Goal: Task Accomplishment & Management: Complete application form

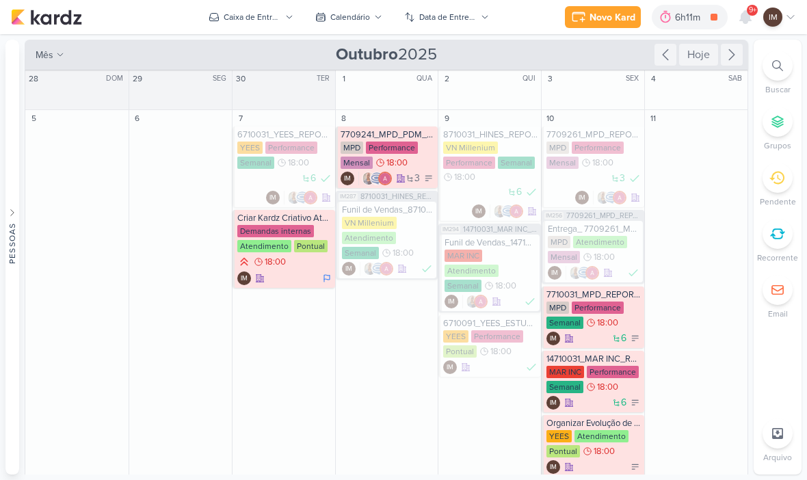
scroll to position [390, 0]
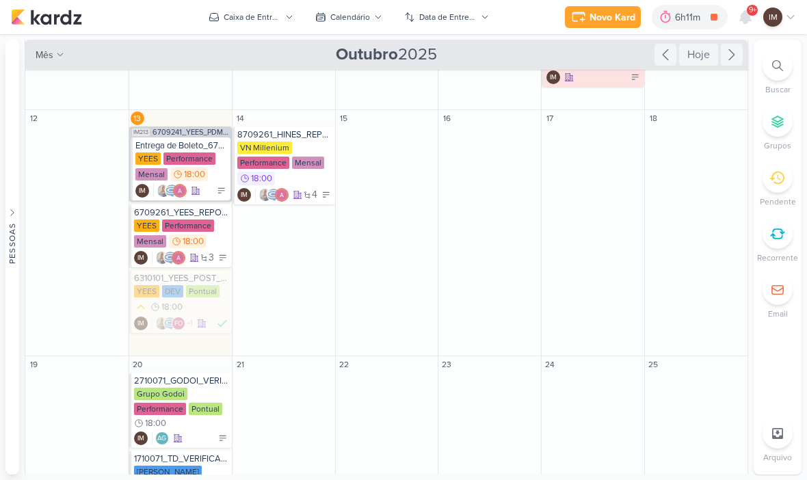
click at [285, 18] on button "Caixa de Entrada" at bounding box center [250, 17] width 101 height 22
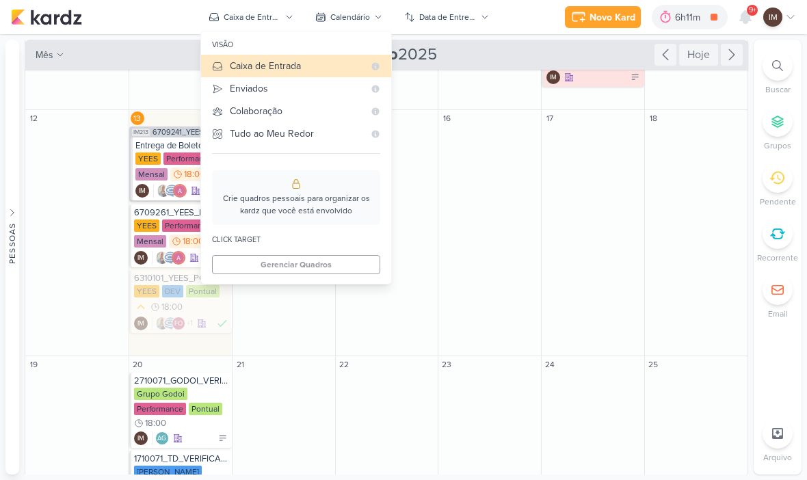
click at [245, 93] on div "Enviados" at bounding box center [297, 88] width 134 height 14
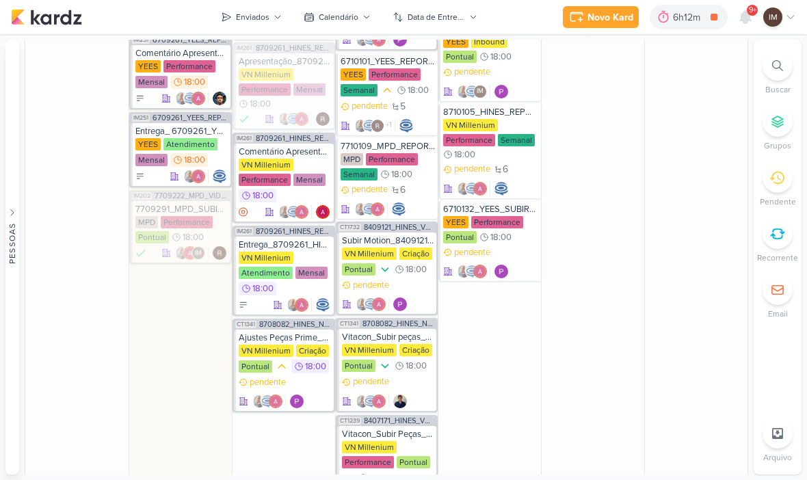
scroll to position [917, 0]
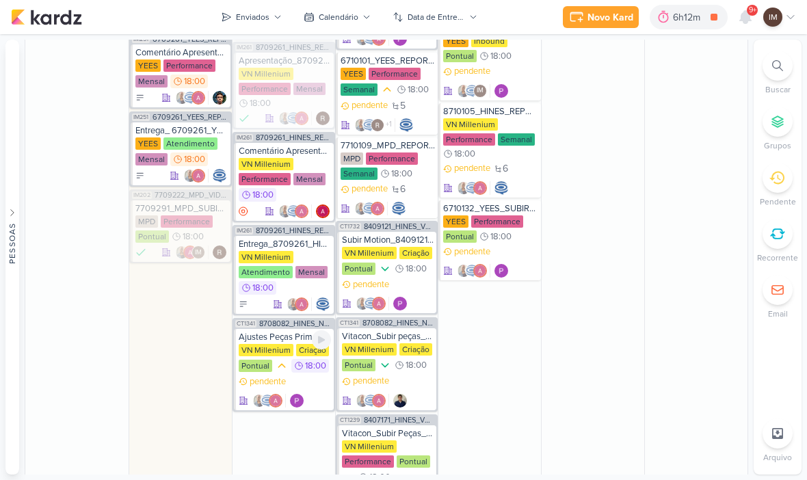
click at [300, 376] on div "pendente" at bounding box center [285, 392] width 92 height 33
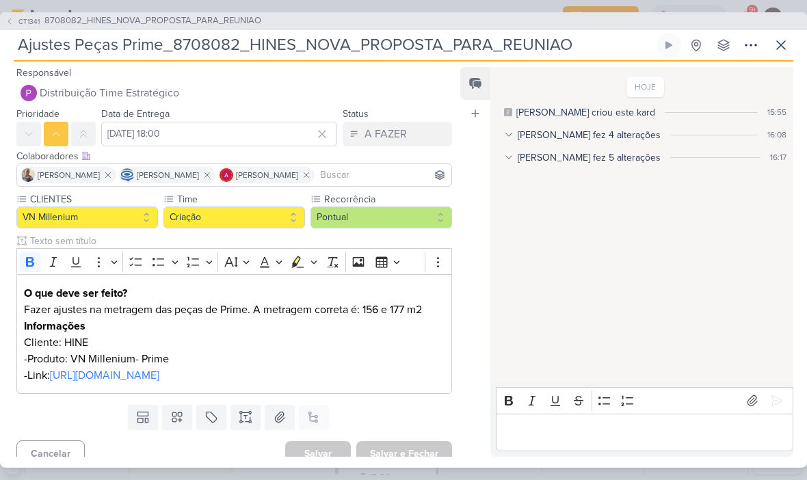
click at [743, 48] on icon at bounding box center [751, 45] width 16 height 16
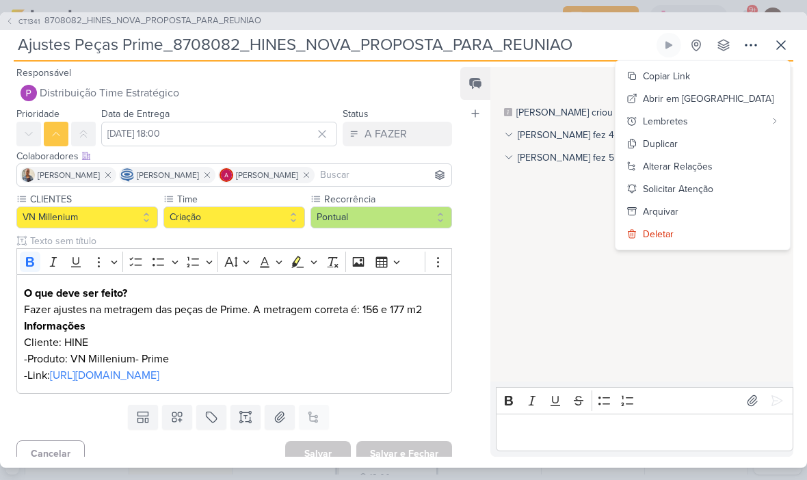
click at [755, 77] on button "Copiar Link" at bounding box center [703, 76] width 174 height 23
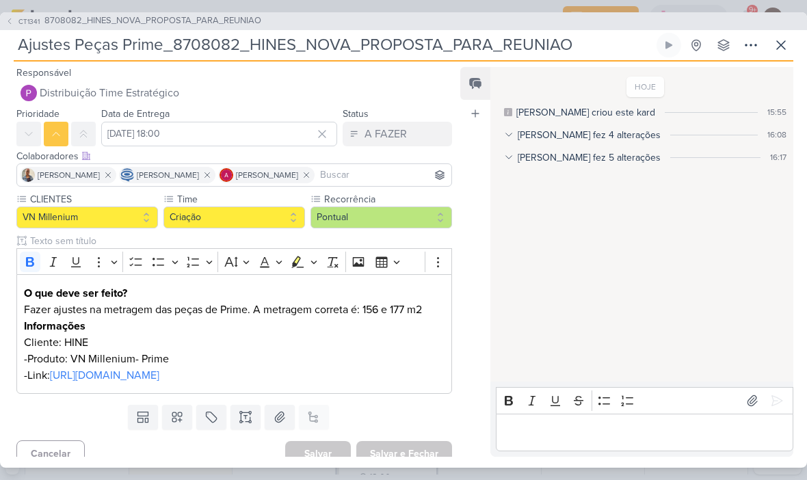
click at [782, 49] on icon at bounding box center [781, 45] width 16 height 16
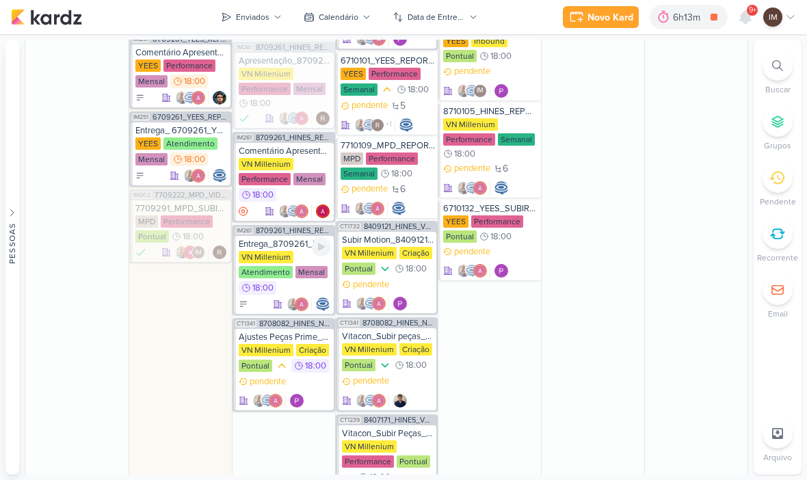
click at [305, 239] on div "Entrega_8709261_HINES_REPORT_MENSAL_SETEMBRO" at bounding box center [285, 244] width 92 height 11
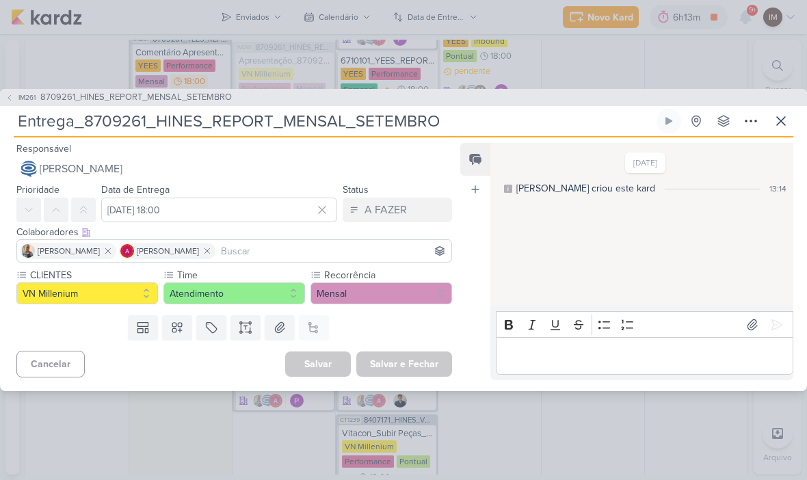
click at [787, 125] on icon at bounding box center [781, 121] width 16 height 16
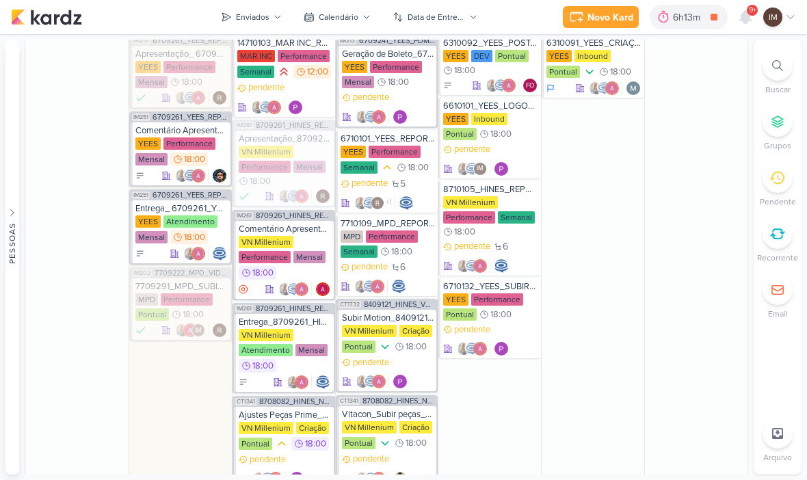
scroll to position [826, 0]
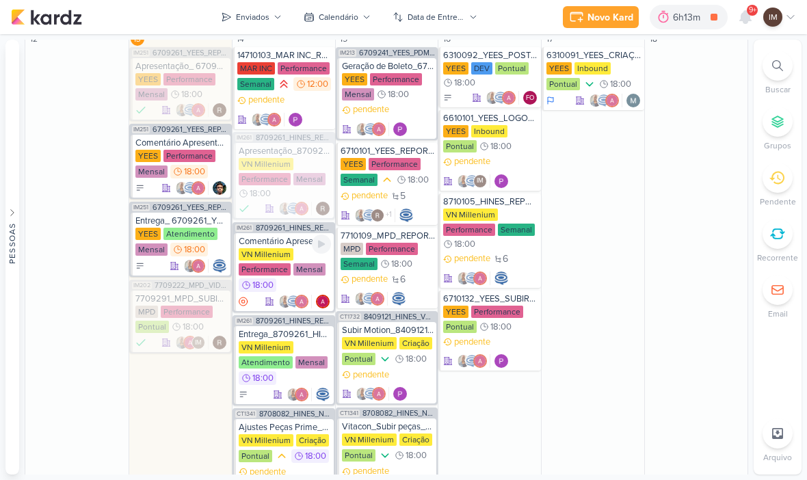
click at [314, 235] on div at bounding box center [321, 244] width 19 height 19
click at [320, 239] on icon at bounding box center [321, 244] width 11 height 11
click at [272, 236] on div "Comentário Apresentação_8709261_HINES_REPORT_MENSAL_SETEMBRO" at bounding box center [285, 241] width 92 height 11
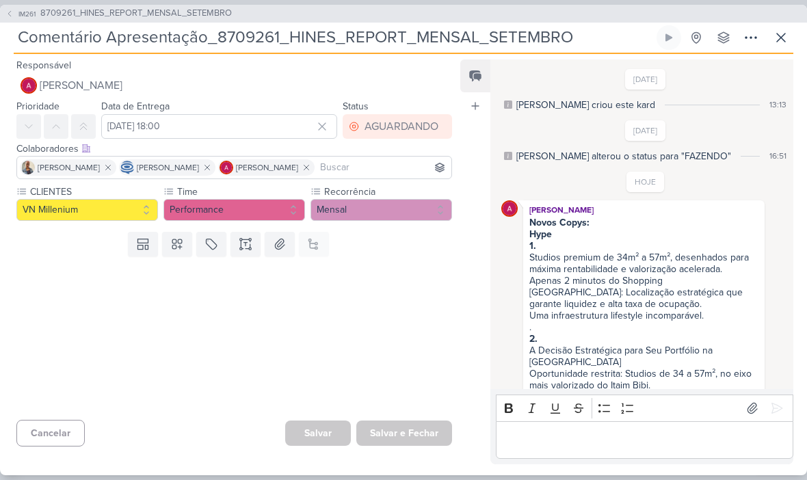
scroll to position [12, 0]
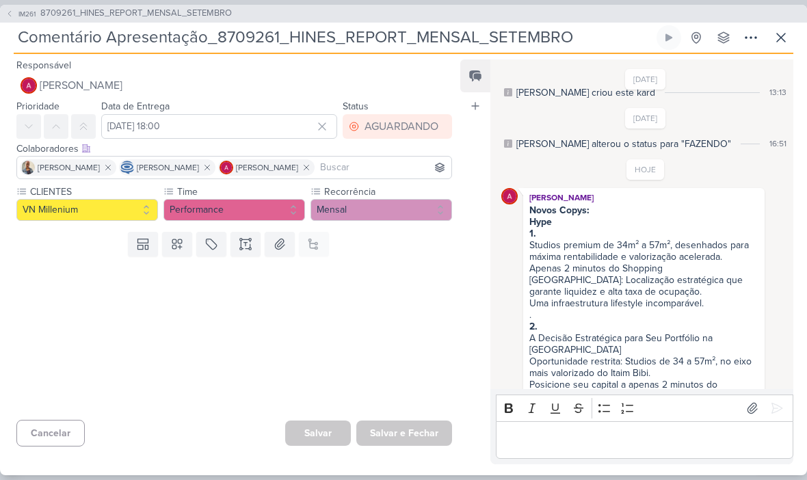
click at [779, 35] on icon at bounding box center [781, 38] width 8 height 8
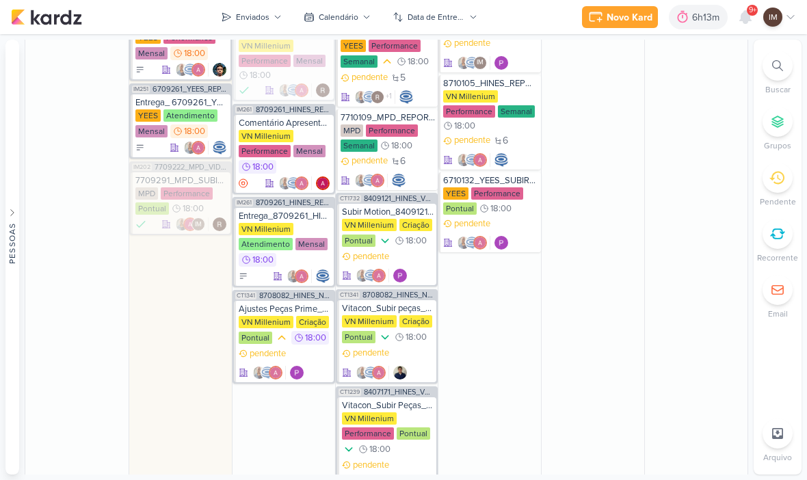
scroll to position [948, 0]
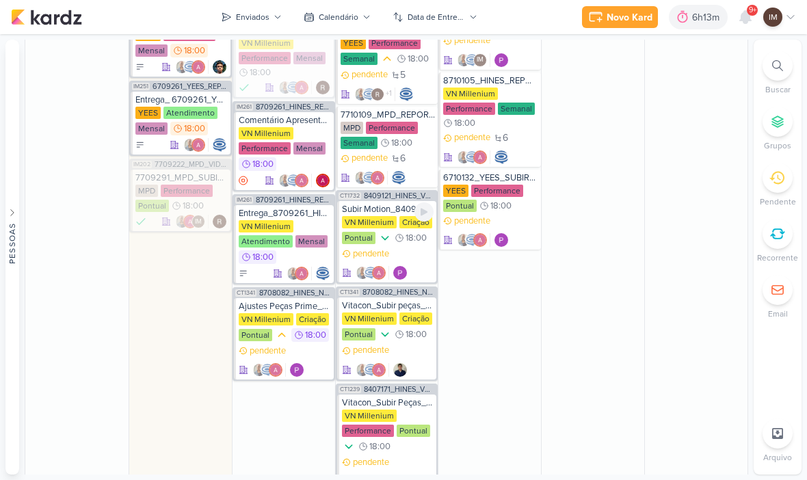
click at [414, 248] on div "pendente" at bounding box center [388, 264] width 92 height 33
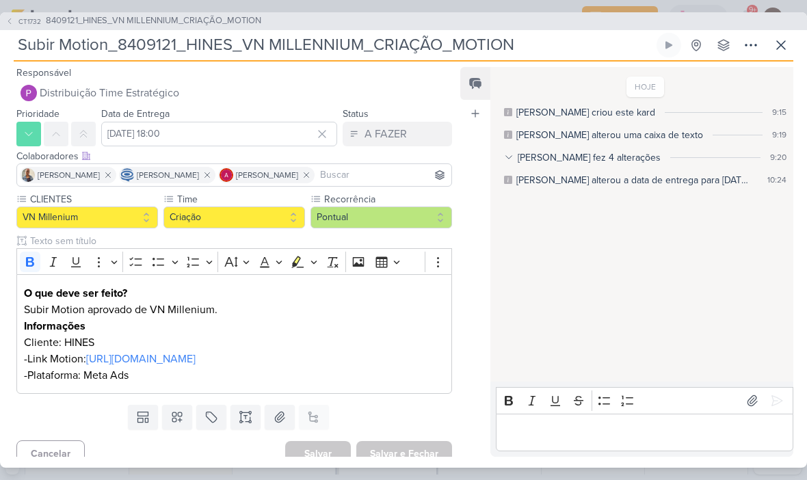
click at [742, 50] on button at bounding box center [751, 45] width 25 height 25
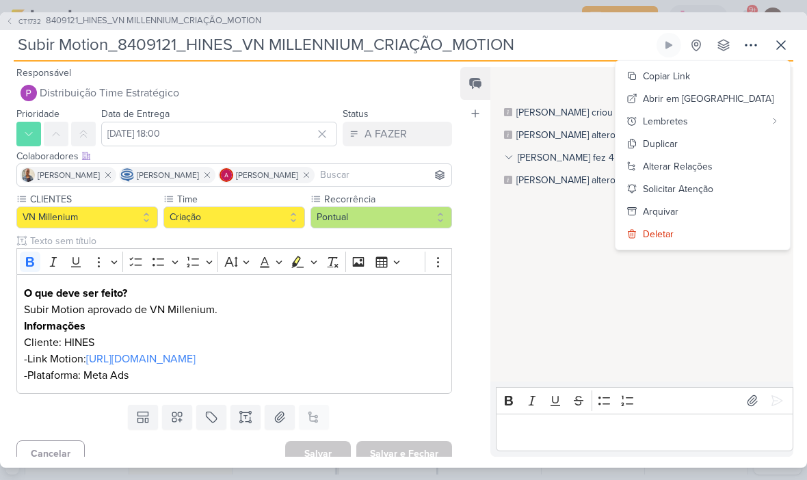
click at [690, 73] on div "Copiar Link" at bounding box center [666, 76] width 47 height 14
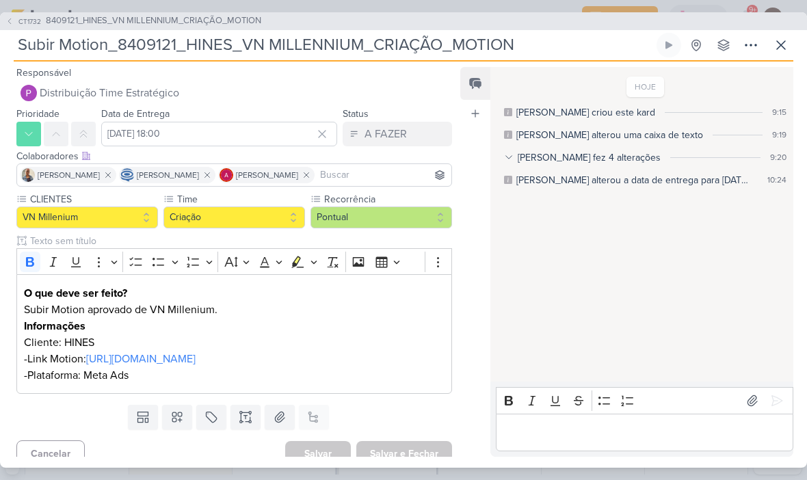
click at [787, 45] on icon at bounding box center [781, 45] width 16 height 16
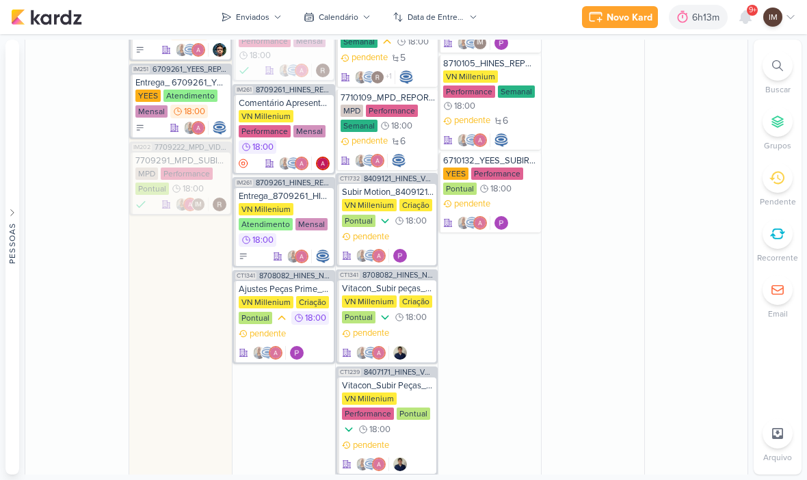
scroll to position [964, 0]
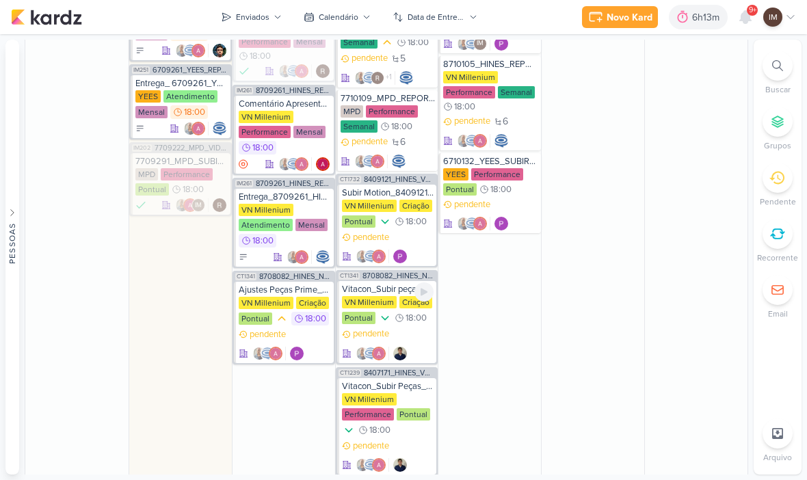
click at [414, 309] on div "VN Millenium Criação Pontual 18:00" at bounding box center [388, 311] width 92 height 30
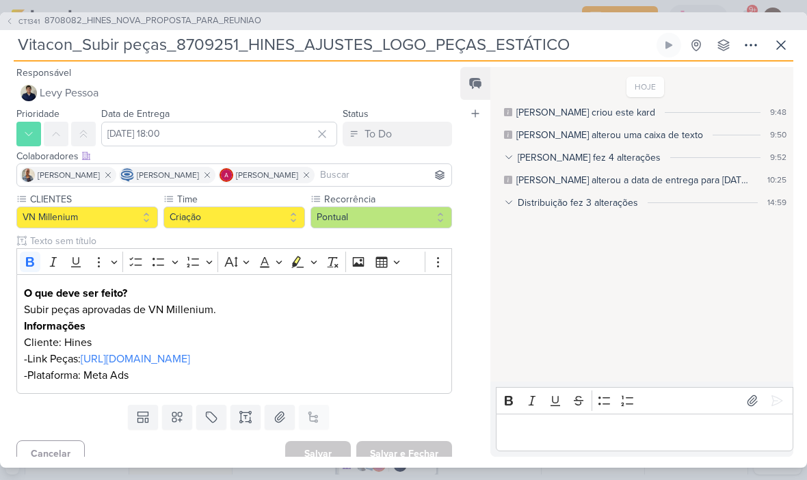
click at [750, 45] on icon at bounding box center [751, 45] width 16 height 16
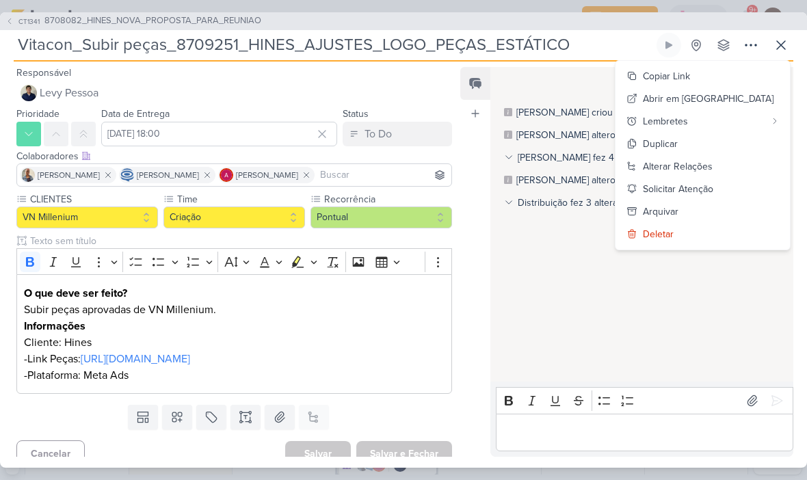
click at [690, 77] on div "Copiar Link" at bounding box center [666, 76] width 47 height 14
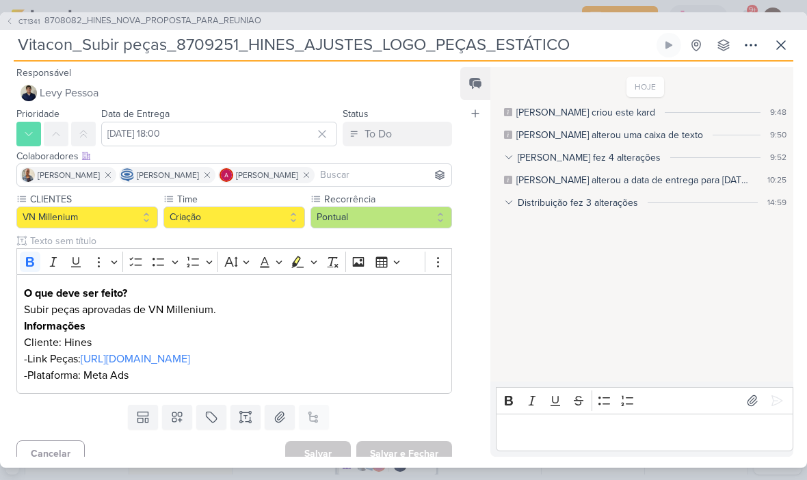
click at [785, 37] on icon at bounding box center [781, 45] width 16 height 16
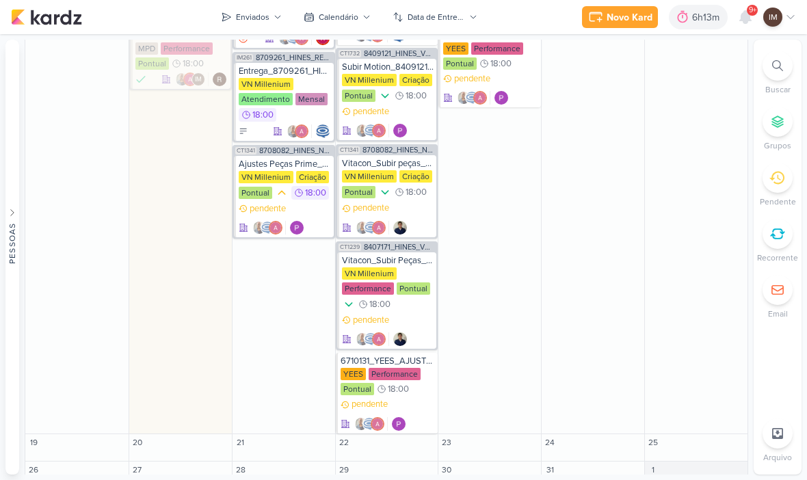
scroll to position [1088, 0]
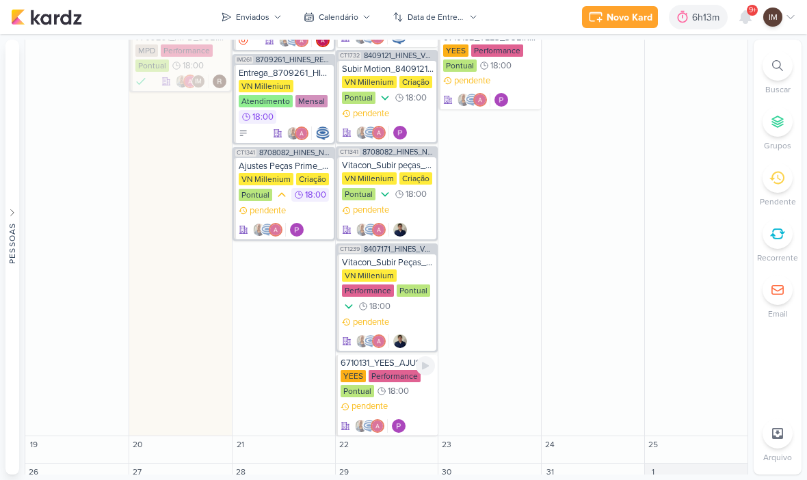
click at [408, 400] on div "pendente" at bounding box center [388, 416] width 95 height 33
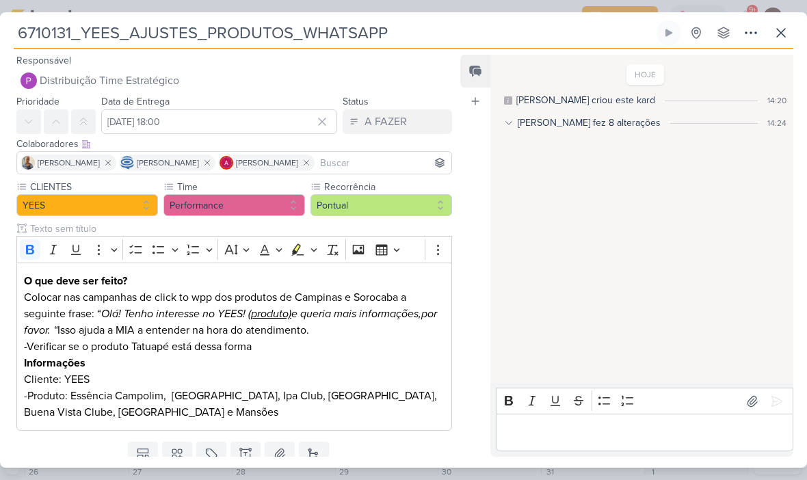
click at [743, 34] on icon at bounding box center [751, 33] width 16 height 16
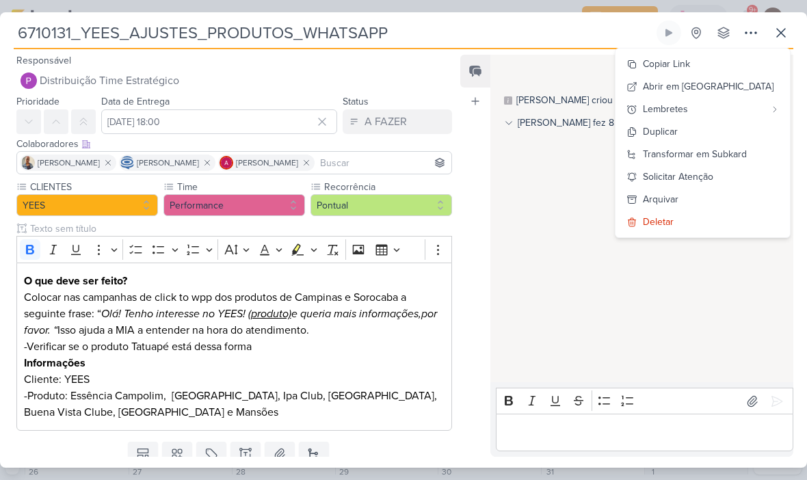
click at [736, 62] on button "Copiar Link" at bounding box center [703, 64] width 174 height 23
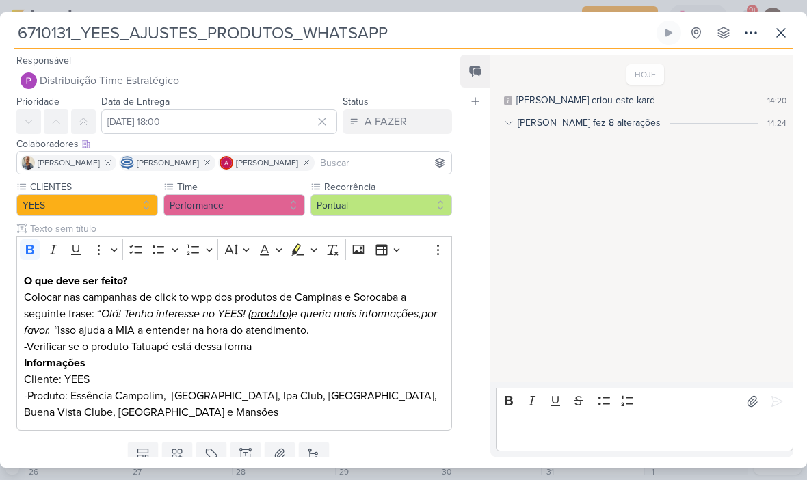
click at [778, 31] on icon at bounding box center [781, 33] width 16 height 16
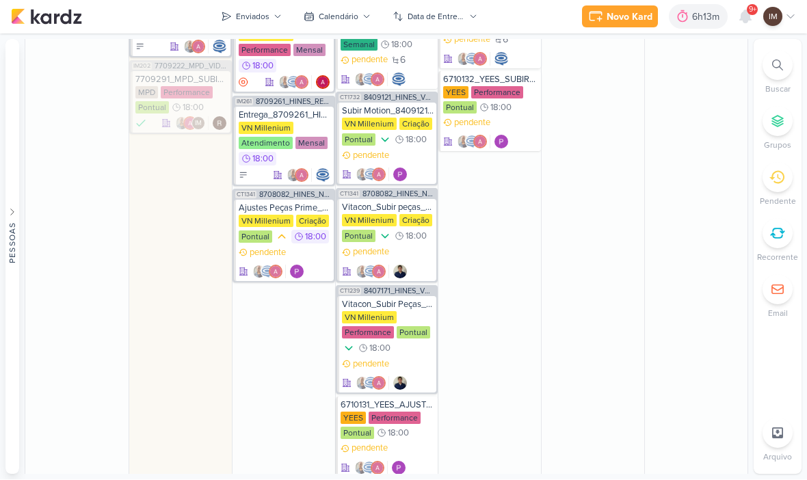
scroll to position [1044, 0]
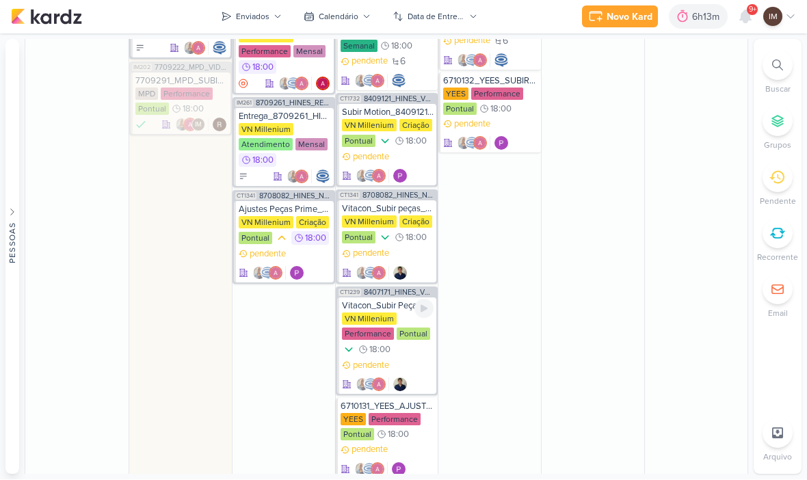
click at [411, 340] on div "VN Millenium Performance Pontual 18:00" at bounding box center [388, 335] width 92 height 45
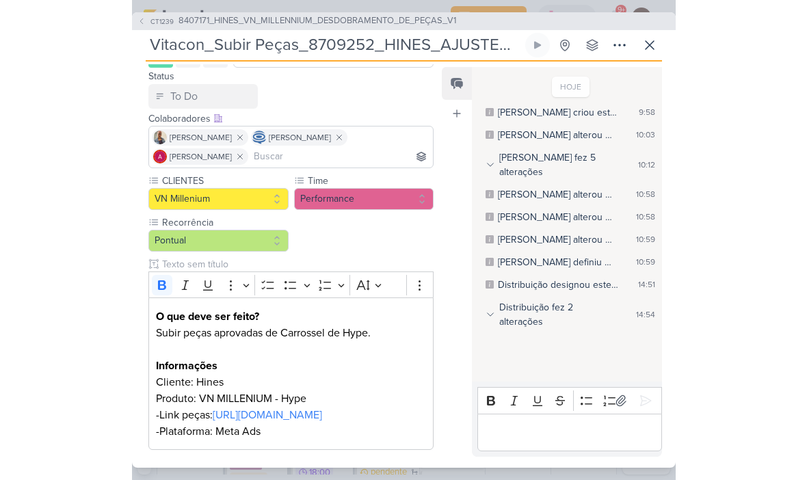
scroll to position [0, 0]
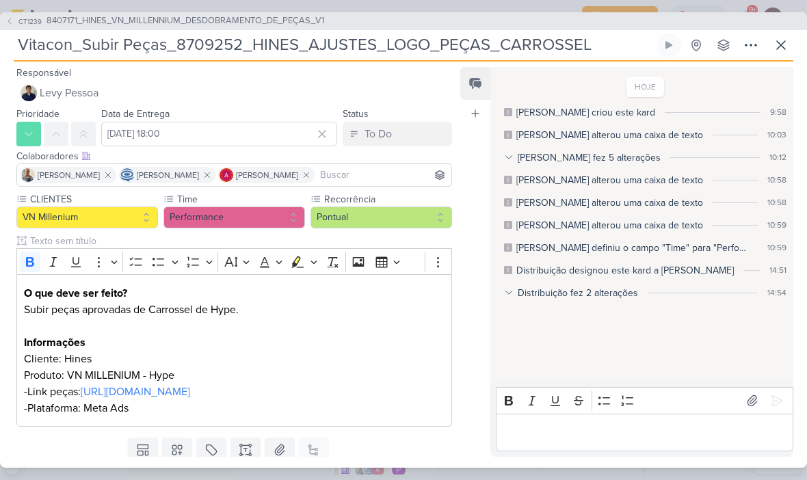
click at [780, 49] on icon at bounding box center [781, 45] width 16 height 16
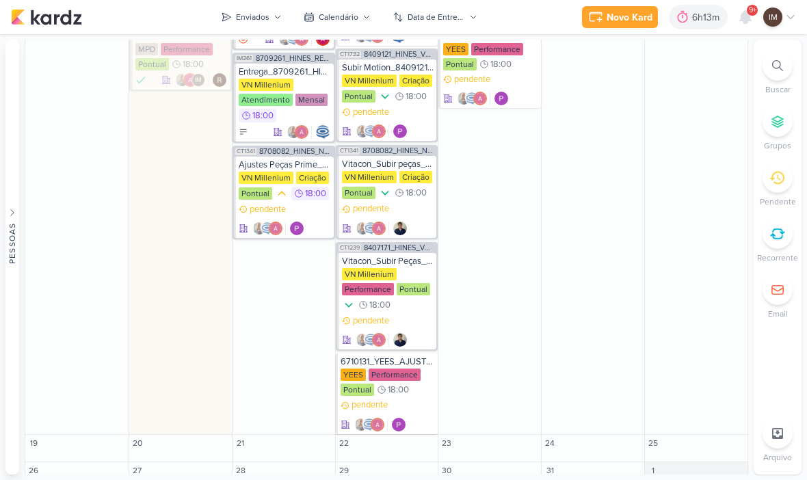
scroll to position [1088, 0]
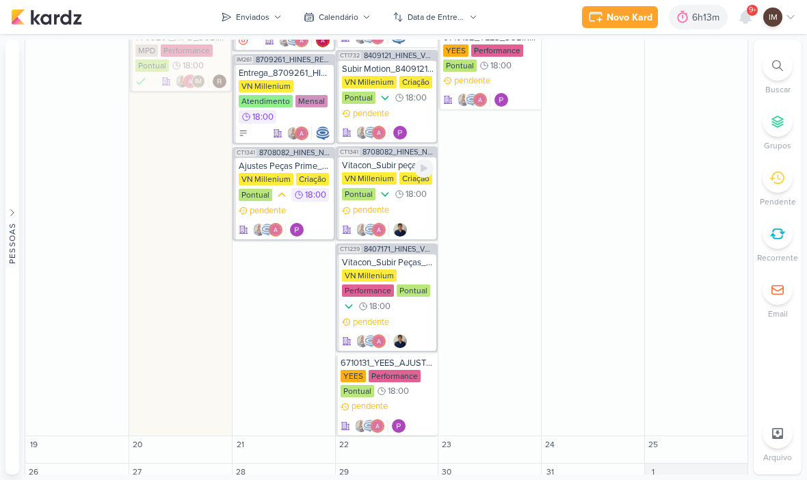
click at [410, 204] on div "pendente" at bounding box center [388, 220] width 92 height 33
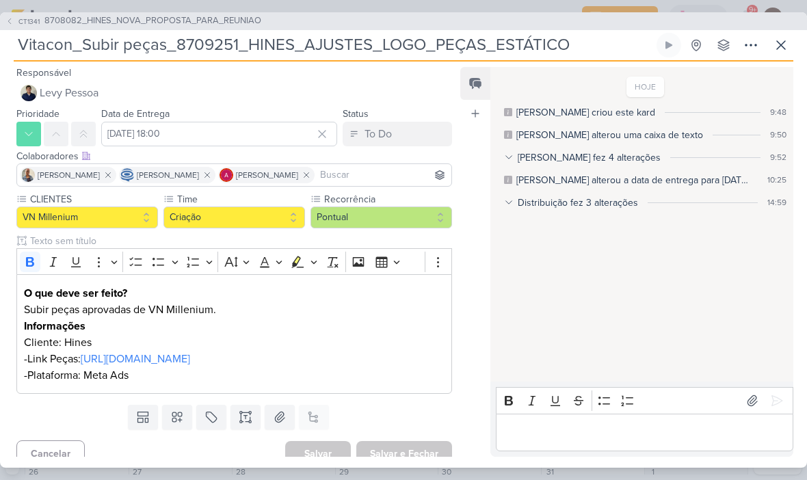
click at [775, 52] on icon at bounding box center [781, 45] width 16 height 16
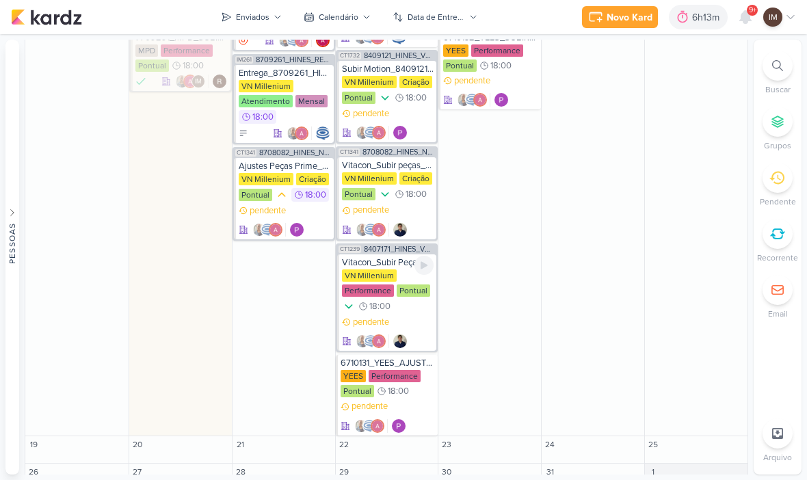
click at [412, 316] on div "pendente" at bounding box center [388, 332] width 92 height 33
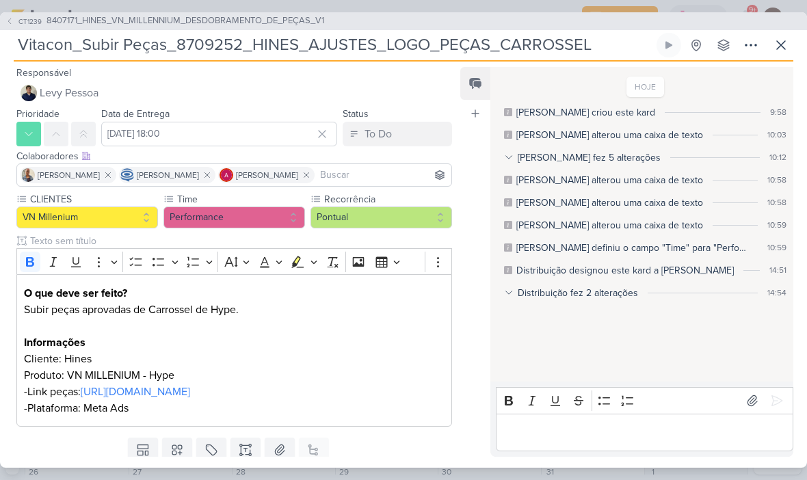
click at [742, 55] on button at bounding box center [751, 45] width 25 height 25
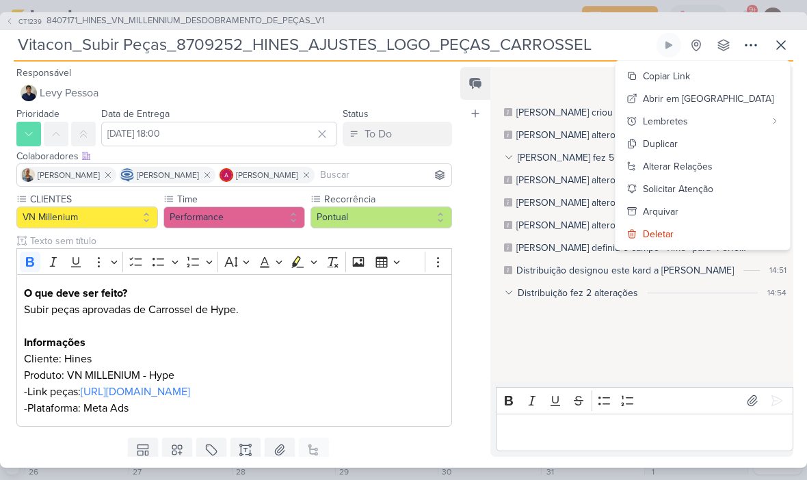
click at [690, 75] on div "Copiar Link" at bounding box center [666, 76] width 47 height 14
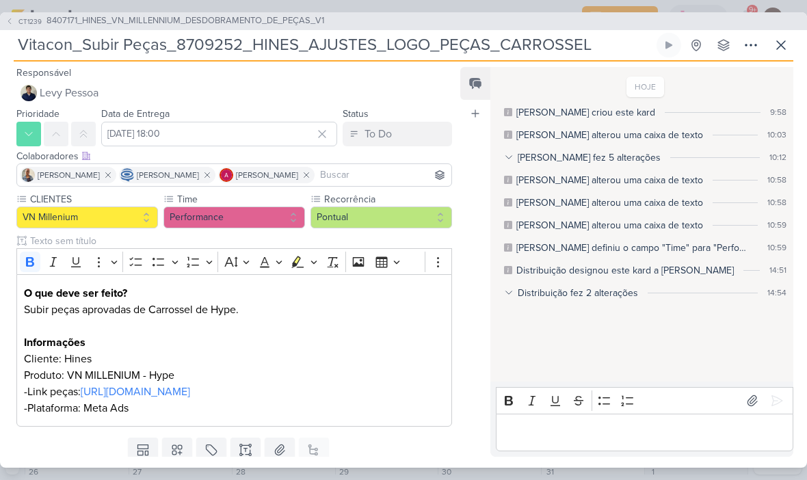
click at [786, 43] on icon at bounding box center [781, 45] width 16 height 16
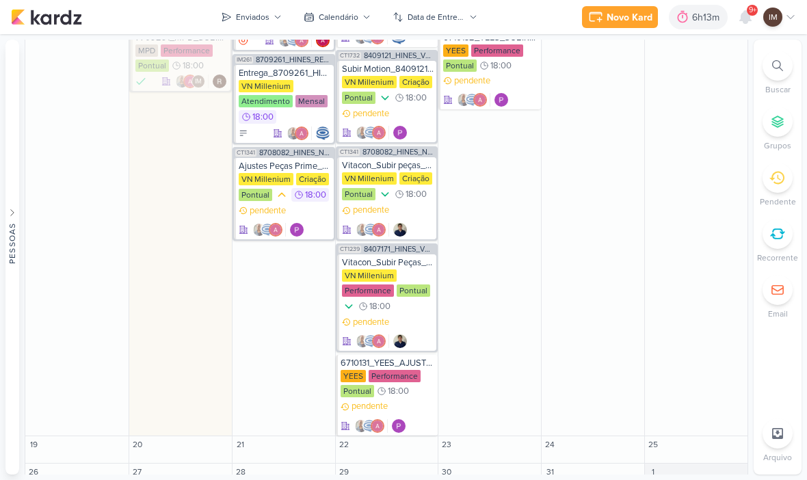
click at [634, 26] on button "Novo Kard" at bounding box center [620, 17] width 76 height 22
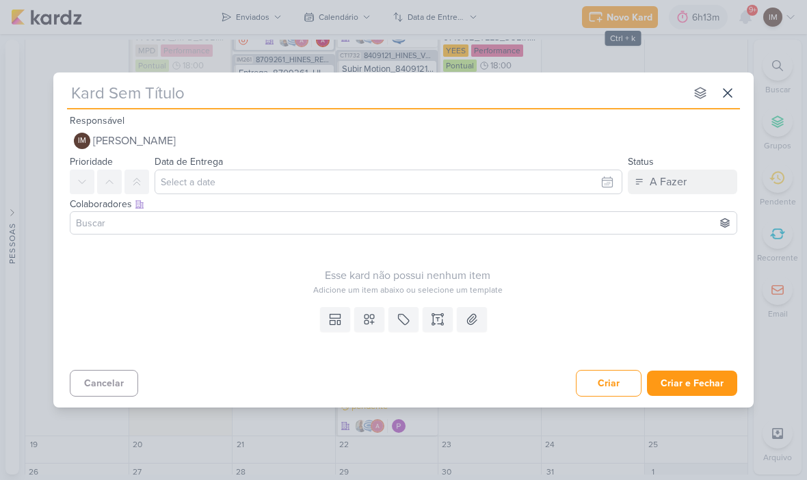
click at [603, 96] on input "text" at bounding box center [376, 93] width 618 height 25
click at [91, 99] on input "text" at bounding box center [376, 93] width 618 height 25
type input "EMAIL MKT DISPARO VIDEO"
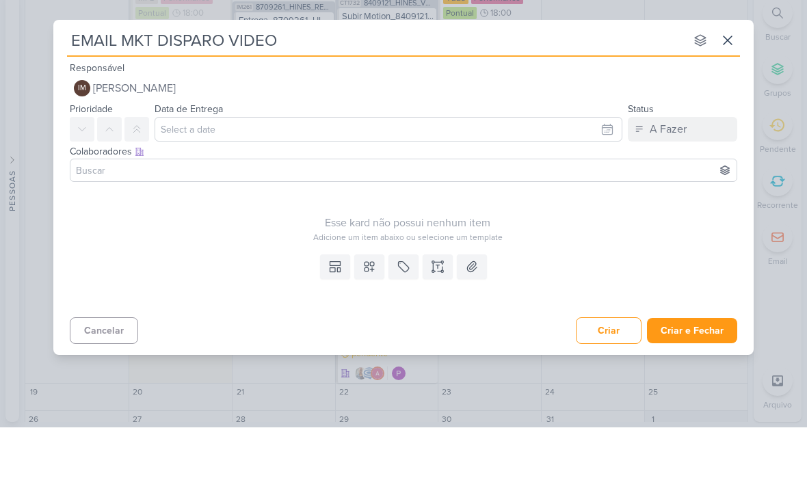
click at [341, 81] on input "EMAIL MKT DISPARO VIDEO" at bounding box center [376, 93] width 618 height 25
click at [343, 81] on input "EMAIL MKT DISPARO VIDEO" at bounding box center [376, 93] width 618 height 25
click at [338, 81] on input "EMAIL MKT DISPARO VIDEO" at bounding box center [376, 93] width 618 height 25
type input "EMAIL MKT DISPARO"
click at [155, 81] on input "EMAIL MKT DISPARO" at bounding box center [376, 93] width 618 height 25
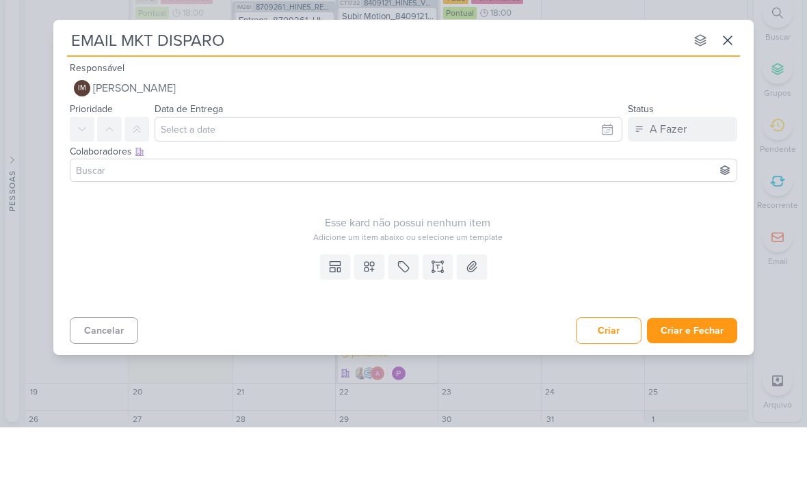
click at [164, 81] on input "EMAIL MKT DISPARO" at bounding box center [376, 93] width 618 height 25
click at [156, 81] on input "EMAIL MKT DISPARO" at bounding box center [376, 93] width 618 height 25
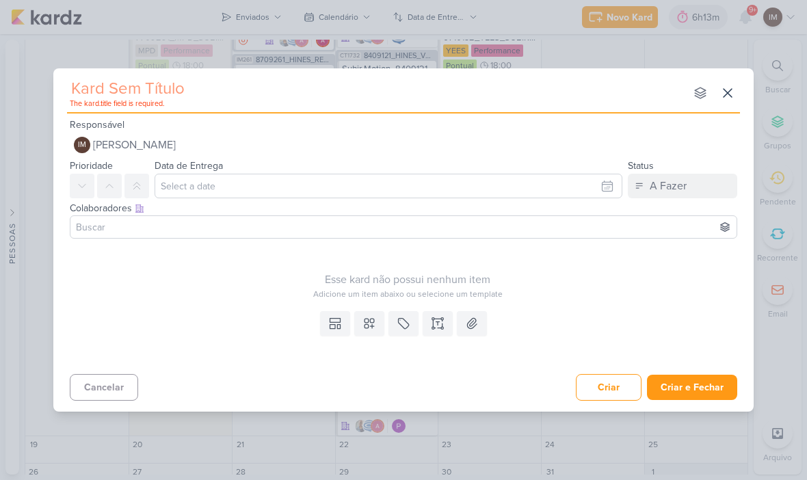
click at [102, 91] on input "text" at bounding box center [376, 89] width 618 height 25
paste input "6610131_YEES_EMAIL_MKT_DISPARO_VIDEO"
type input "6610131_YEES_EMAIL_MKT_DISPARO_VIDEO"
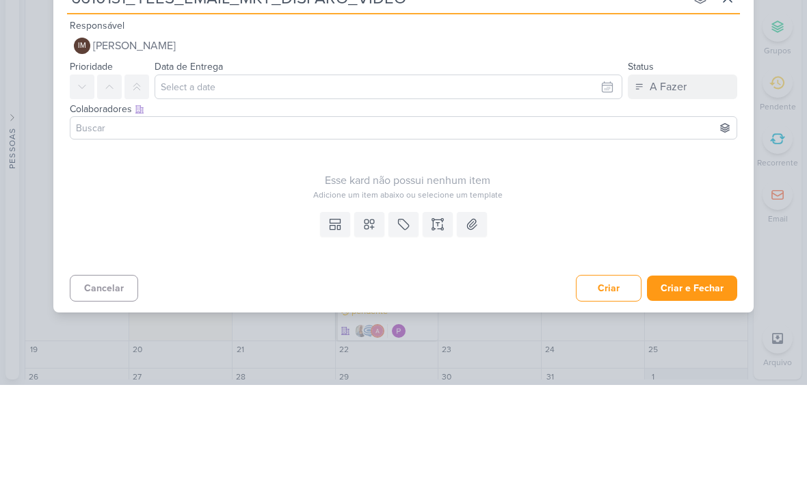
type input "6610131_YEES_EMAIL_MKT_DISPARO_VIDEO"
click at [530, 170] on input "text" at bounding box center [389, 182] width 468 height 25
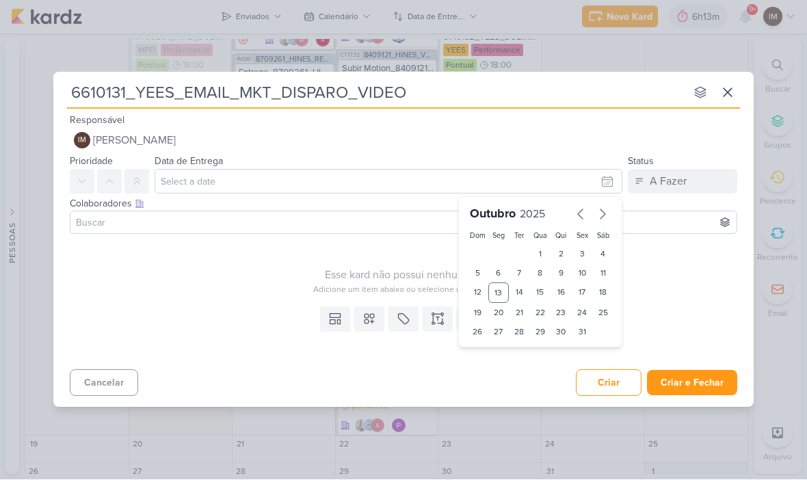
click at [561, 296] on div "16" at bounding box center [561, 293] width 21 height 21
type input "[DATE] 23:59"
click at [501, 354] on select "00 01 02 03 04 05 06 07 08 09 10 11 12 13 14 15 16 17 18 19 20 21 22 23" at bounding box center [498, 356] width 19 height 16
select select "18"
type input "[DATE] 18:59"
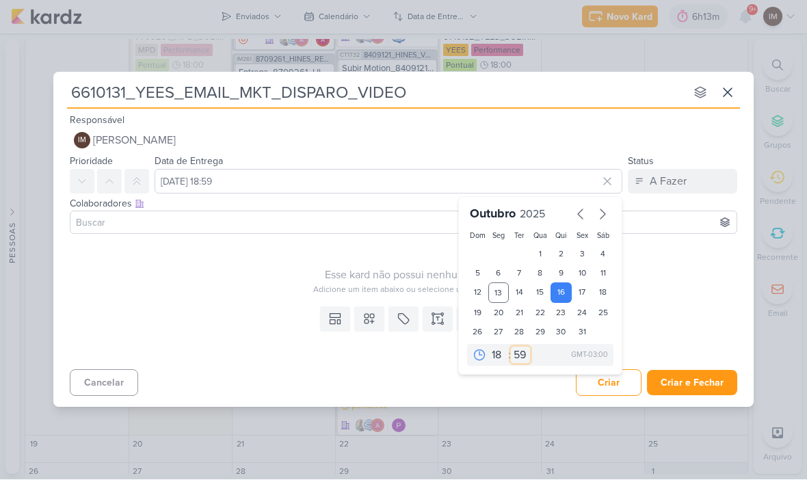
click at [513, 359] on select "00 05 10 15 20 25 30 35 40 45 50 55 59" at bounding box center [520, 356] width 19 height 16
select select "0"
type input "[DATE] 18:00"
click at [442, 320] on icon at bounding box center [438, 320] width 14 height 14
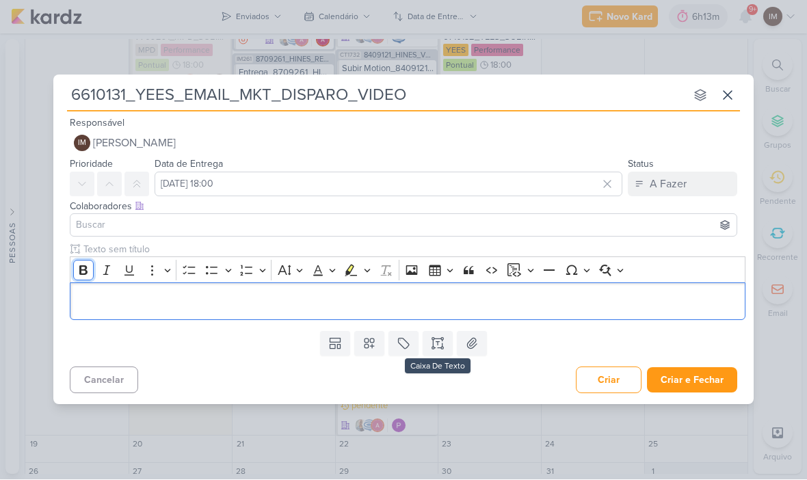
click at [84, 264] on icon "Editor toolbar" at bounding box center [84, 271] width 14 height 14
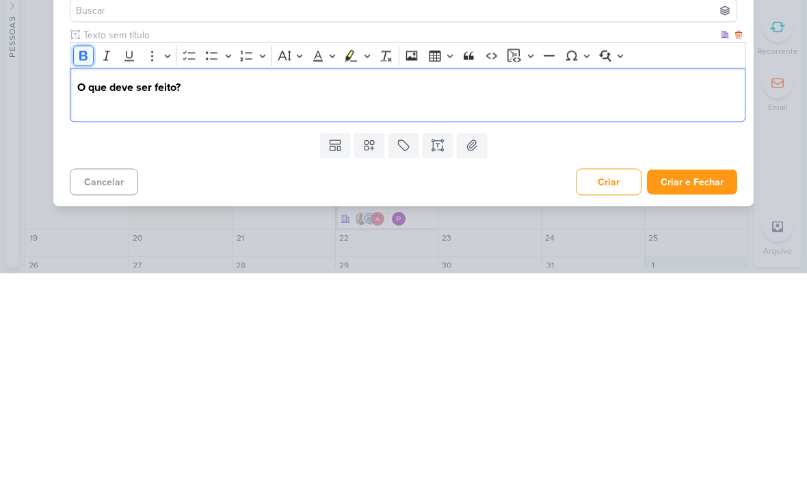
click at [88, 252] on button "Bold" at bounding box center [83, 262] width 21 height 21
click at [77, 287] on strong "O que deve ser feito?" at bounding box center [128, 294] width 103 height 14
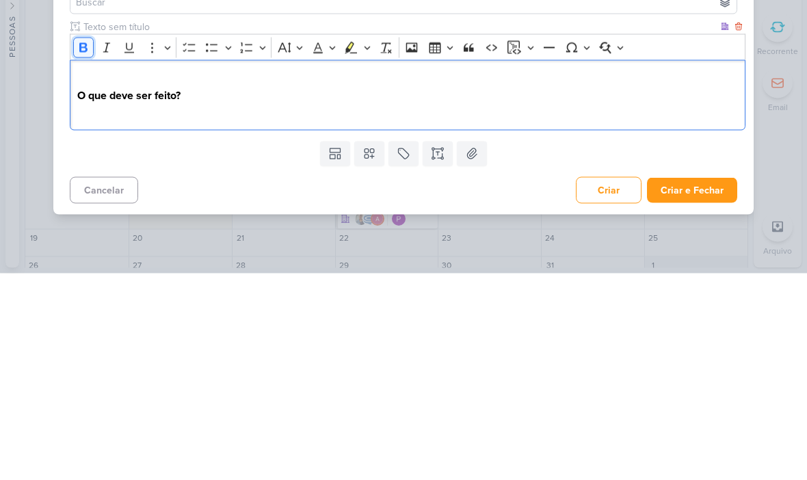
click at [77, 248] on icon "Editor toolbar" at bounding box center [84, 255] width 14 height 14
click at [80, 278] on p "Editor editing area: main" at bounding box center [408, 286] width 662 height 16
click at [75, 244] on button "Bold" at bounding box center [83, 254] width 21 height 21
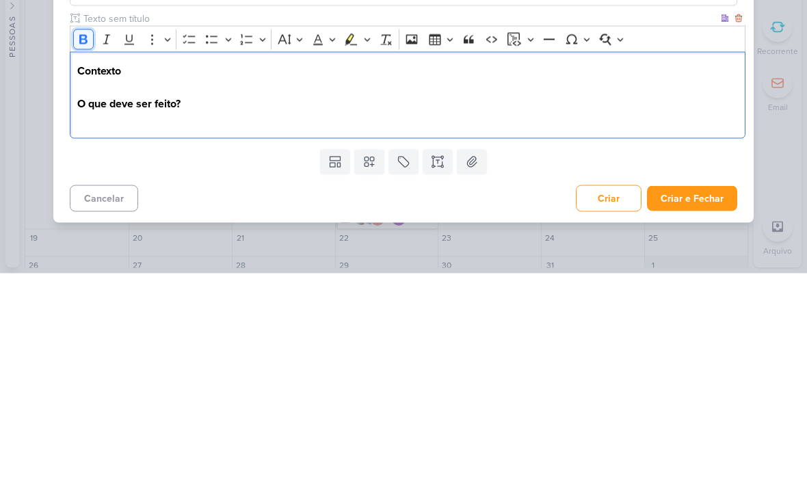
click at [88, 239] on icon "Editor toolbar" at bounding box center [84, 246] width 14 height 14
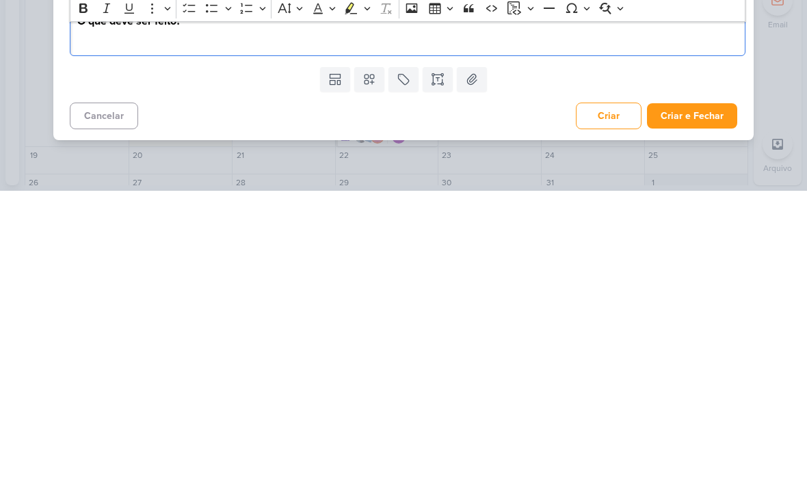
click at [688, 393] on button "Criar e Fechar" at bounding box center [692, 405] width 90 height 25
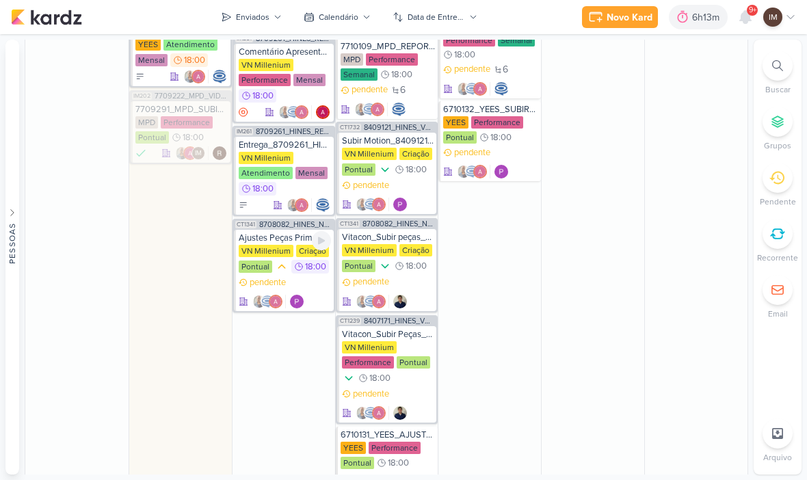
scroll to position [1063, 0]
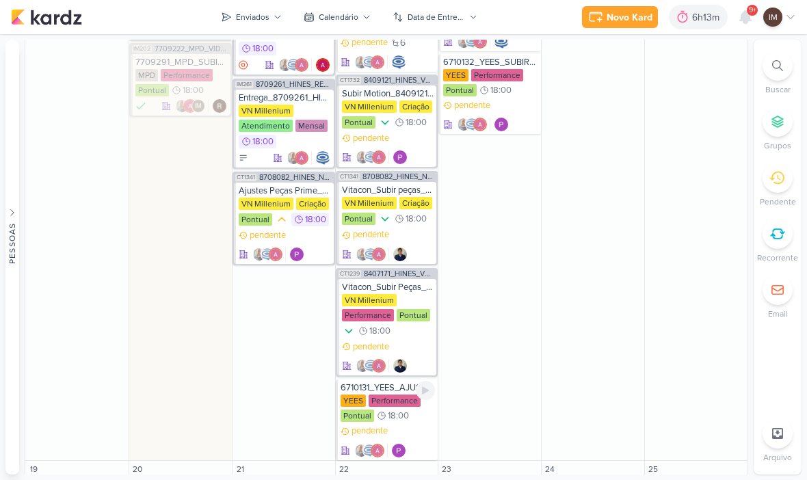
click at [415, 425] on div "pendente" at bounding box center [388, 441] width 95 height 33
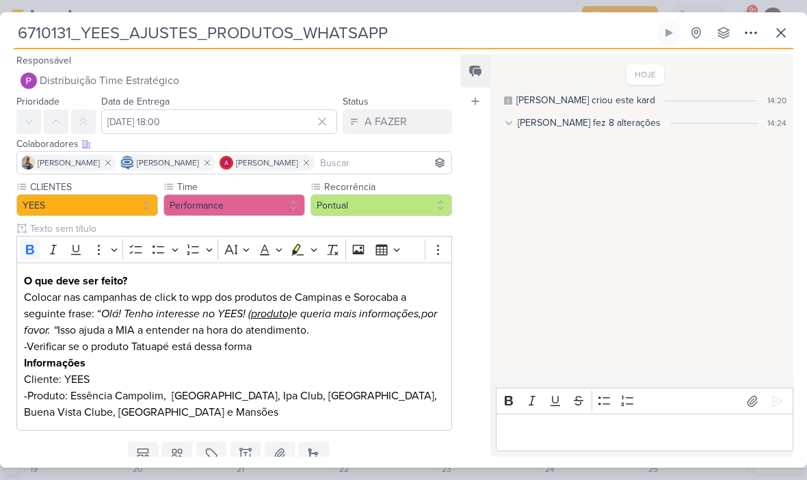
click at [779, 27] on icon at bounding box center [781, 33] width 16 height 16
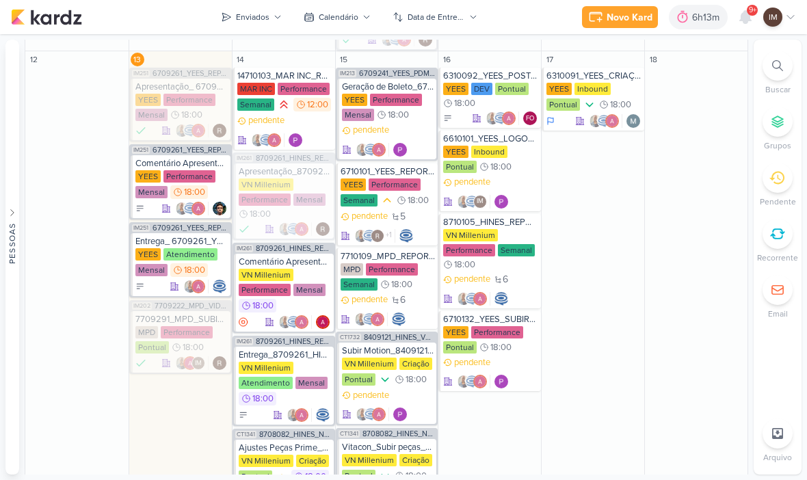
scroll to position [799, 0]
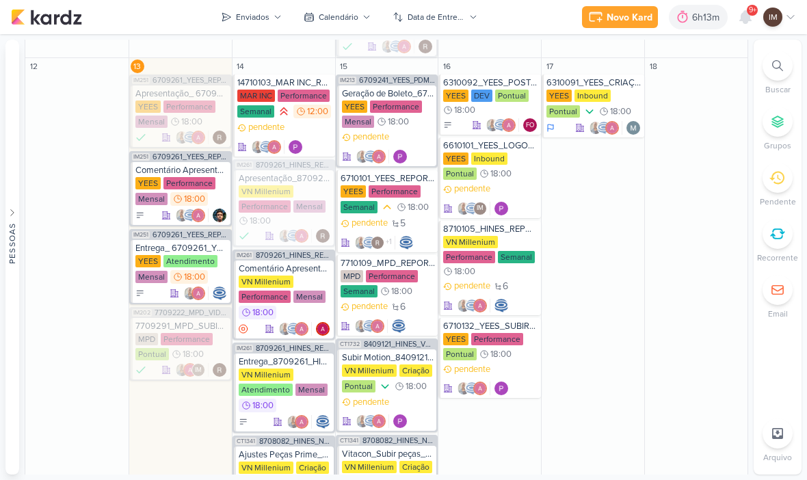
click at [529, 363] on div "pendente" at bounding box center [490, 379] width 95 height 33
click at [520, 351] on div at bounding box center [640, 267] width 301 height 246
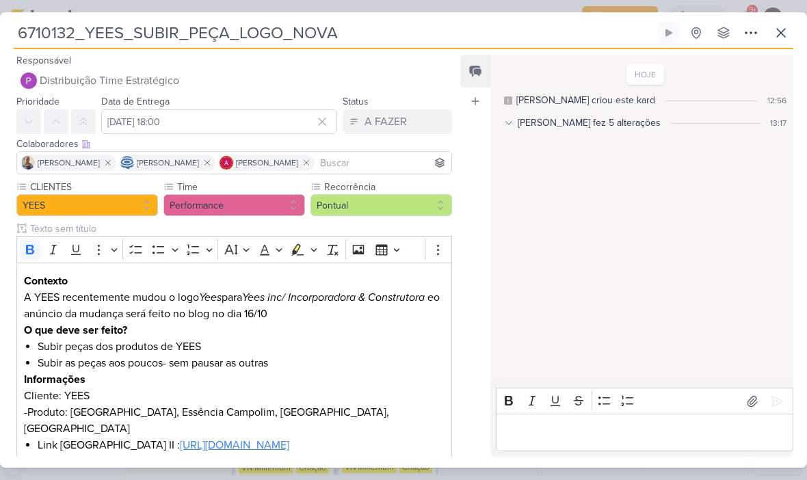
click at [740, 33] on button at bounding box center [751, 33] width 25 height 25
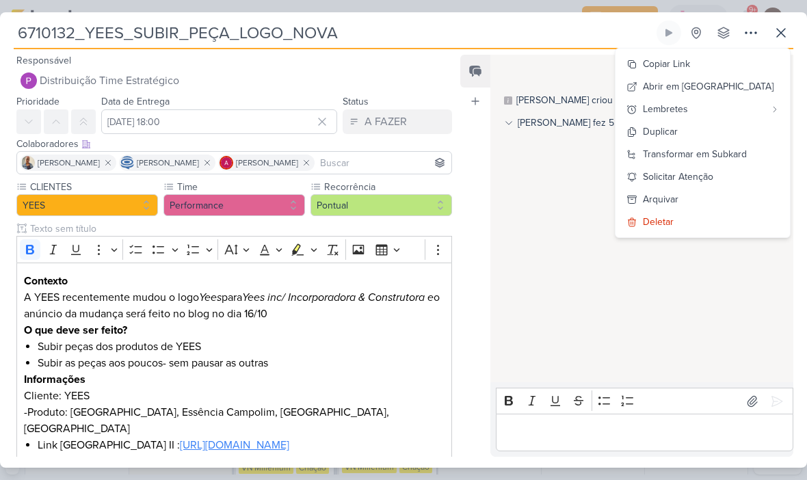
click at [731, 66] on button "Copiar Link" at bounding box center [703, 64] width 174 height 23
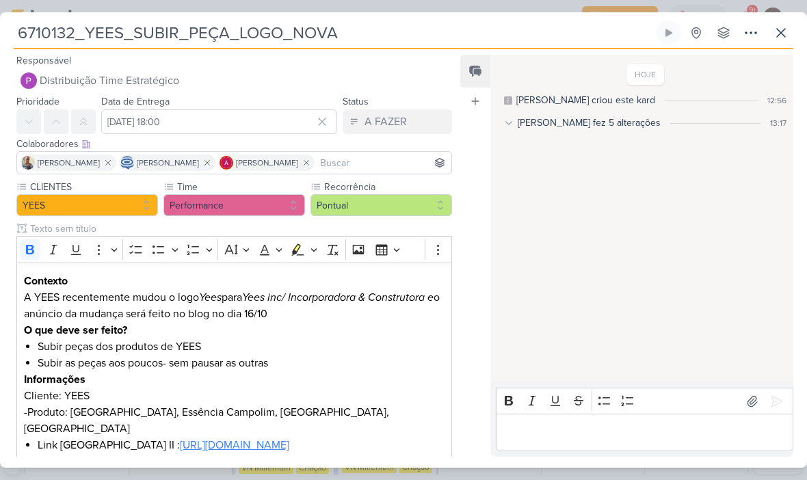
click at [38, 299] on p "A YEES recentemente mudou o logo Yees para Yees inc/ Incorporadora & Construtor…" at bounding box center [234, 305] width 421 height 33
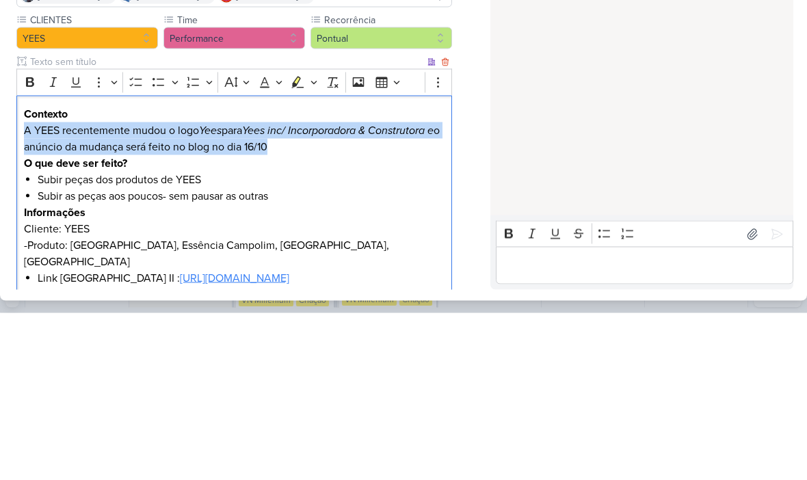
copy p "A YEES recentemente mudou o logo Yees para Yees inc/ Incorporadora & Construtor…"
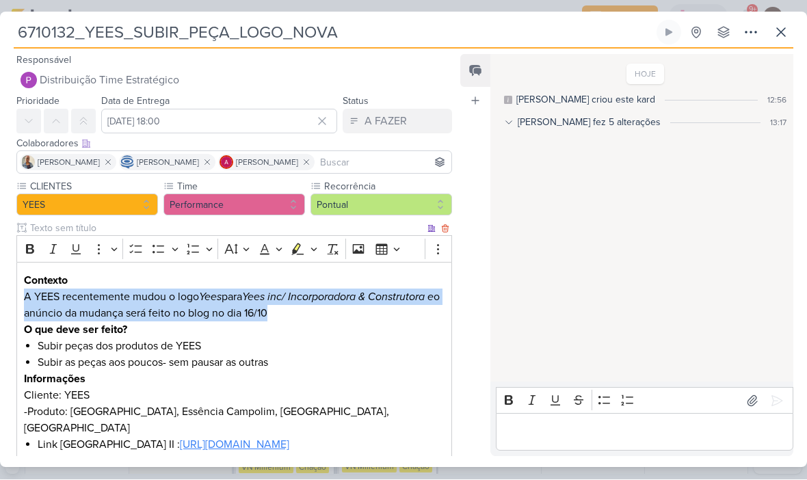
click at [785, 31] on icon at bounding box center [781, 33] width 16 height 16
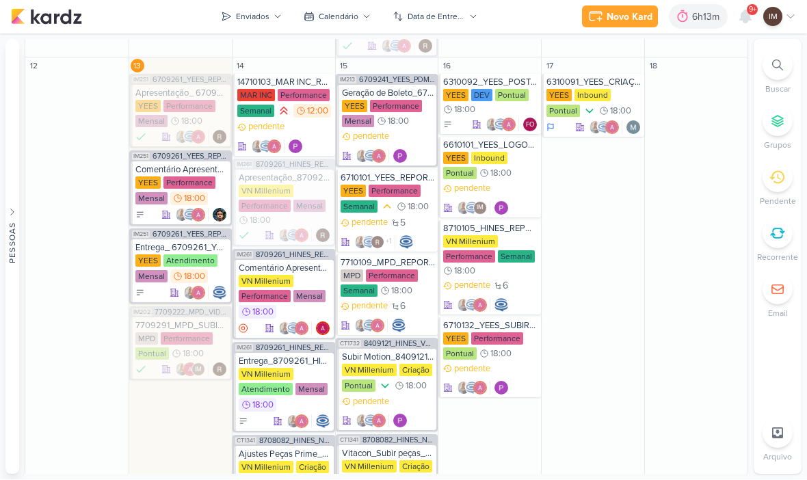
click at [255, 18] on div "Enviados" at bounding box center [253, 17] width 34 height 12
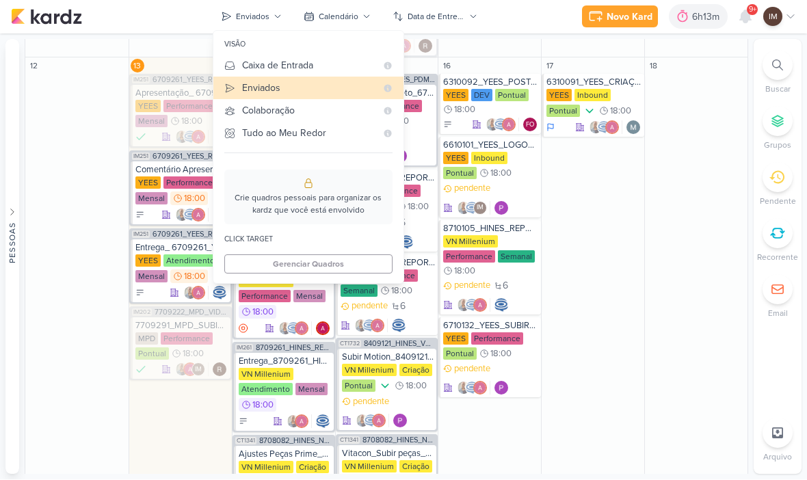
click at [315, 65] on div "Caixa de Entrada" at bounding box center [309, 66] width 134 height 14
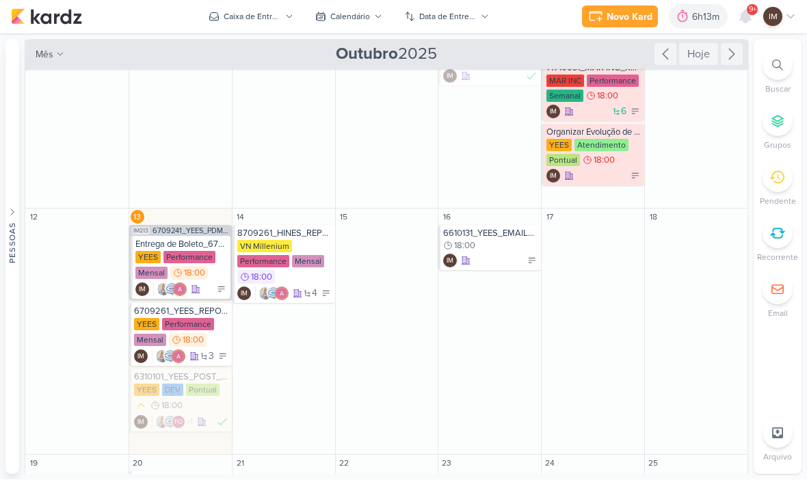
scroll to position [281, 0]
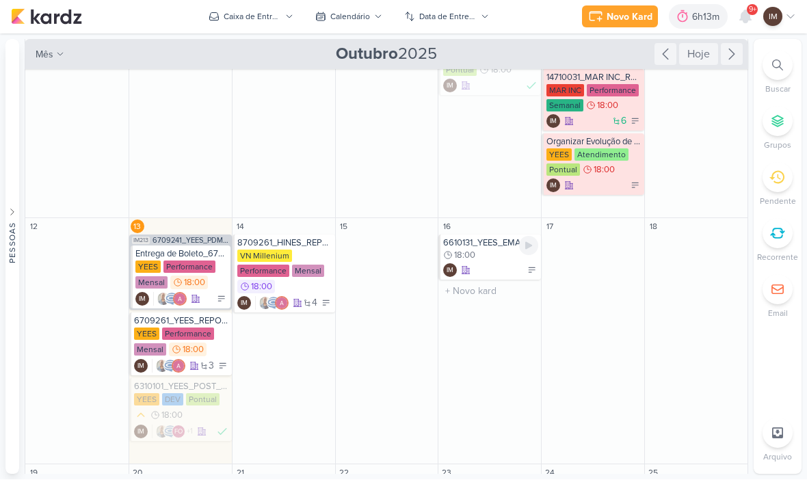
click at [493, 264] on div "IM" at bounding box center [490, 271] width 95 height 14
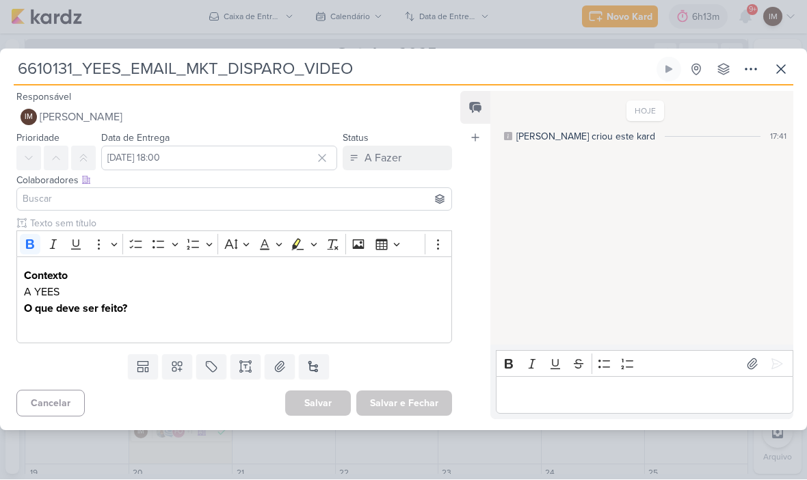
click at [66, 283] on p "Contexto" at bounding box center [234, 276] width 421 height 16
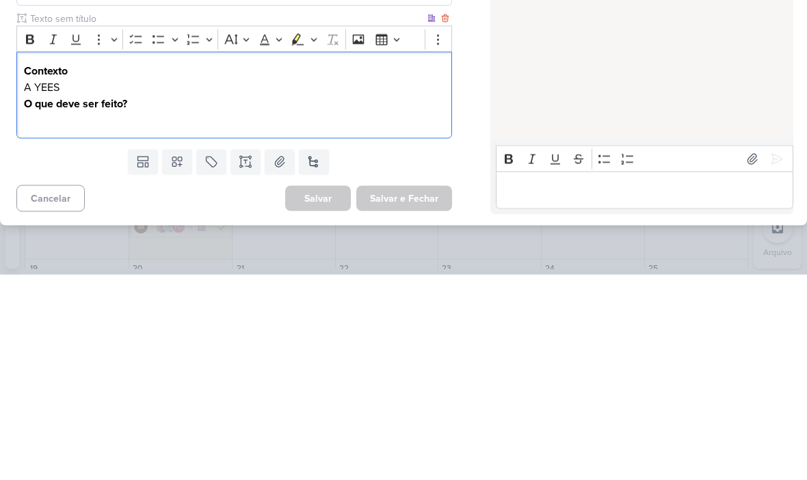
click at [44, 285] on p "A YEES" at bounding box center [234, 293] width 421 height 16
click at [36, 285] on p "A YEES" at bounding box center [234, 293] width 421 height 16
click at [42, 302] on strong "O que deve ser feito?" at bounding box center [75, 309] width 103 height 14
click at [29, 285] on p "Editor editing area: main" at bounding box center [234, 293] width 421 height 16
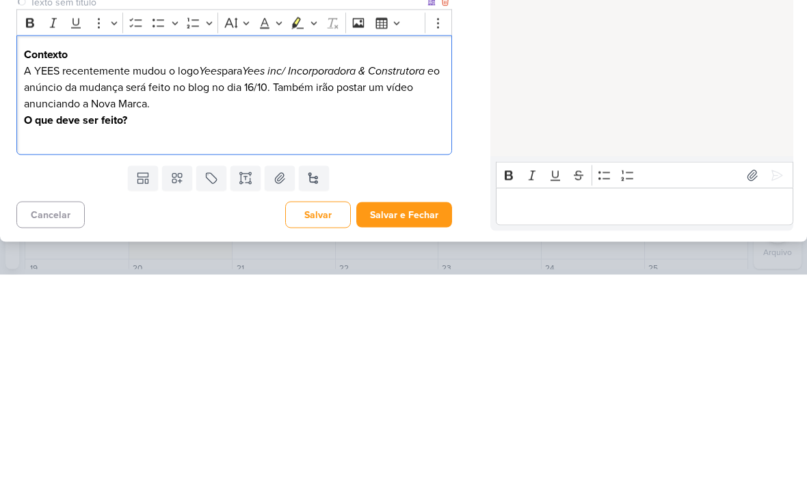
click at [201, 334] on p "Editor editing area: main" at bounding box center [234, 342] width 421 height 16
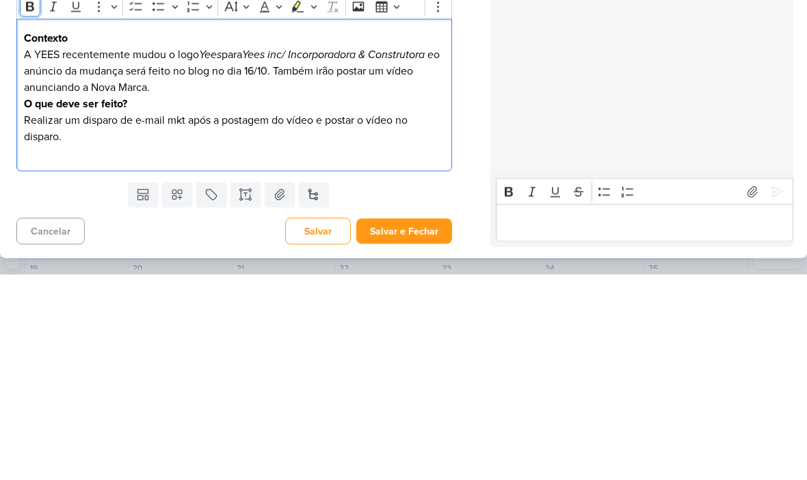
click at [26, 202] on button "Bold" at bounding box center [30, 212] width 21 height 21
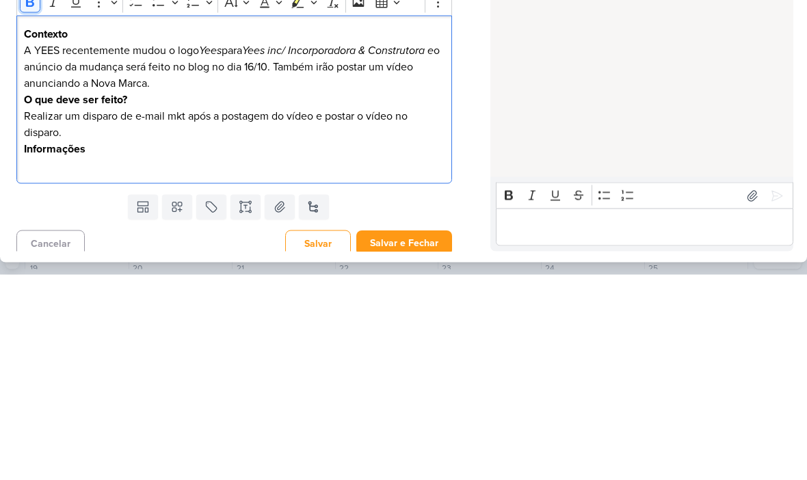
click at [27, 201] on icon "Editor toolbar" at bounding box center [30, 208] width 14 height 14
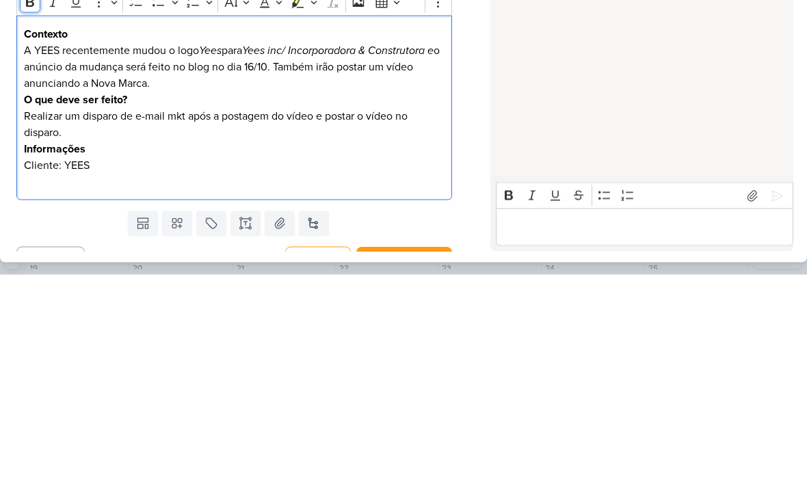
click at [29, 203] on icon "Editor toolbar" at bounding box center [30, 208] width 8 height 10
click at [28, 198] on button "Bold" at bounding box center [30, 208] width 21 height 21
click at [30, 198] on button "Bold" at bounding box center [30, 208] width 21 height 21
click at [32, 198] on button "Bold" at bounding box center [30, 208] width 21 height 21
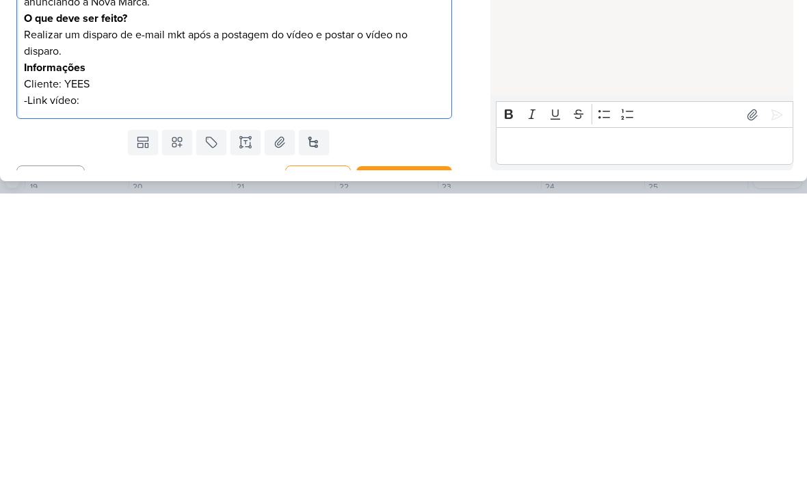
click at [538, 66] on div "HOJE [PERSON_NAME] criou este kard 17:41" at bounding box center [642, 219] width 302 height 326
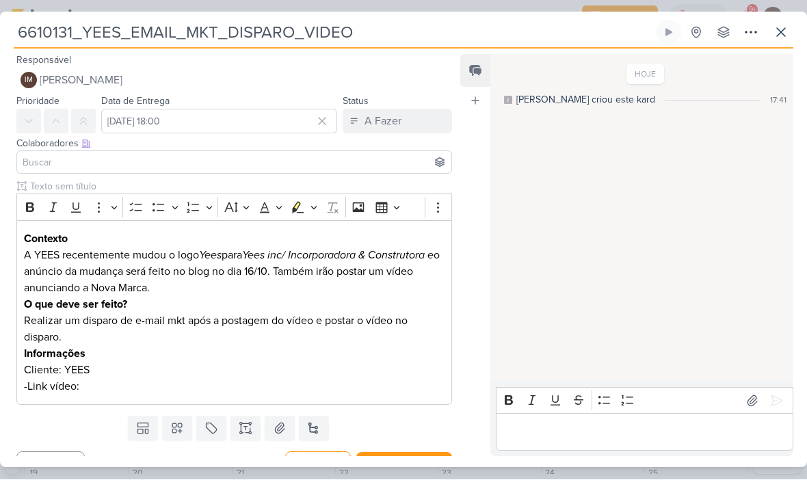
click at [279, 82] on button "IM [PERSON_NAME]" at bounding box center [234, 80] width 436 height 25
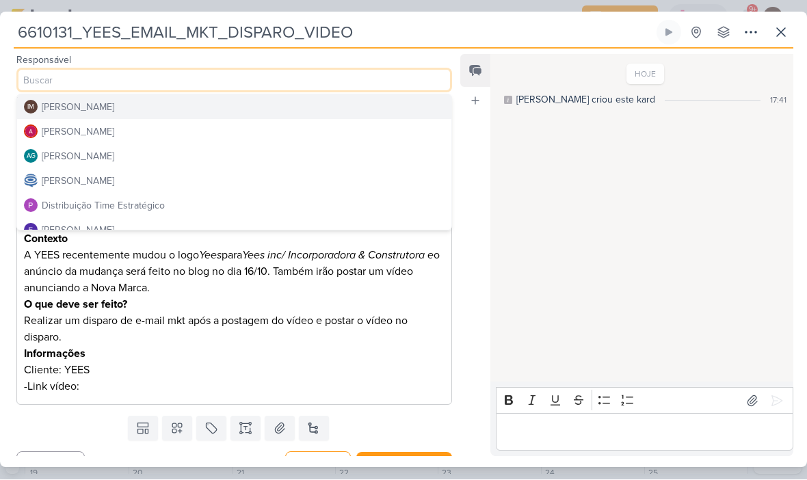
click at [570, 192] on div "HOJE [PERSON_NAME] criou este kard 17:41" at bounding box center [642, 219] width 302 height 326
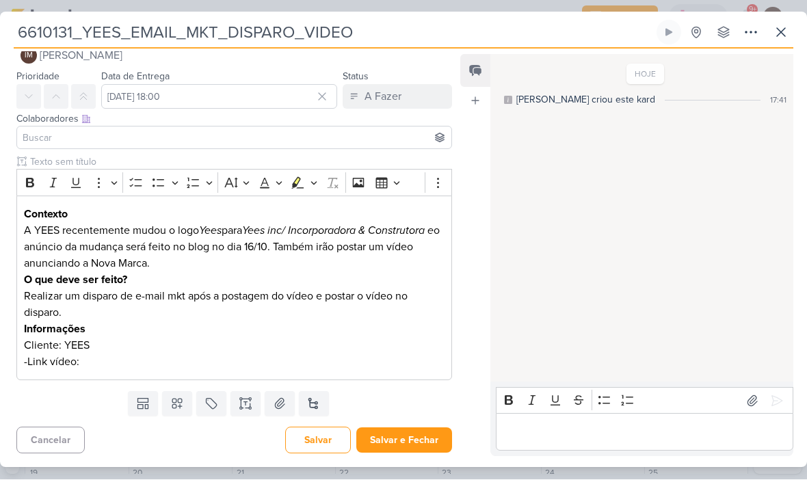
scroll to position [25, 0]
click at [392, 447] on button "Salvar e Fechar" at bounding box center [404, 440] width 96 height 25
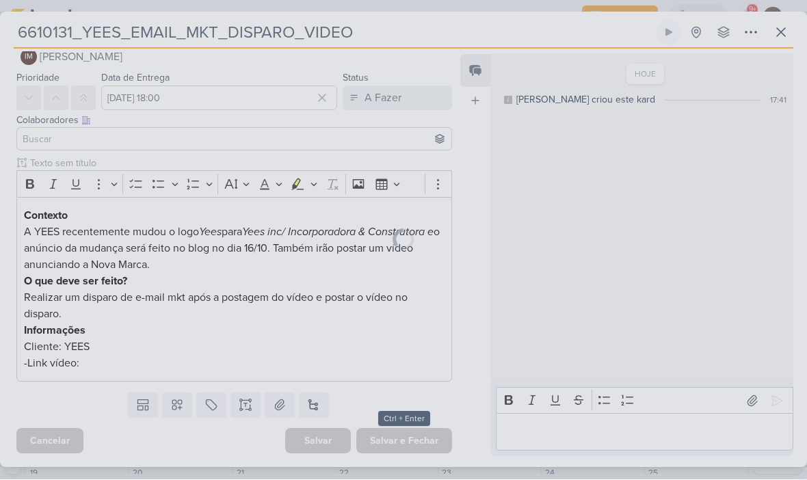
scroll to position [23, 0]
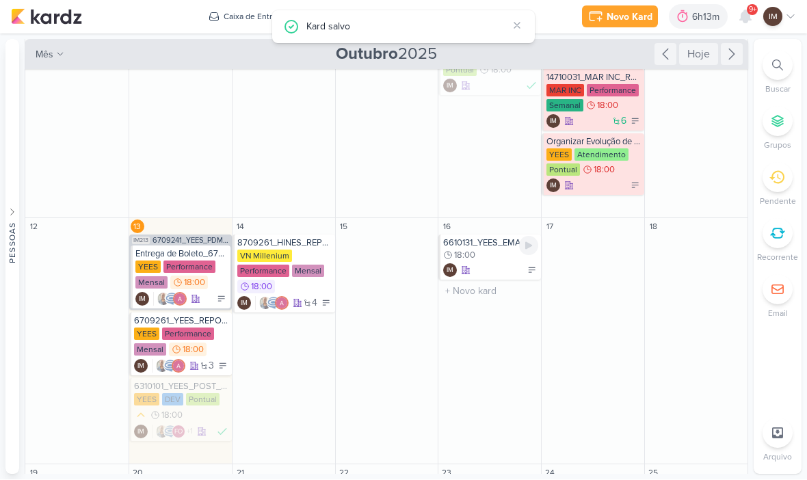
click at [497, 264] on div "IM" at bounding box center [490, 271] width 95 height 14
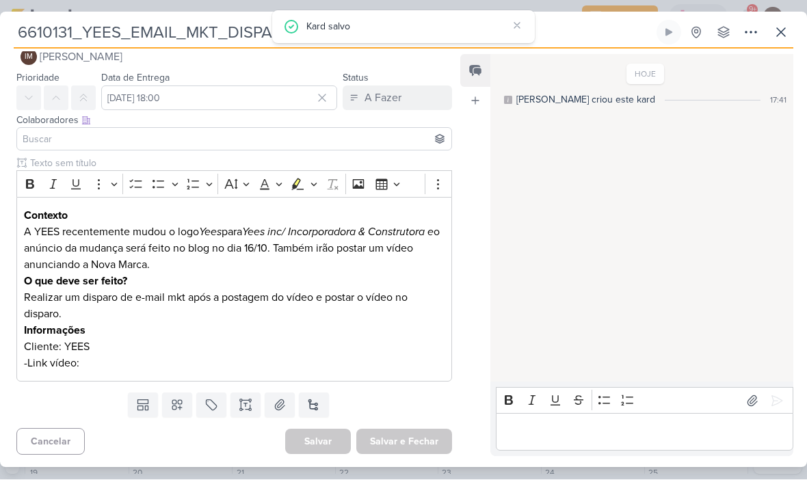
click at [185, 405] on button at bounding box center [177, 405] width 30 height 25
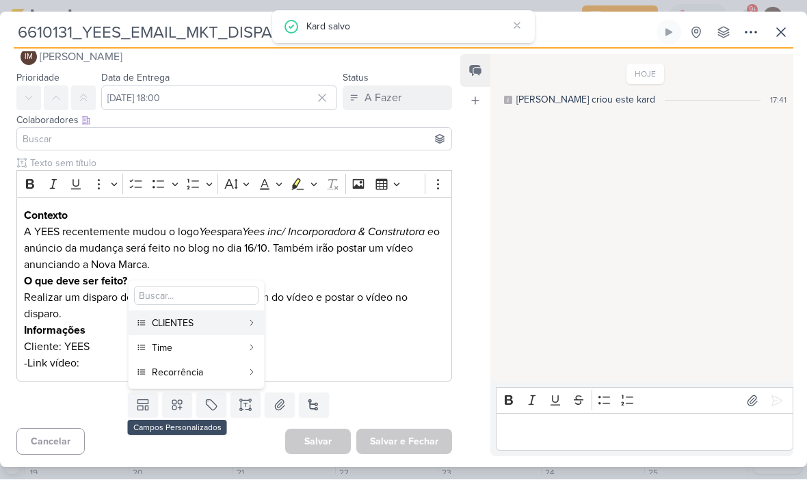
click at [218, 326] on div "CLIENTES" at bounding box center [197, 324] width 90 height 14
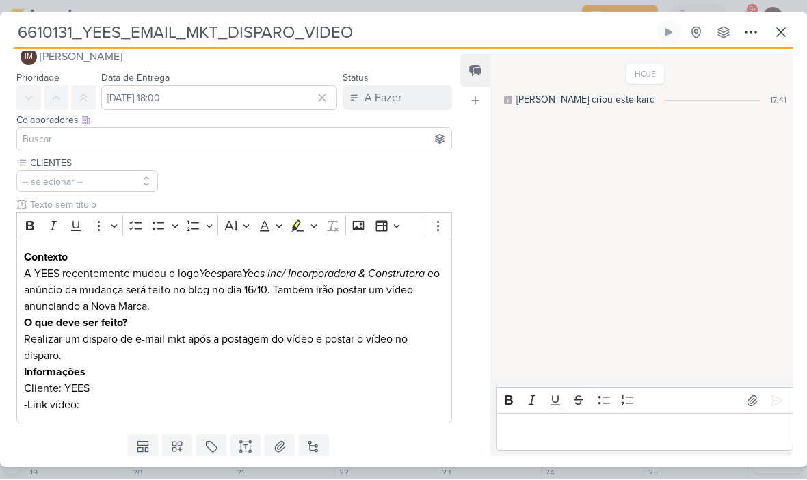
click at [181, 443] on icon at bounding box center [177, 448] width 14 height 14
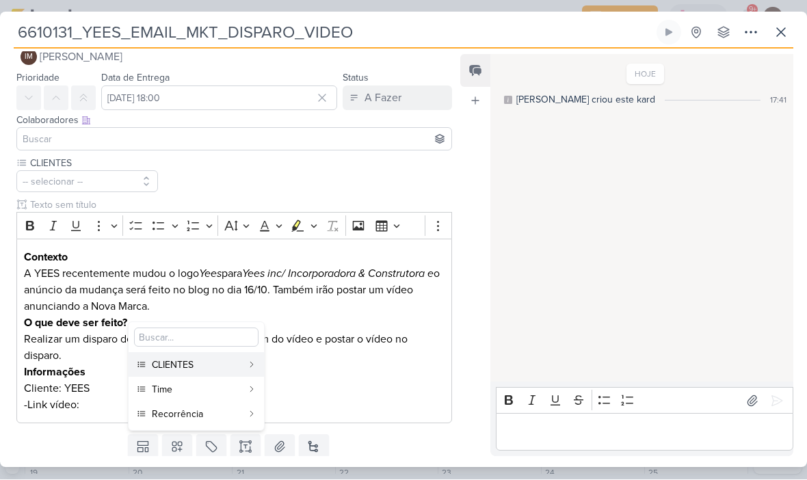
click at [185, 390] on div "Time" at bounding box center [197, 390] width 90 height 14
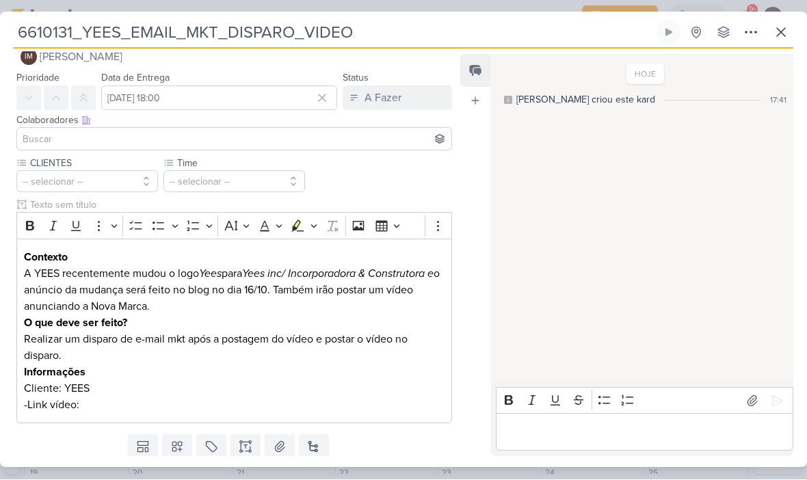
click at [185, 444] on button at bounding box center [177, 447] width 30 height 25
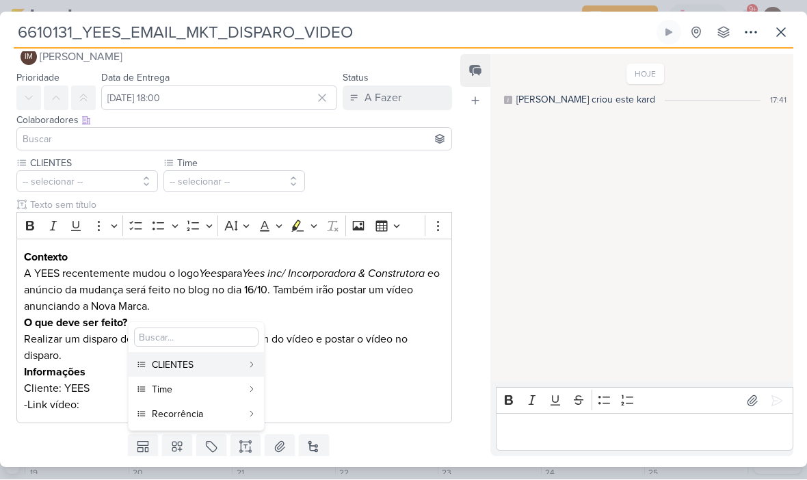
click at [195, 415] on div "Recorrência" at bounding box center [197, 415] width 90 height 14
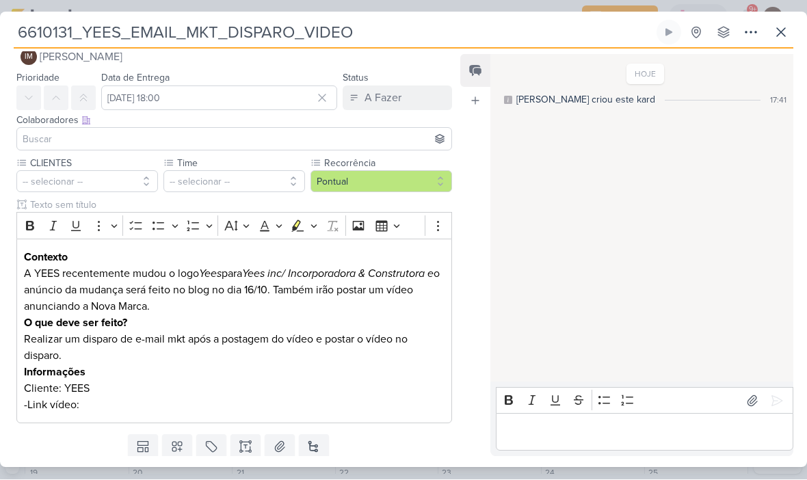
click at [72, 179] on button "-- selecionar --" at bounding box center [87, 182] width 142 height 22
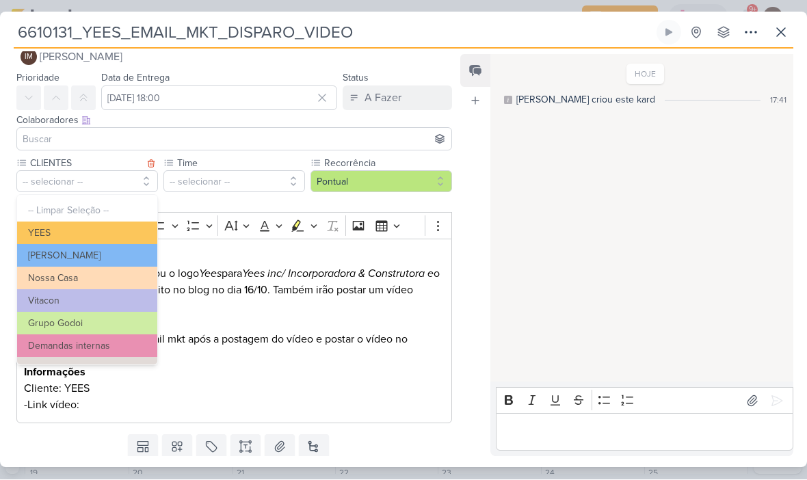
click at [43, 222] on button "YEES" at bounding box center [87, 233] width 140 height 23
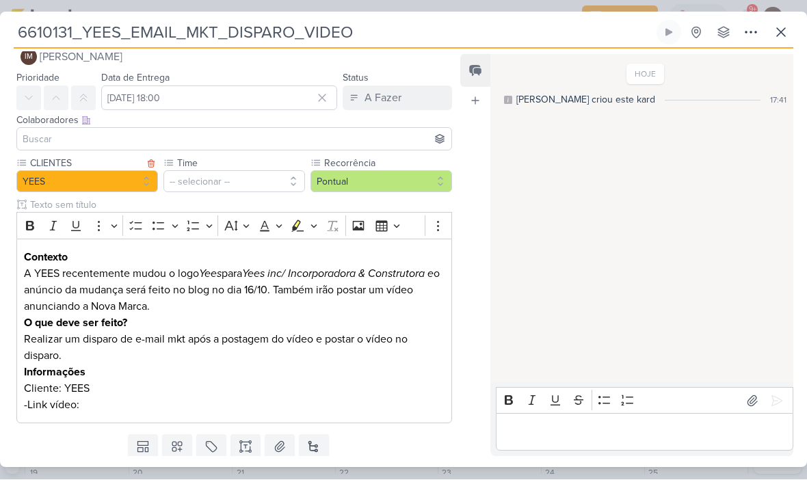
click at [205, 189] on button "-- selecionar --" at bounding box center [235, 182] width 142 height 22
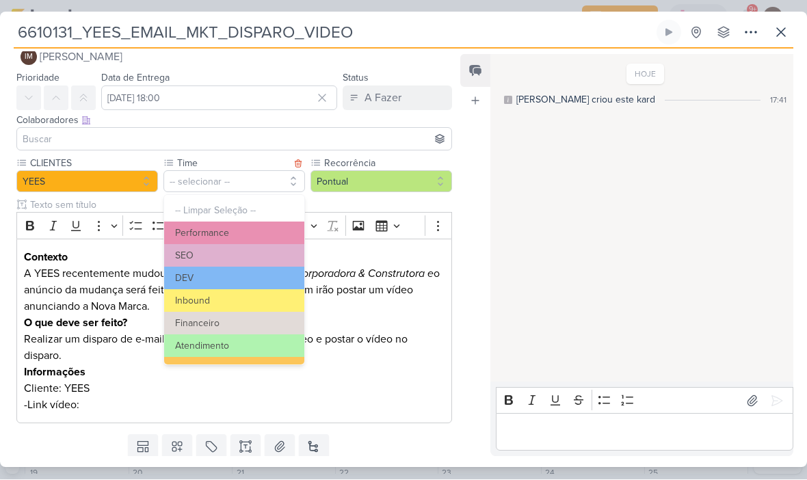
click at [186, 298] on button "Inbound" at bounding box center [234, 301] width 140 height 23
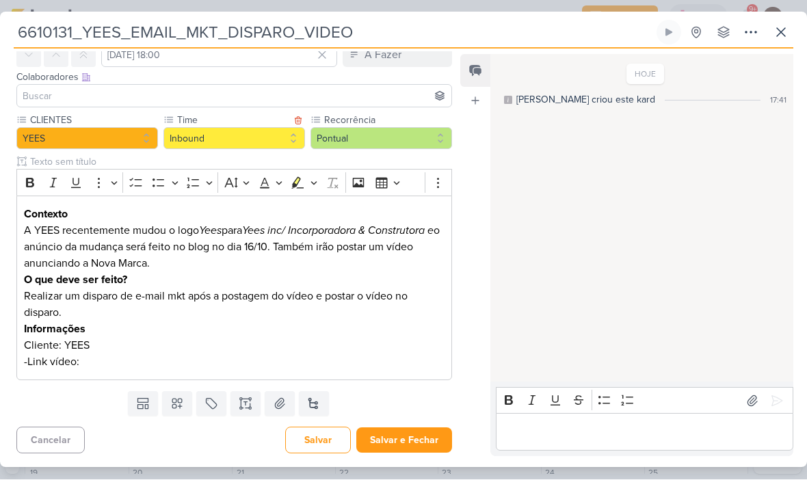
click at [402, 441] on button "Salvar e Fechar" at bounding box center [404, 440] width 96 height 25
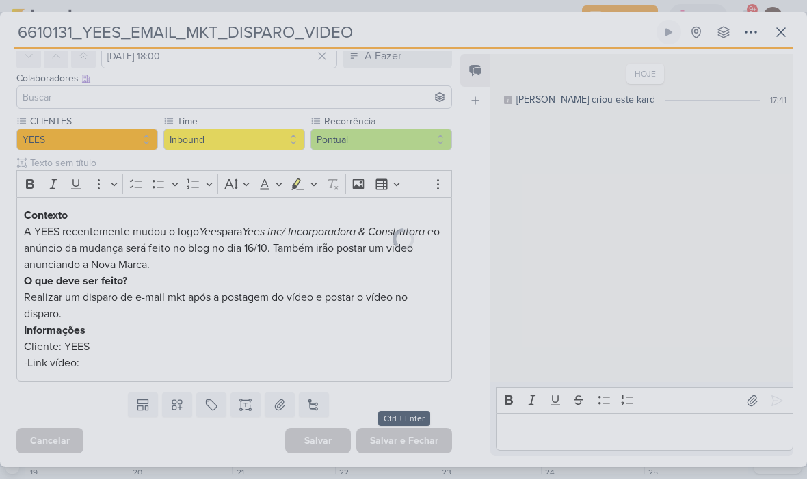
scroll to position [65, 0]
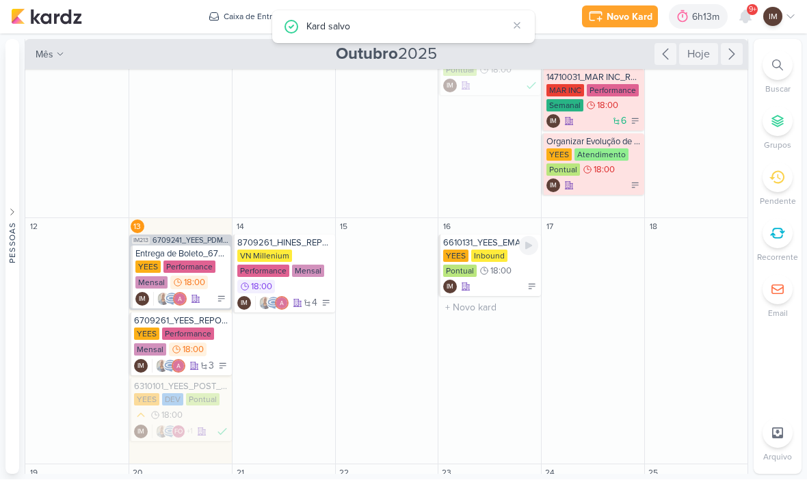
click at [499, 281] on div "IM" at bounding box center [490, 288] width 95 height 14
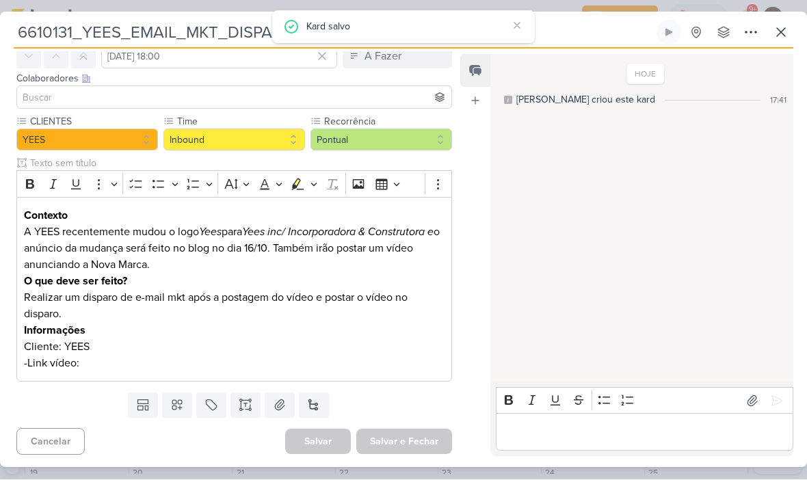
click at [754, 38] on icon at bounding box center [751, 33] width 16 height 16
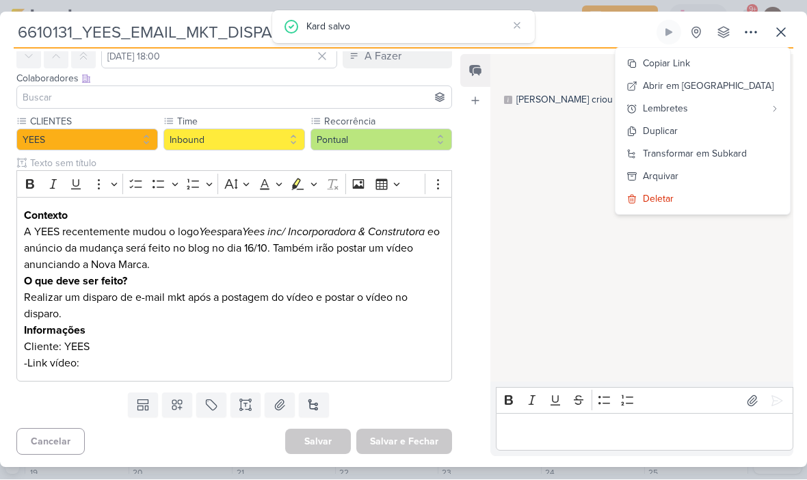
click at [742, 67] on button "Copiar Link" at bounding box center [703, 64] width 174 height 23
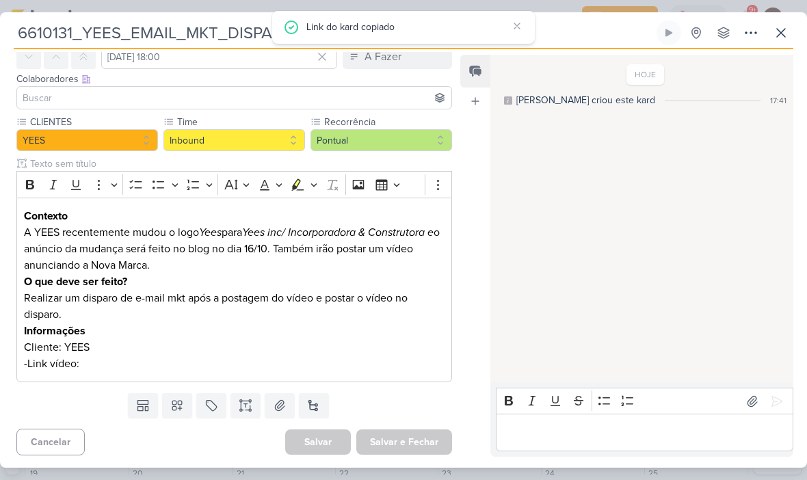
scroll to position [0, 0]
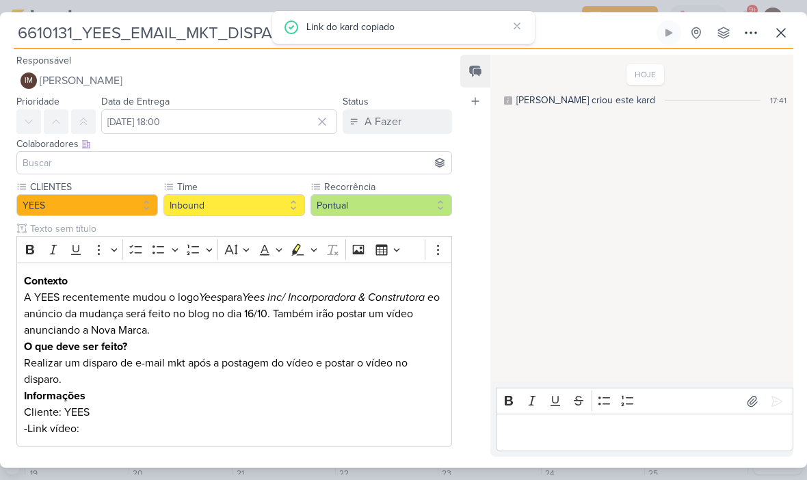
click at [235, 161] on input at bounding box center [234, 163] width 429 height 16
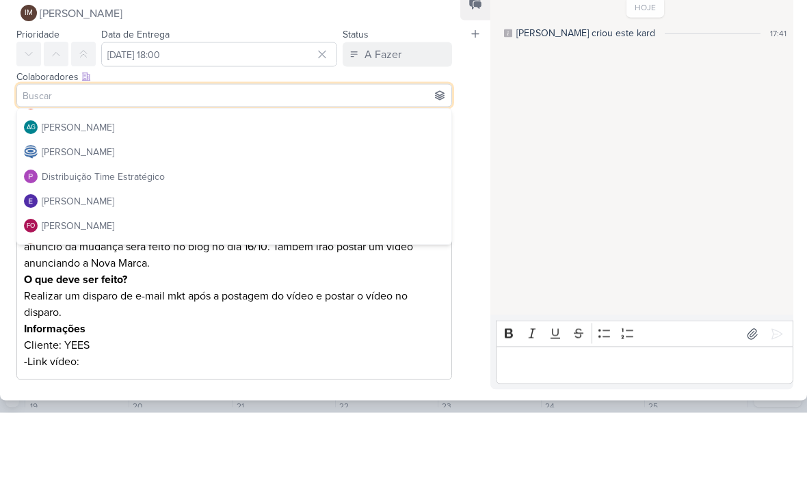
scroll to position [42, 0]
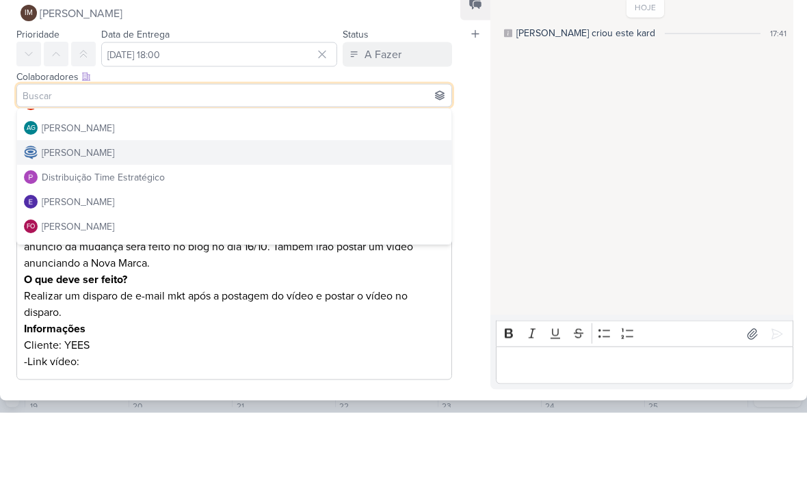
click at [344, 208] on button "[PERSON_NAME]" at bounding box center [234, 220] width 434 height 25
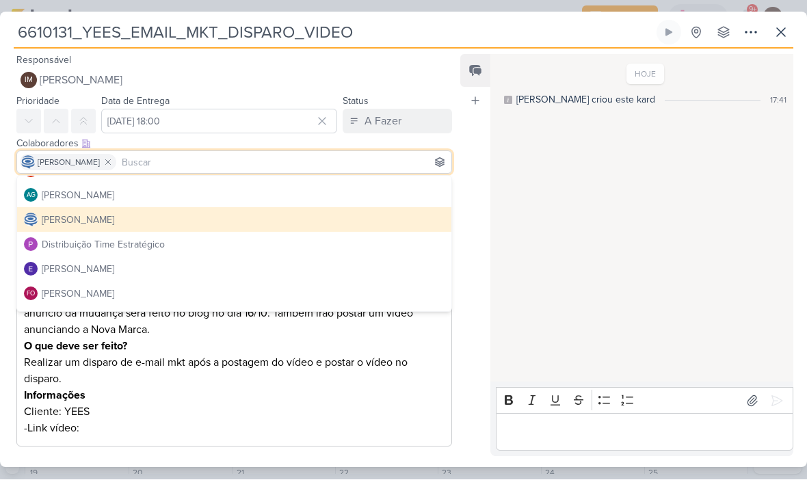
click at [553, 316] on div "HOJE [PERSON_NAME] criou este kard 17:41" at bounding box center [642, 219] width 302 height 326
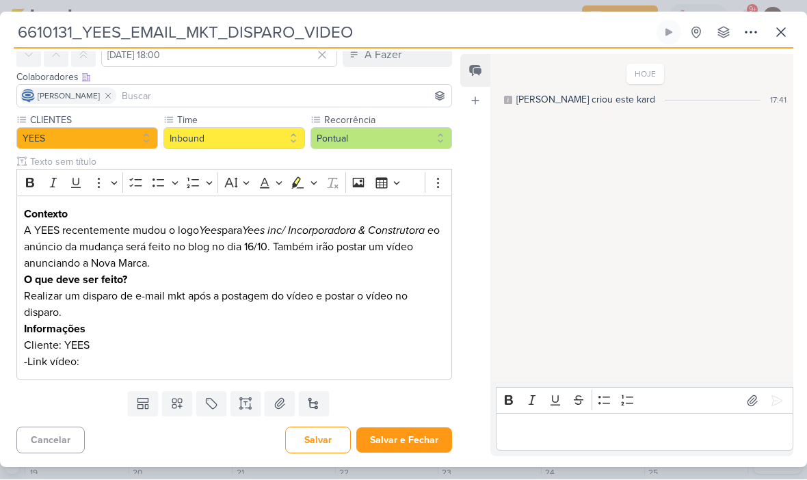
click at [403, 449] on button "Salvar e Fechar" at bounding box center [404, 440] width 96 height 25
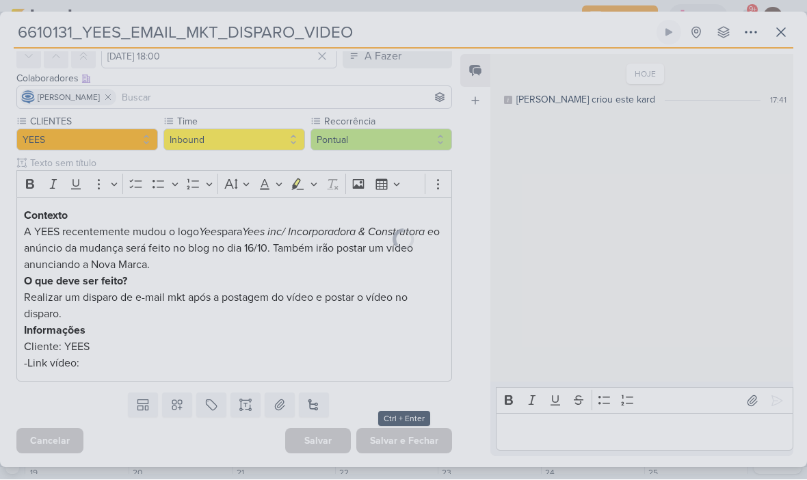
scroll to position [65, 0]
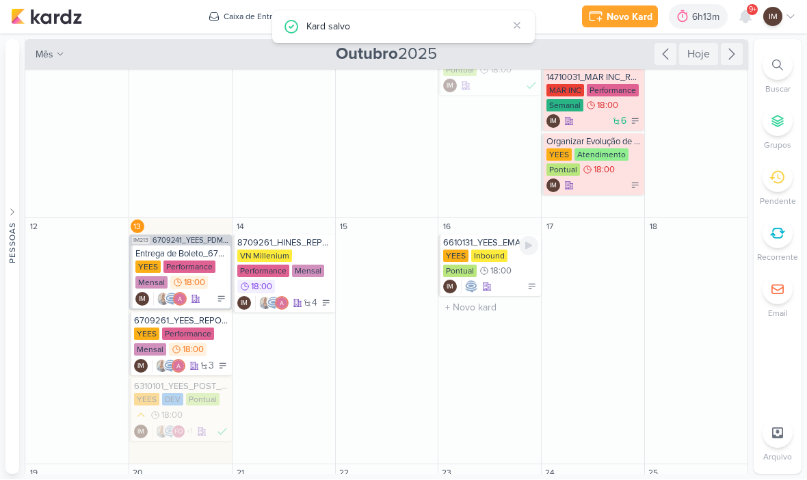
click at [502, 281] on div "IM" at bounding box center [490, 288] width 95 height 14
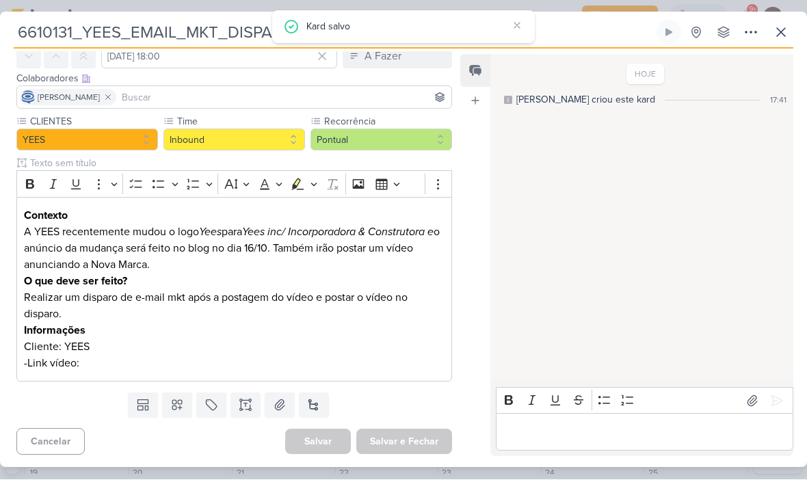
click at [748, 35] on icon at bounding box center [751, 33] width 16 height 16
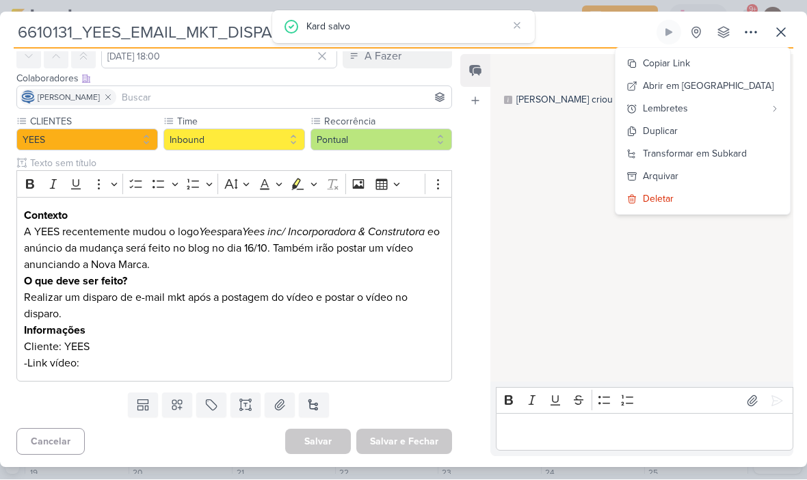
click at [720, 67] on button "Copiar Link" at bounding box center [703, 64] width 174 height 23
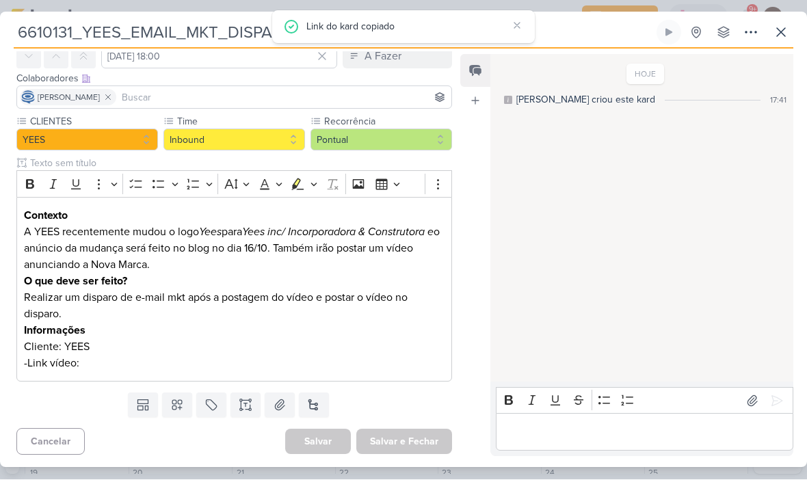
scroll to position [0, 0]
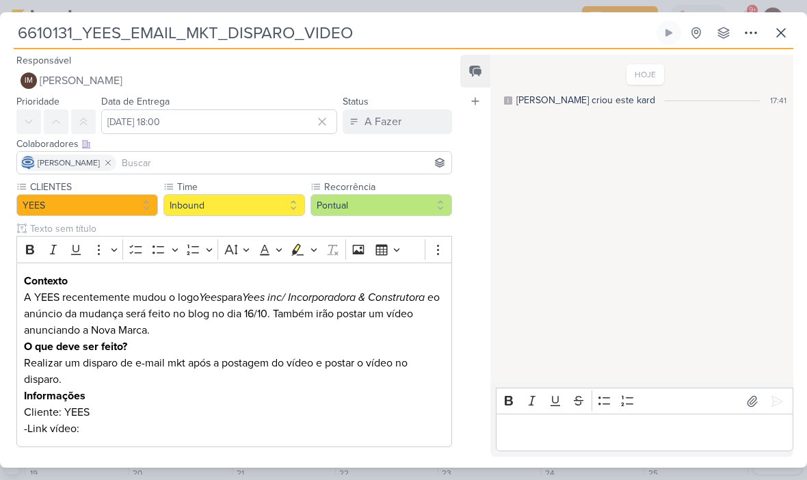
click at [782, 44] on button at bounding box center [781, 33] width 25 height 25
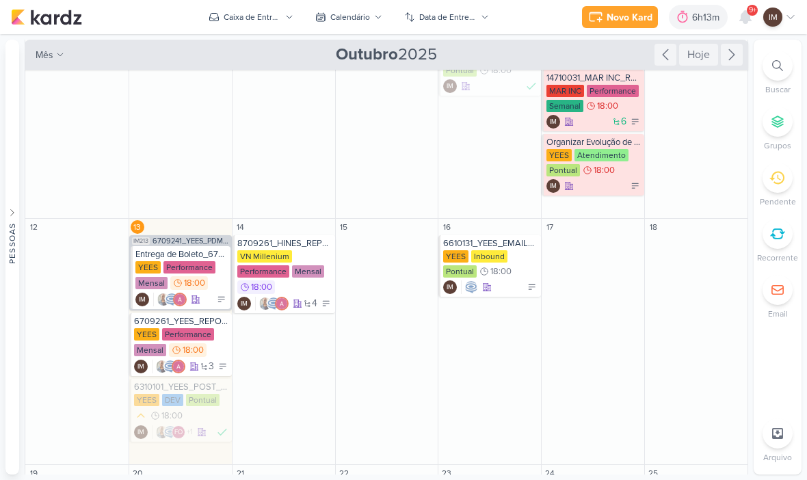
click at [632, 24] on div "Novo Kard" at bounding box center [630, 17] width 46 height 14
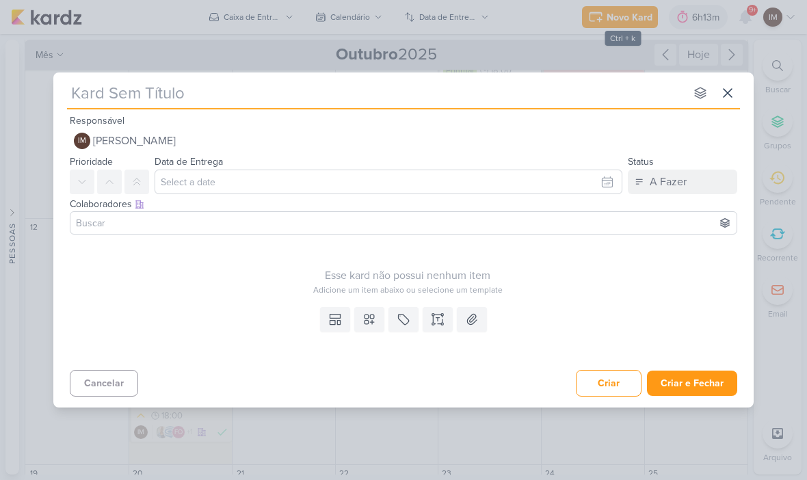
click at [595, 105] on input "text" at bounding box center [376, 93] width 618 height 25
click at [77, 93] on input "text" at bounding box center [376, 93] width 618 height 25
type input "6310131_YEES_AJUSTE_SITE_HOME"
click at [729, 94] on icon at bounding box center [728, 93] width 8 height 8
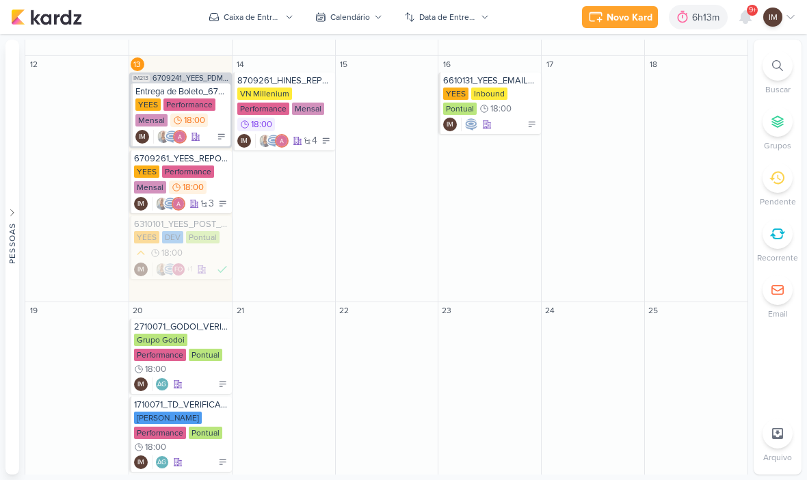
scroll to position [445, 0]
click at [209, 262] on div "FO +1 IM" at bounding box center [181, 269] width 95 height 14
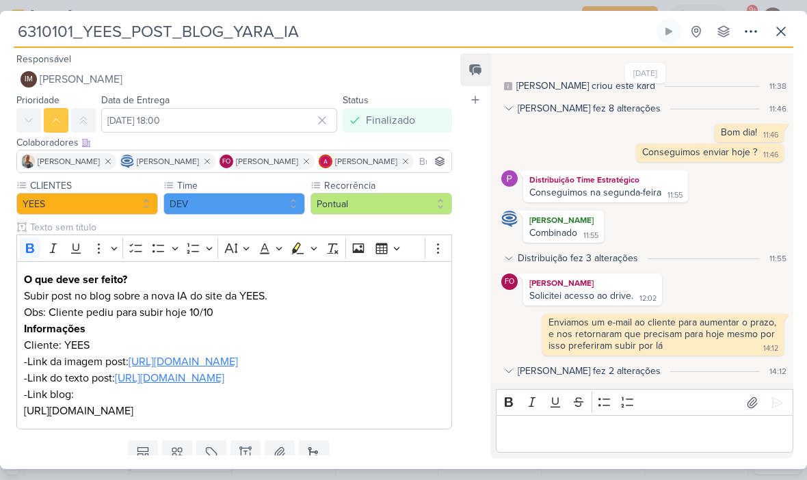
scroll to position [0, 0]
click at [785, 36] on icon at bounding box center [781, 31] width 16 height 16
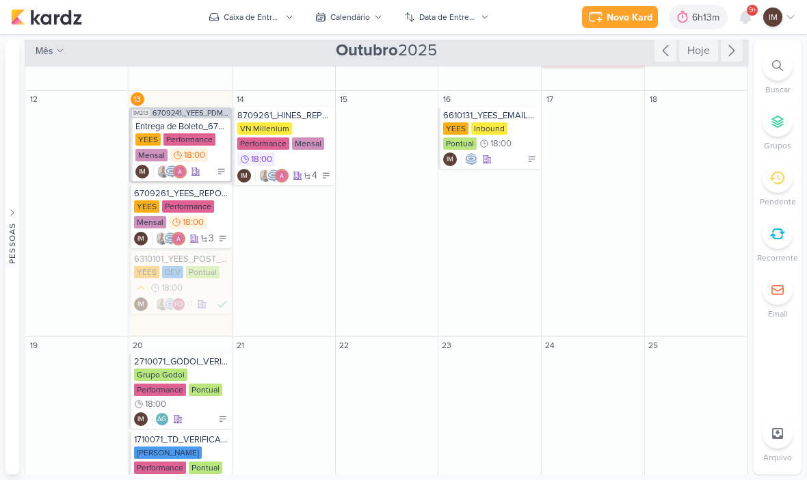
scroll to position [401, 0]
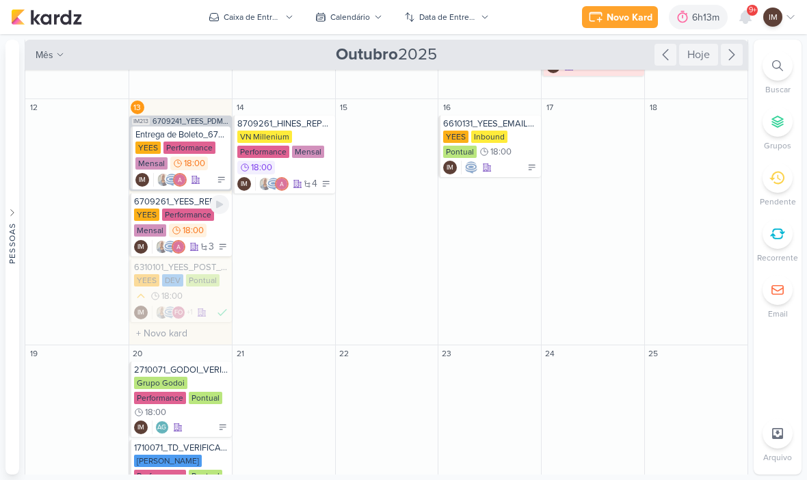
click at [210, 214] on div "YEES Performance Mensal 18:00" at bounding box center [181, 224] width 95 height 30
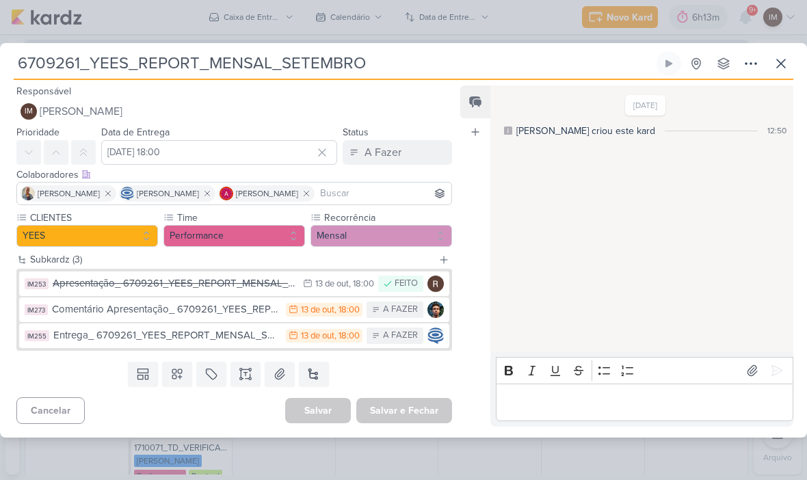
click at [791, 58] on button at bounding box center [781, 63] width 25 height 25
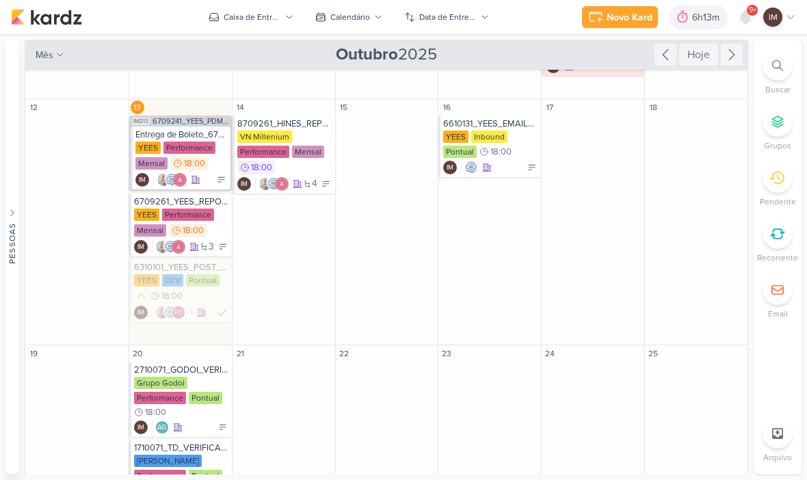
click at [631, 25] on button "Novo Kard" at bounding box center [620, 17] width 76 height 22
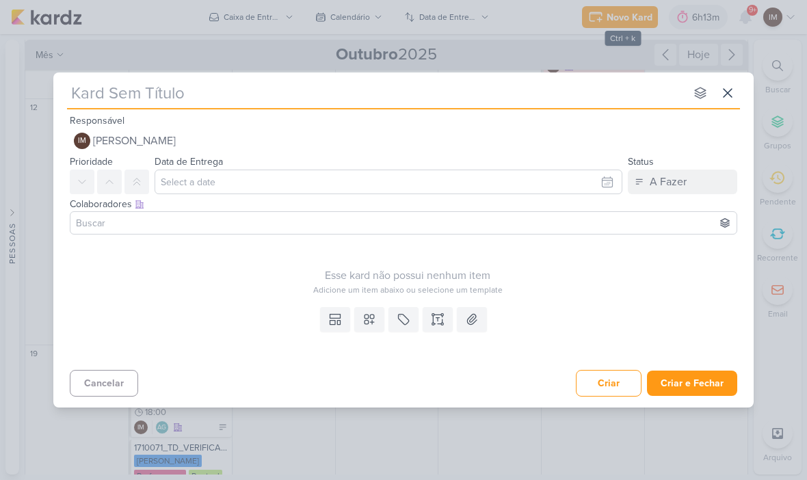
click at [642, 104] on input "text" at bounding box center [376, 93] width 618 height 25
click at [668, 101] on input "text" at bounding box center [376, 93] width 618 height 25
type input "6310131_YEES_AJUSTE_SITE_HOME"
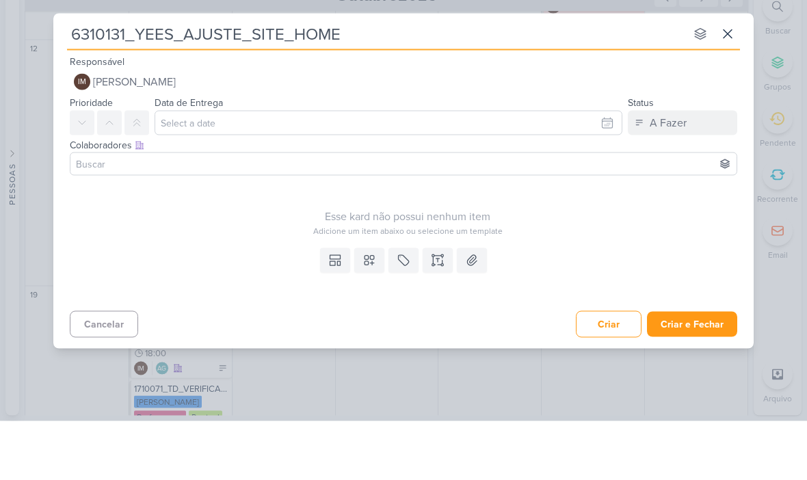
type input "6310131_YEES_AJUSTE_SITE_HOME"
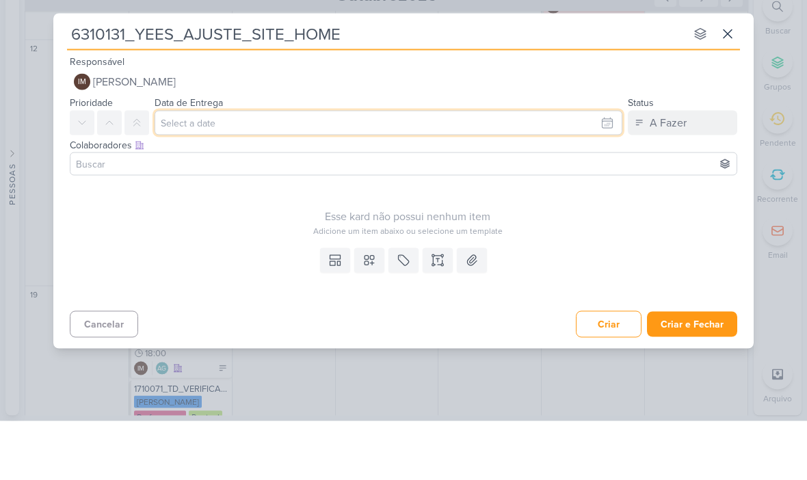
click at [605, 170] on input "text" at bounding box center [389, 182] width 468 height 25
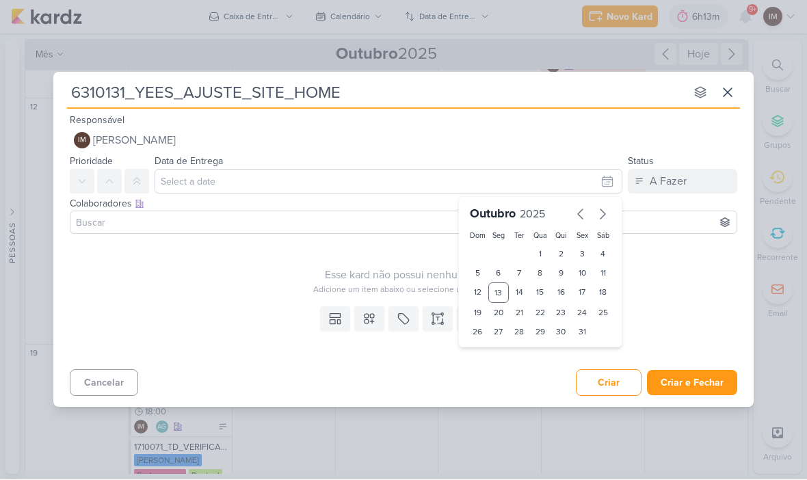
click at [565, 294] on div "16" at bounding box center [561, 293] width 21 height 21
type input "[DATE] 23:59"
click at [506, 356] on select "00 01 02 03 04 05 06 07 08 09 10 11 12 13 14 15 16 17 18 19 20 21 22 23" at bounding box center [498, 356] width 19 height 16
select select "16"
type input "[DATE] 16:59"
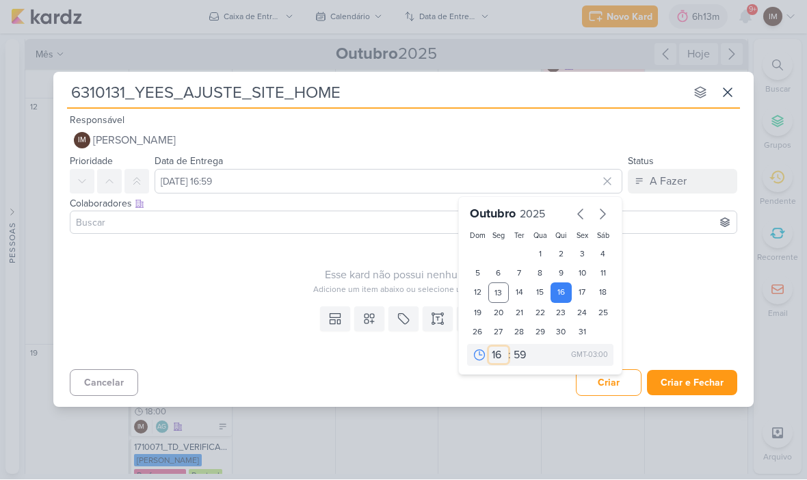
click at [495, 354] on select "00 01 02 03 04 05 06 07 08 09 10 11 12 13 14 15 16 17 18 19 20 21 22 23" at bounding box center [498, 356] width 19 height 16
select select "18"
type input "[DATE] 18:59"
click at [521, 355] on select "00 05 10 15 20 25 30 35 40 45 50 55 59" at bounding box center [520, 356] width 19 height 16
select select "0"
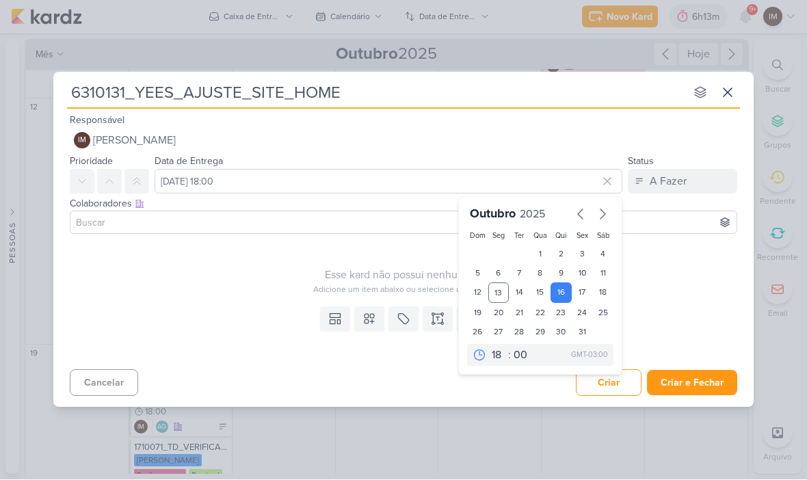
click at [367, 315] on icon at bounding box center [370, 320] width 10 height 10
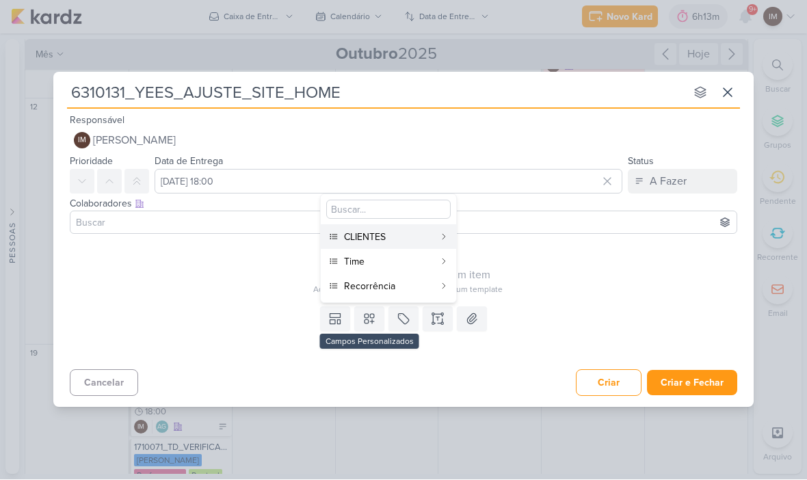
click at [408, 236] on div "CLIENTES" at bounding box center [389, 238] width 90 height 14
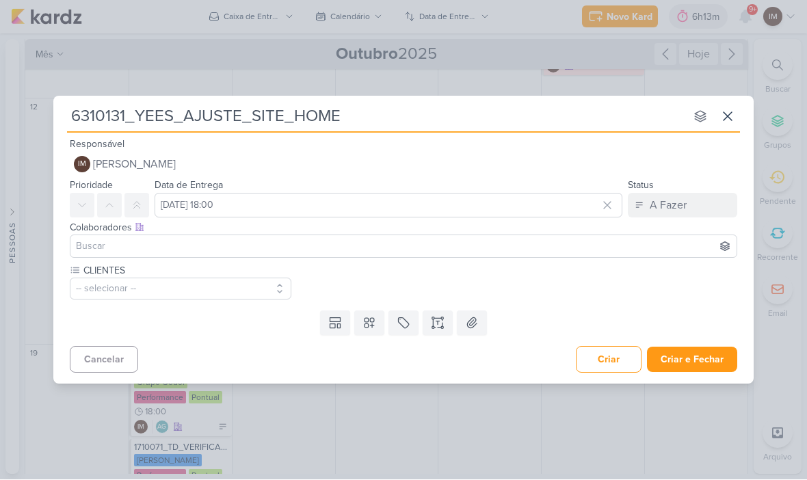
click at [374, 319] on icon at bounding box center [370, 324] width 10 height 10
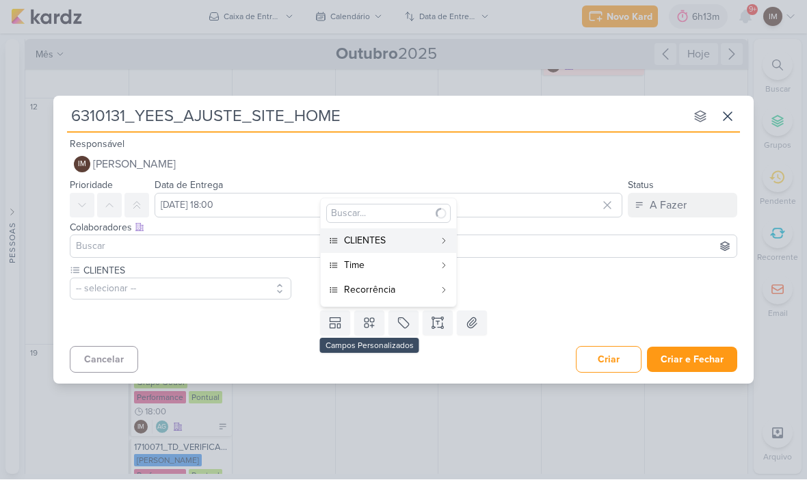
click at [401, 263] on div "Time" at bounding box center [389, 266] width 90 height 14
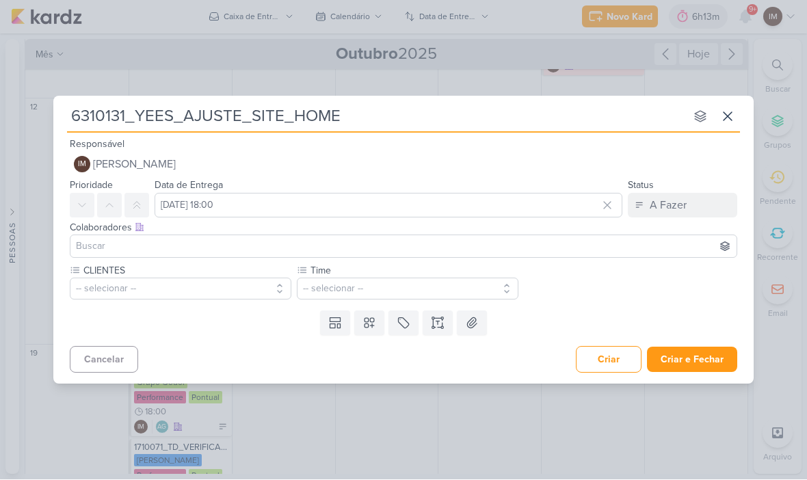
click at [374, 323] on icon at bounding box center [370, 324] width 14 height 14
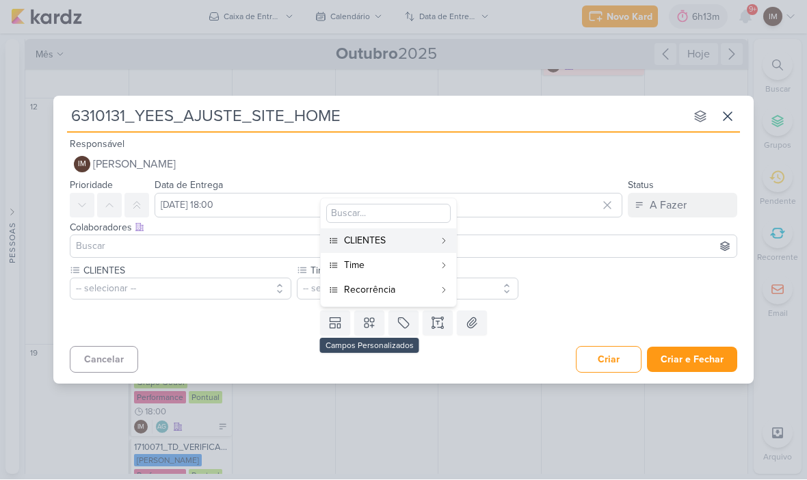
click at [402, 298] on button "Recorrência" at bounding box center [388, 290] width 135 height 25
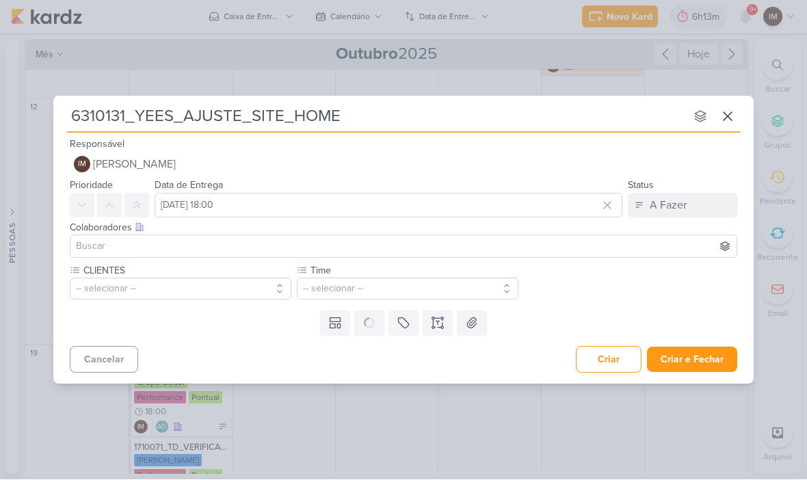
click at [259, 278] on button "-- selecionar --" at bounding box center [181, 289] width 222 height 22
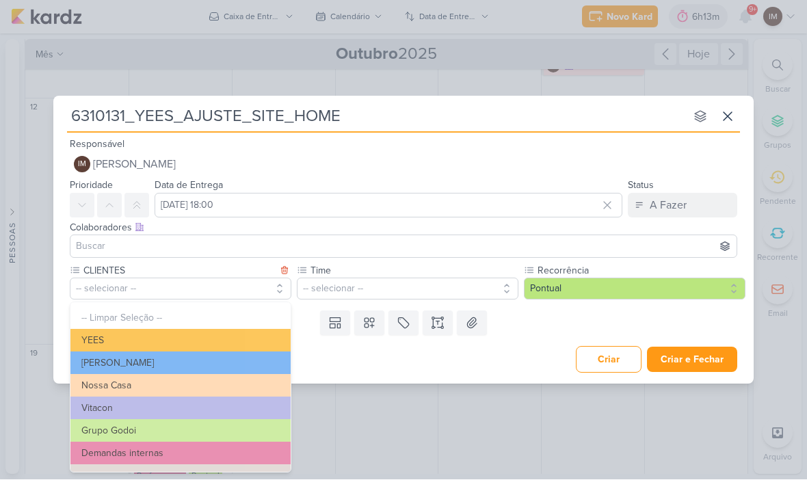
click at [215, 334] on button "YEES" at bounding box center [180, 341] width 220 height 23
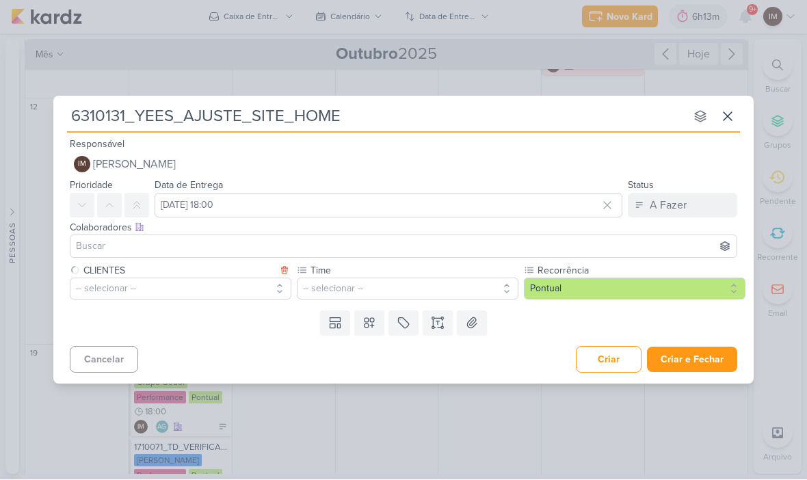
click at [347, 296] on button "-- selecionar --" at bounding box center [408, 289] width 222 height 22
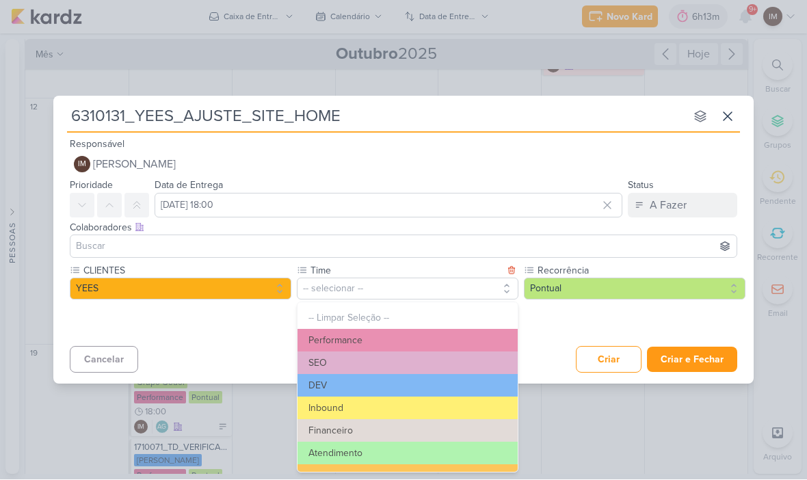
click at [354, 412] on button "Inbound" at bounding box center [408, 409] width 220 height 23
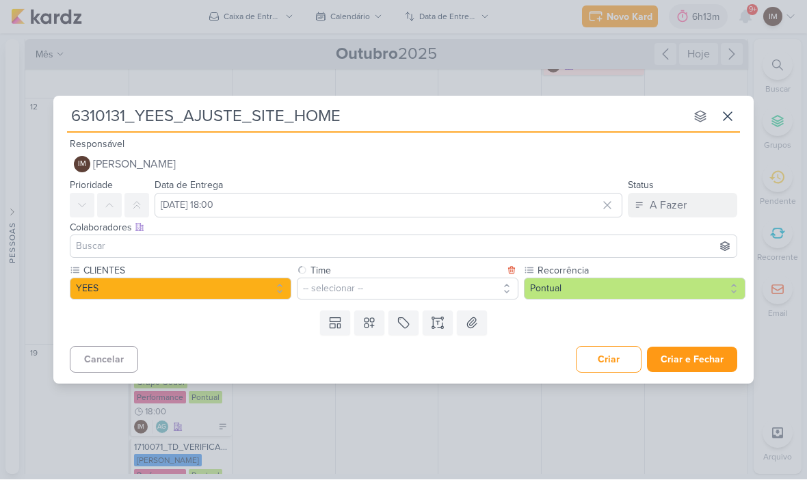
click at [354, 410] on div "6310131_YEES_AJUSTE_SITE_HOME nenhum grupo disponível esc Responsável IM [PERSO…" at bounding box center [403, 240] width 807 height 480
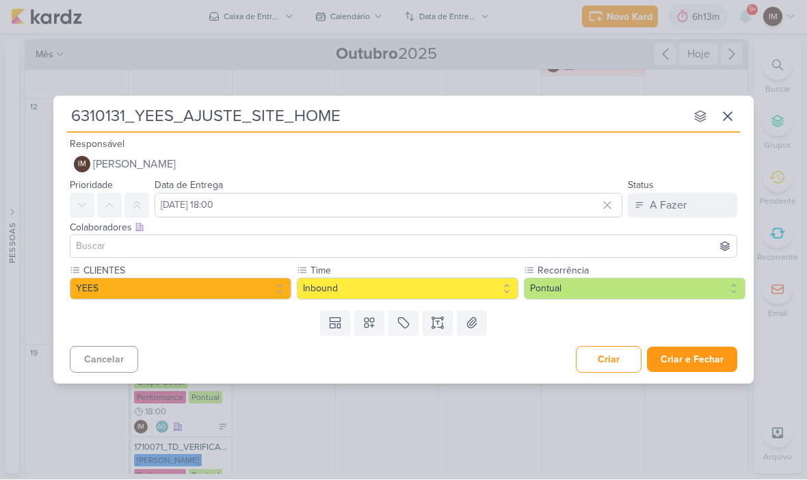
click at [391, 291] on button "Inbound" at bounding box center [408, 289] width 222 height 22
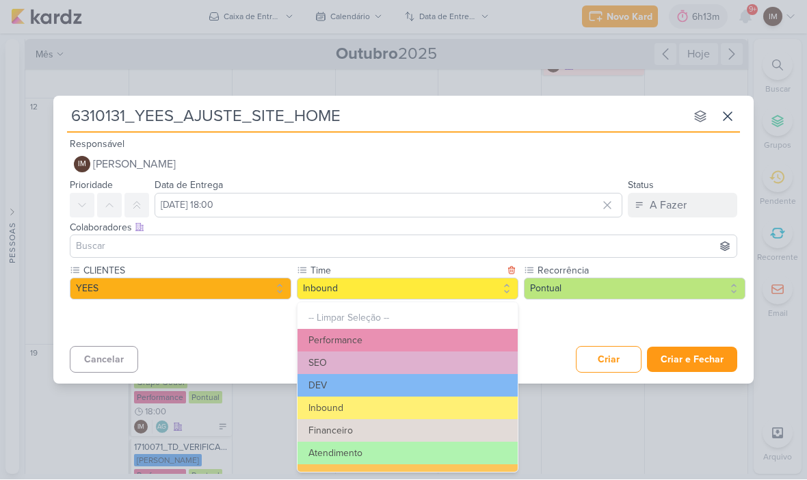
click at [356, 380] on button "DEV" at bounding box center [408, 386] width 220 height 23
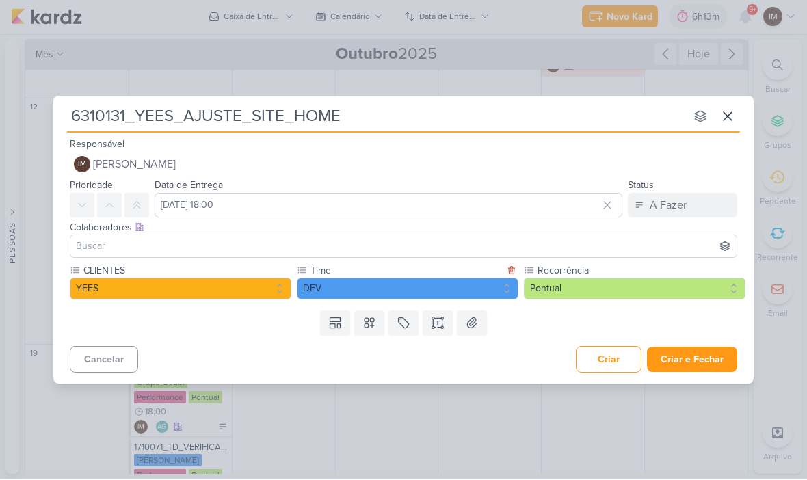
click at [443, 320] on icon at bounding box center [443, 323] width 0 height 7
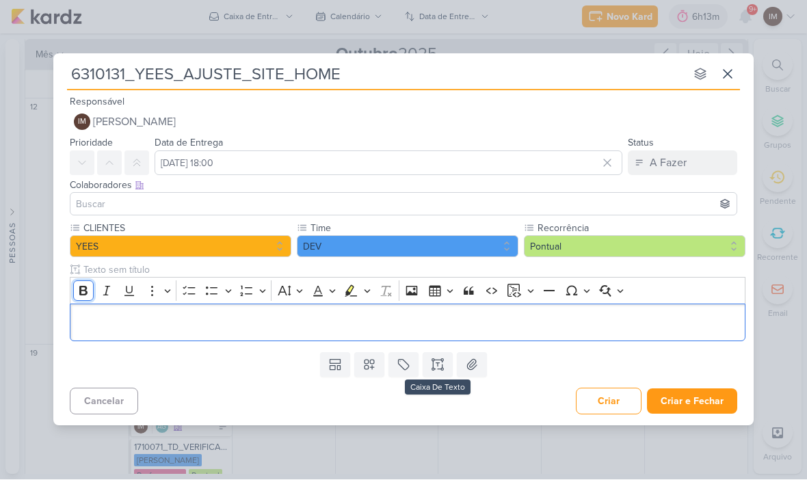
click at [82, 287] on icon "Editor toolbar" at bounding box center [83, 292] width 8 height 10
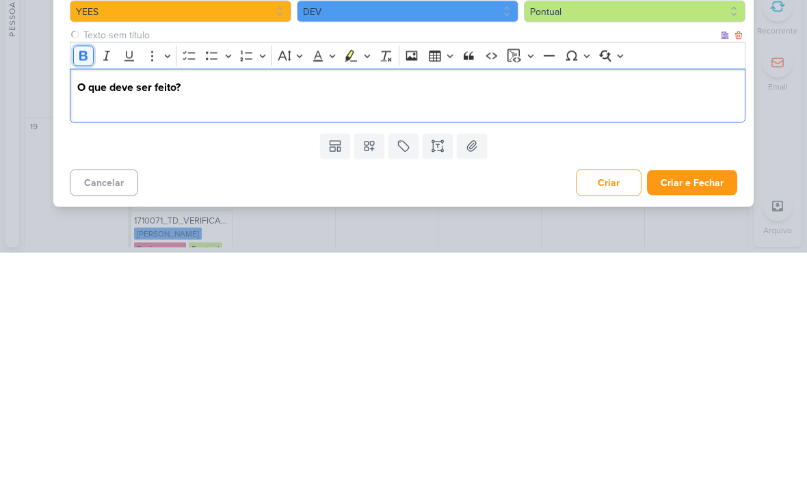
click at [92, 273] on button "Bold" at bounding box center [83, 283] width 21 height 21
click at [151, 331] on p "Retirar" at bounding box center [408, 331] width 662 height 16
click at [83, 307] on p "O que deve ser feito?" at bounding box center [408, 315] width 662 height 16
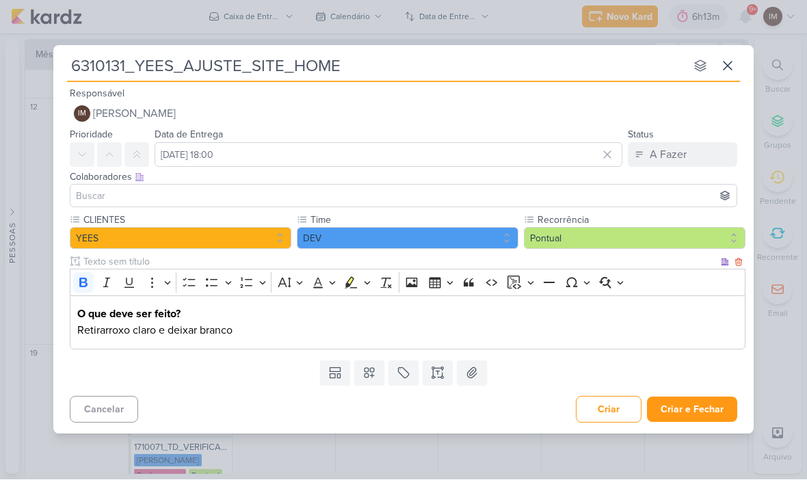
click at [94, 337] on p "Retirar roxo claro e deixar branco" at bounding box center [408, 331] width 662 height 16
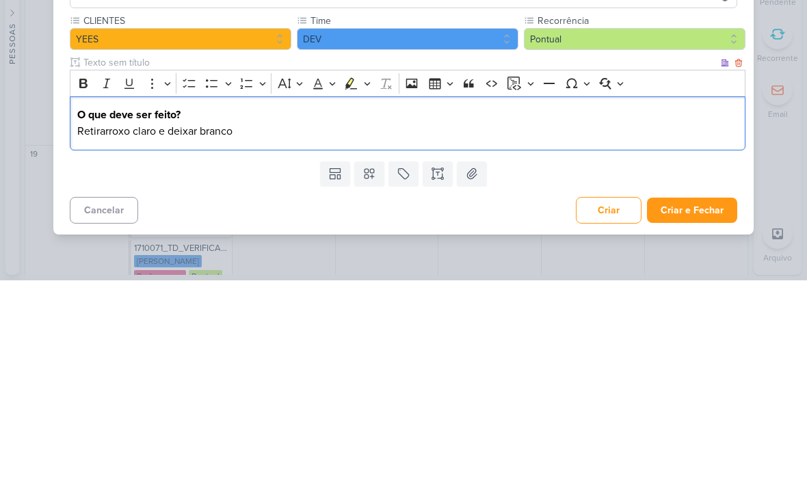
click at [73, 296] on div "O que deve ser feito? Retirar roxo claro e deixar branco" at bounding box center [408, 323] width 676 height 54
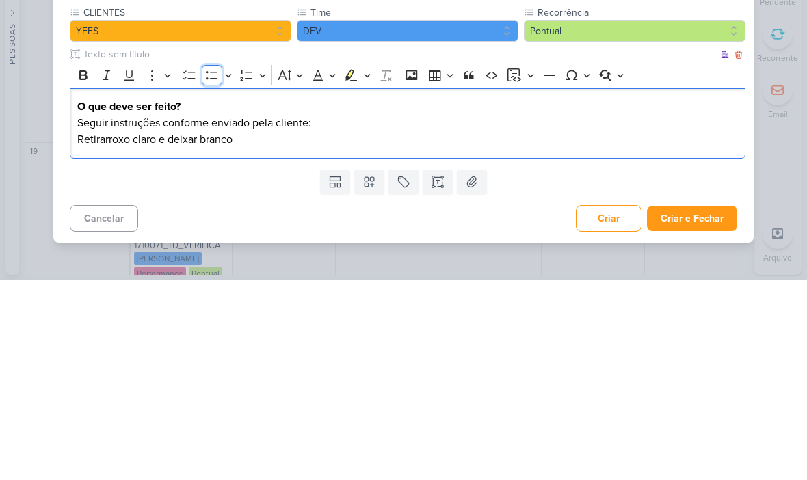
click at [209, 268] on icon "Editor toolbar" at bounding box center [212, 275] width 14 height 14
click at [485, 331] on li "Retângulo Vermelho: Retirar roxo claro e deixar branco" at bounding box center [415, 339] width 648 height 16
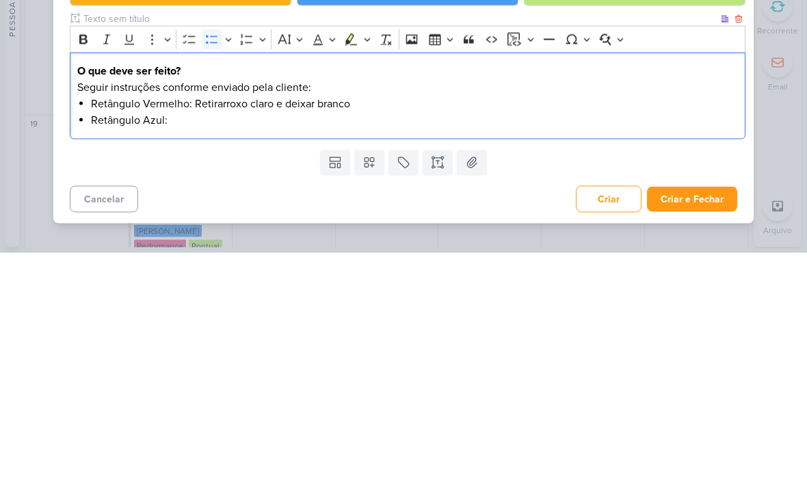
click at [184, 339] on li "Retângulo Azul:" at bounding box center [415, 347] width 648 height 16
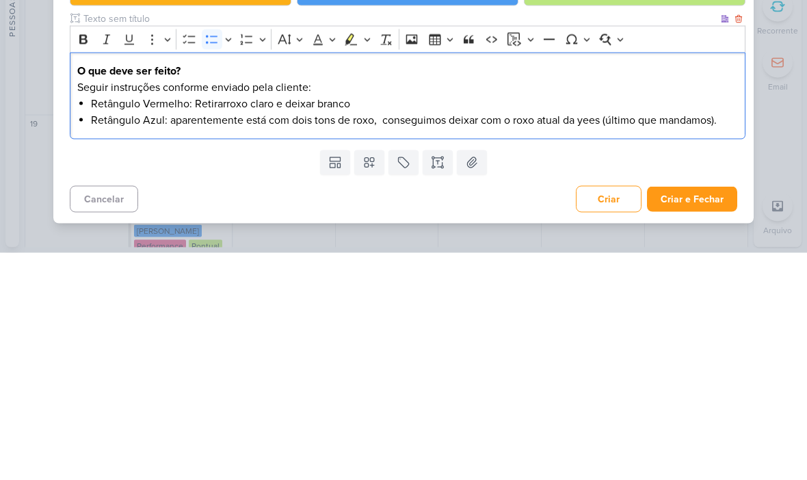
click at [251, 339] on li "Retângulo Azul: aparentemente está com dois tons de roxo, conseguimos deixar co…" at bounding box center [415, 347] width 648 height 16
click at [291, 341] on span "Retângulo Azul: aparentemente está com dois tons de roxo, conseguimos deixar co…" at bounding box center [404, 348] width 626 height 14
click at [296, 341] on span "Retângulo Azul: aparentemente está com dois tons de roxo, conseguimos deixar co…" at bounding box center [404, 348] width 626 height 14
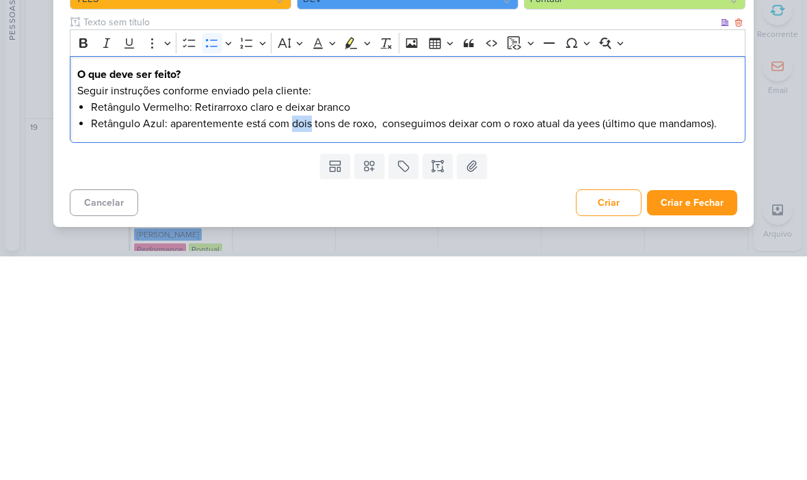
click at [242, 341] on span "Retângulo Azul: aparentemente está com dois tons de roxo, conseguimos deixar co…" at bounding box center [404, 348] width 626 height 14
click at [429, 341] on span "Retângulo Azul: Aparentemente está com dois tons de roxo, conseguimos deixar co…" at bounding box center [405, 348] width 628 height 14
click at [428, 341] on span "Retângulo Azul: Aparentemente está com dois tons de roxo, conseguimos deixar co…" at bounding box center [405, 348] width 628 height 14
click at [387, 341] on span "Retângulo Azul: Aparentemente está com dois tons de roxo, deixar com o roxo atu…" at bounding box center [373, 348] width 564 height 14
click at [625, 341] on span "Retângulo Azul: Aparentemente está com dois tons de roxo, deixar com o roxo atu…" at bounding box center [370, 348] width 559 height 14
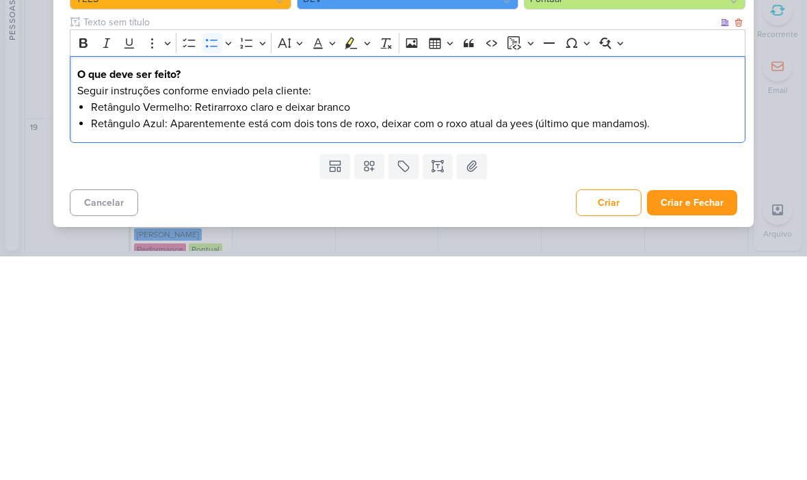
click at [622, 341] on span "Retângulo Azul: Aparentemente está com dois tons de roxo, deixar com o roxo atu…" at bounding box center [370, 348] width 559 height 14
click at [689, 339] on li "Retângulo Azul: Aparentemente está com dois tons de roxo, deixar com o roxo atu…" at bounding box center [415, 347] width 648 height 16
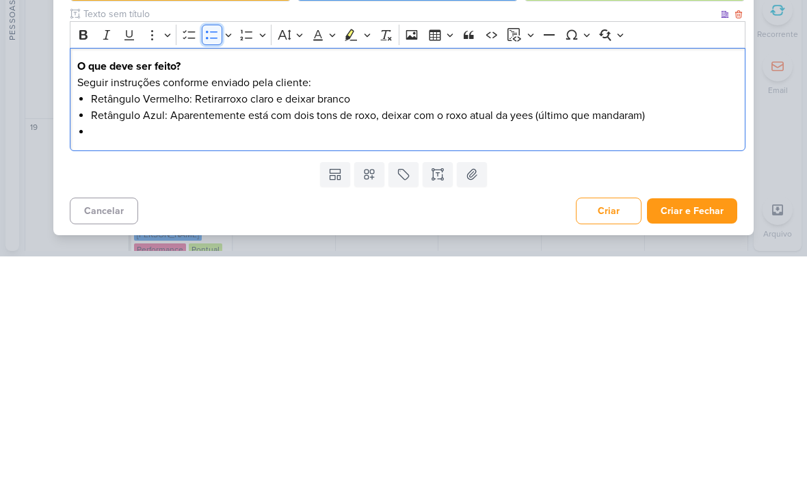
click at [220, 248] on button "Bulleted List" at bounding box center [212, 258] width 21 height 21
click at [83, 248] on button "Bold" at bounding box center [83, 258] width 21 height 21
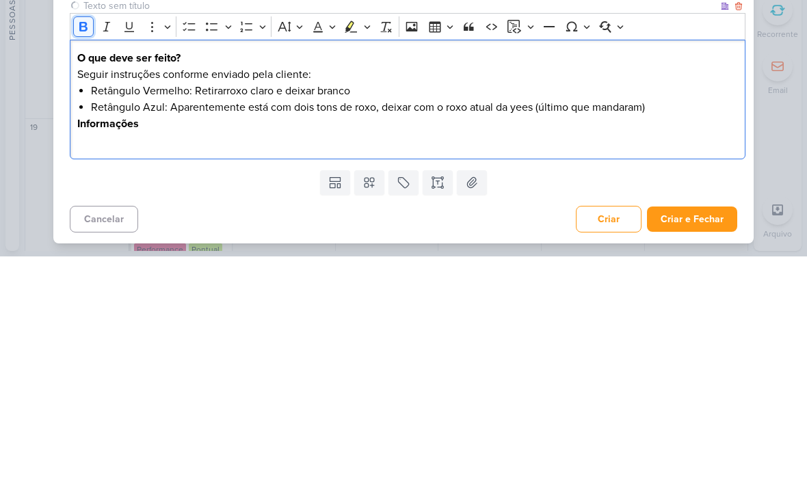
click at [80, 246] on icon "Editor toolbar" at bounding box center [83, 251] width 8 height 10
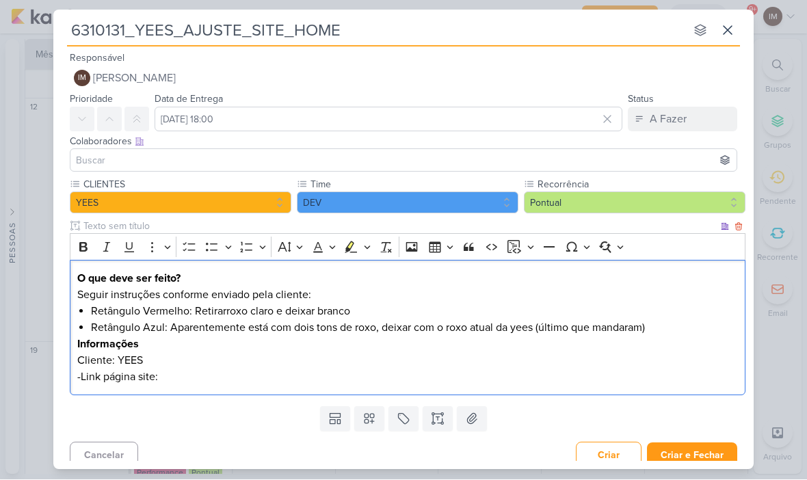
click at [172, 359] on p "Cliente: YEES" at bounding box center [408, 361] width 662 height 16
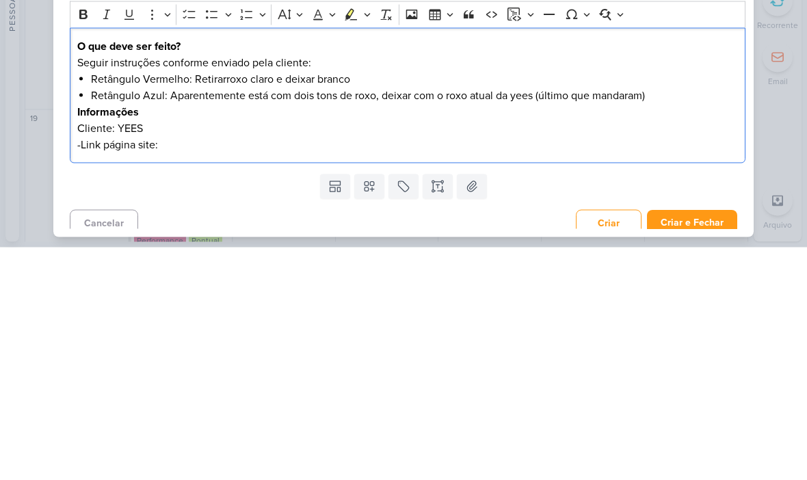
click at [180, 261] on div "O que deve ser feito? Seguir instruções conforme enviado pela cliente: Retângul…" at bounding box center [408, 329] width 676 height 136
click at [187, 369] on p "-Link página site:" at bounding box center [408, 377] width 662 height 16
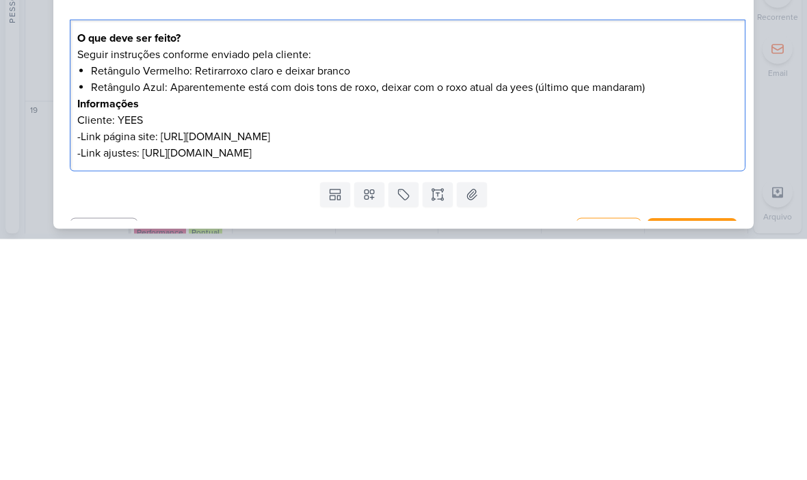
click at [135, 387] on span "-Link ajustes: [URL][DOMAIN_NAME]" at bounding box center [164, 394] width 174 height 14
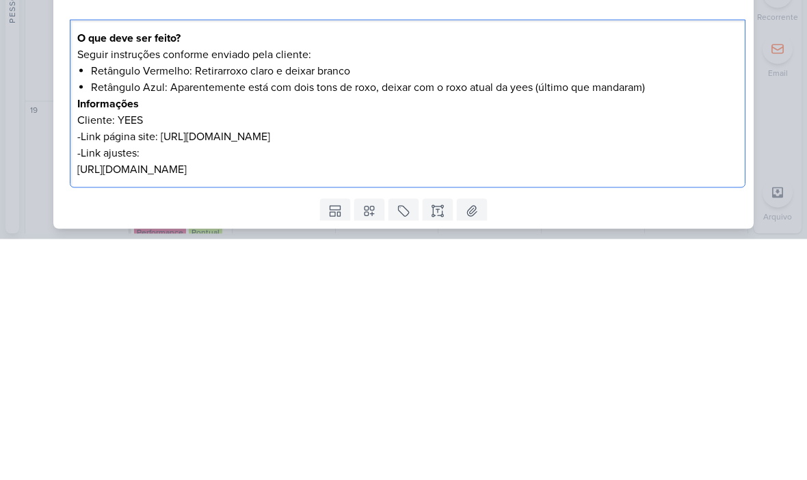
click at [786, 151] on div "6310131_YEES_AJUSTE_SITE_HOME nenhum grupo disponível esc Responsável IM [PERSO…" at bounding box center [403, 240] width 807 height 480
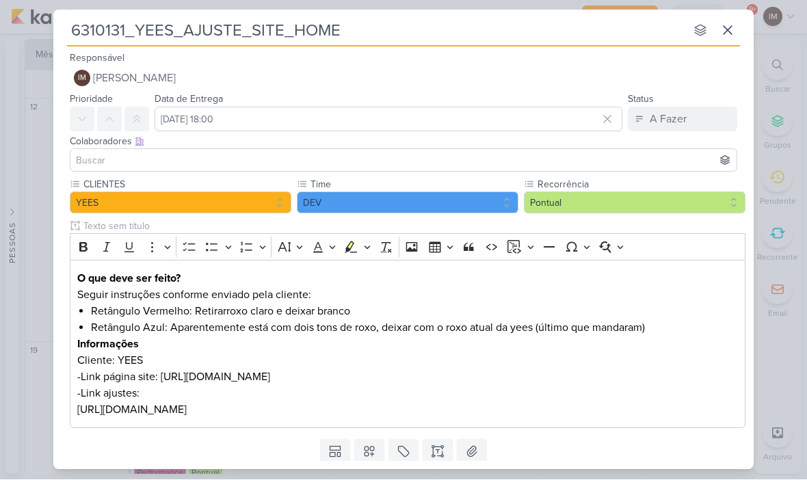
click at [582, 76] on button "IM [PERSON_NAME]" at bounding box center [404, 78] width 668 height 25
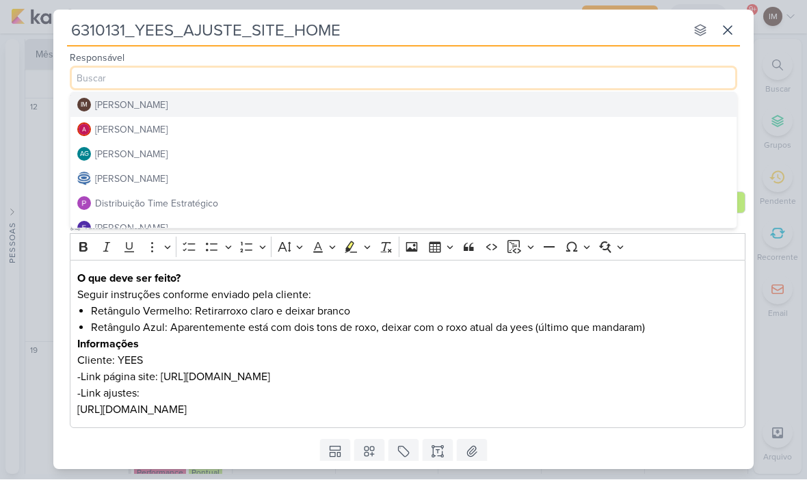
click at [489, 216] on button "[PERSON_NAME]" at bounding box center [403, 228] width 666 height 25
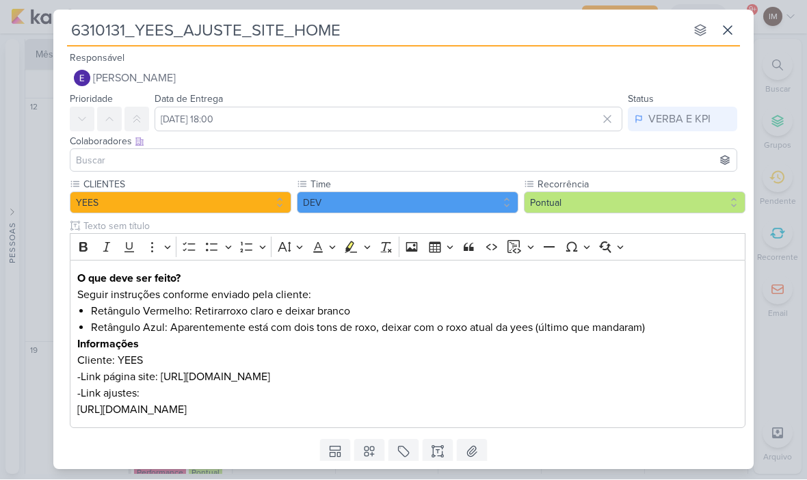
click at [588, 72] on button "[PERSON_NAME]" at bounding box center [404, 78] width 668 height 25
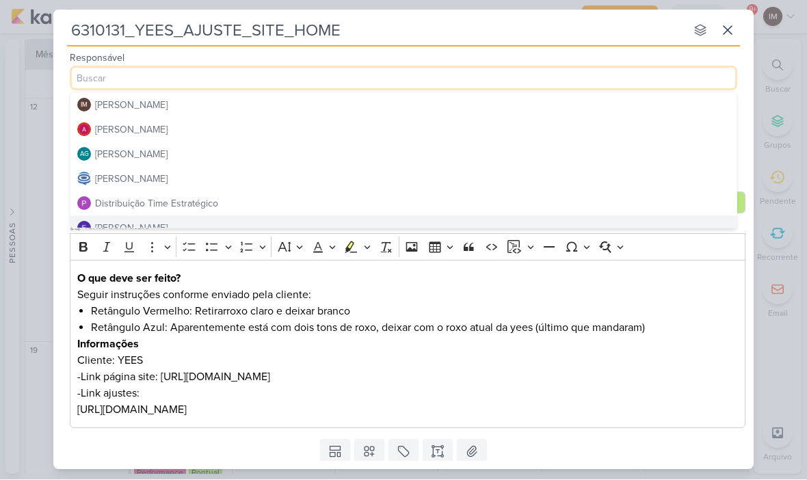
click at [495, 212] on button "Distribuição Time Estratégico" at bounding box center [403, 204] width 666 height 25
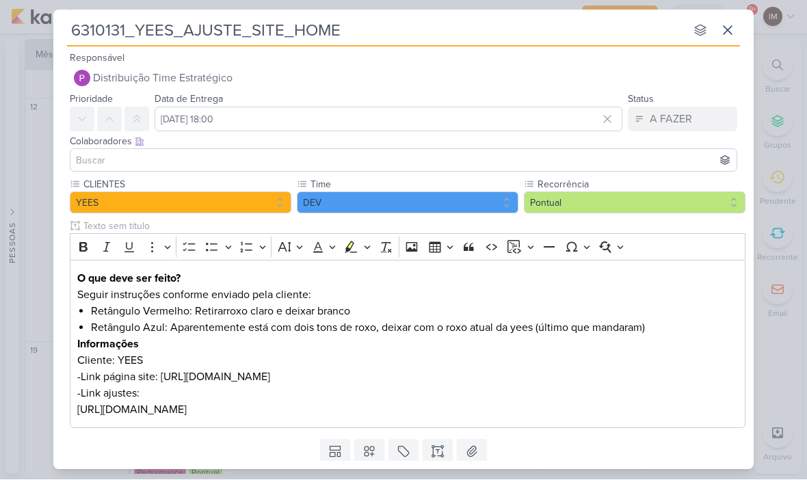
click at [92, 162] on input at bounding box center [403, 161] width 661 height 16
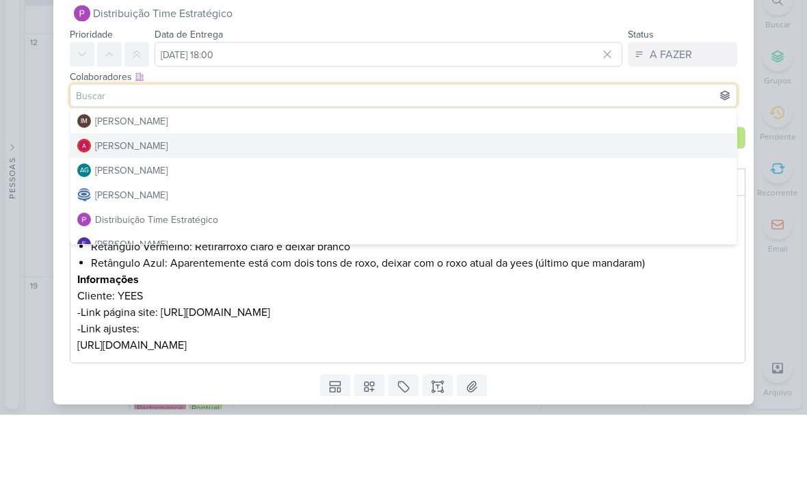
click at [107, 205] on div "[PERSON_NAME]" at bounding box center [131, 212] width 73 height 14
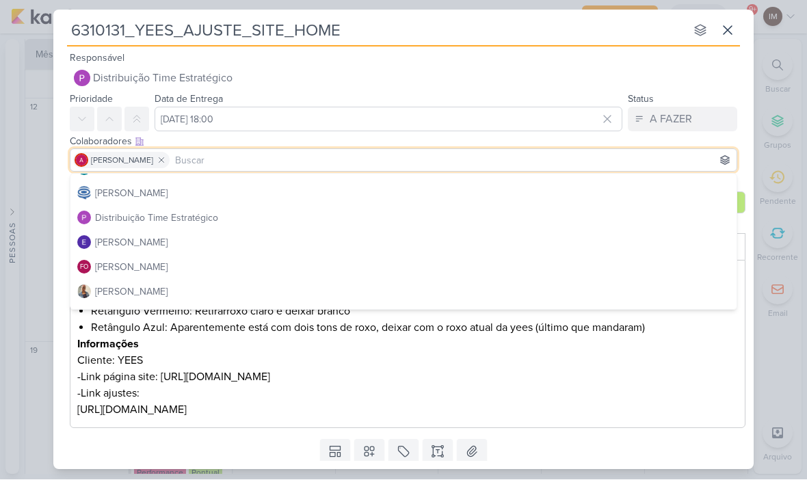
scroll to position [75, 0]
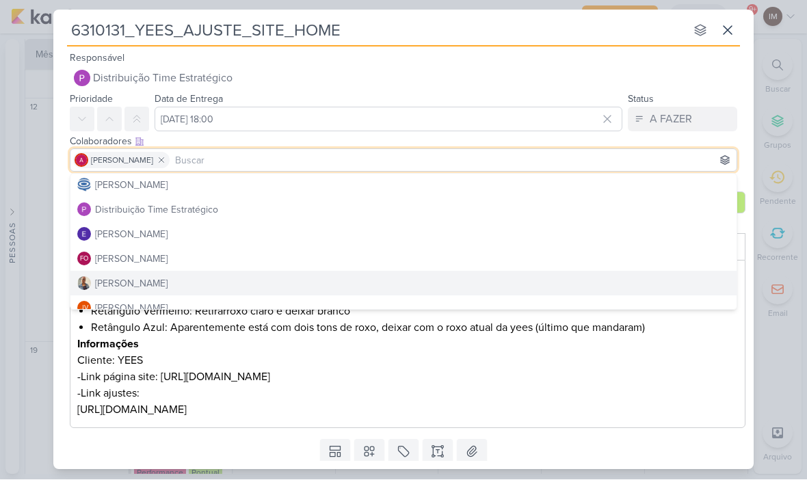
click at [114, 287] on div "[PERSON_NAME]" at bounding box center [131, 284] width 73 height 14
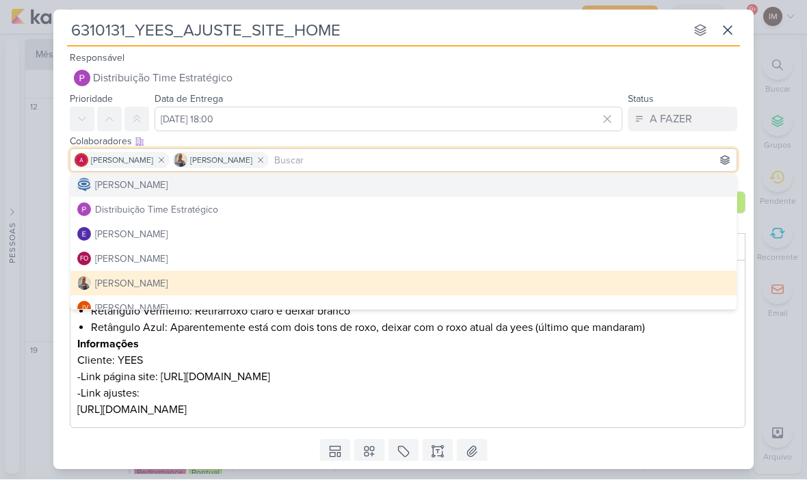
click at [108, 188] on div "[PERSON_NAME]" at bounding box center [131, 186] width 73 height 14
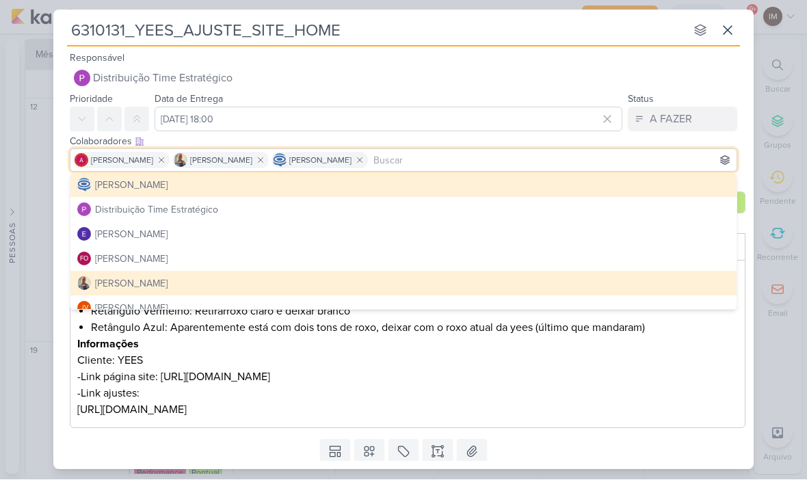
click at [263, 356] on p "Cliente: YEES" at bounding box center [408, 361] width 662 height 16
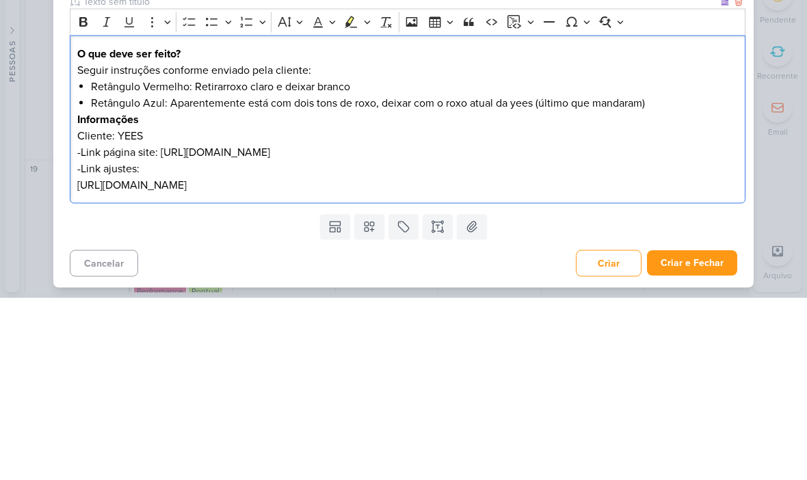
scroll to position [43, 0]
click at [788, 142] on div "6310131_YEES_AJUSTE_SITE_HOME nenhum grupo disponível esc Responsável Distribui…" at bounding box center [403, 240] width 807 height 480
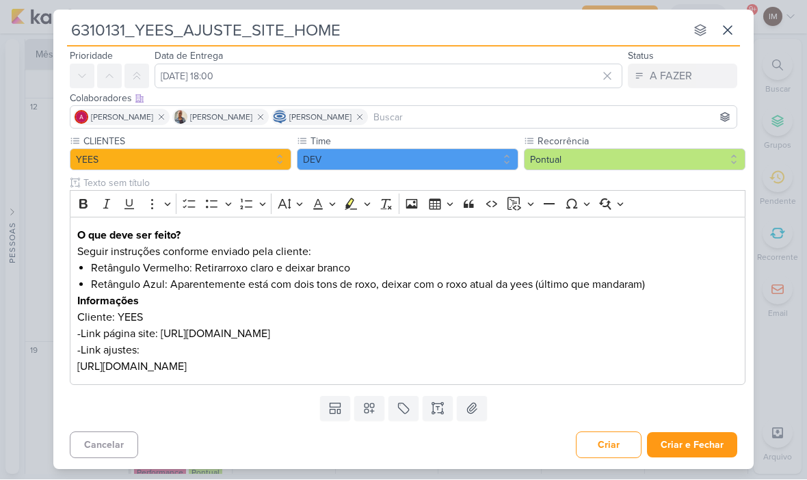
click at [533, 61] on div "Data de Entrega [DATE] 18:00 [DATE] Dom Seg Ter Qua Qui Sex Sáb 1 2 3 4 5 6 7 8…" at bounding box center [389, 68] width 468 height 41
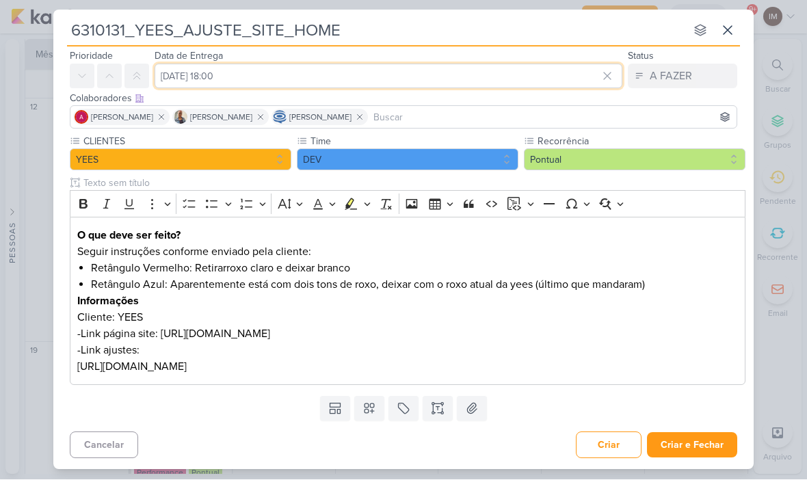
click at [530, 80] on input "[DATE] 18:00" at bounding box center [389, 76] width 468 height 25
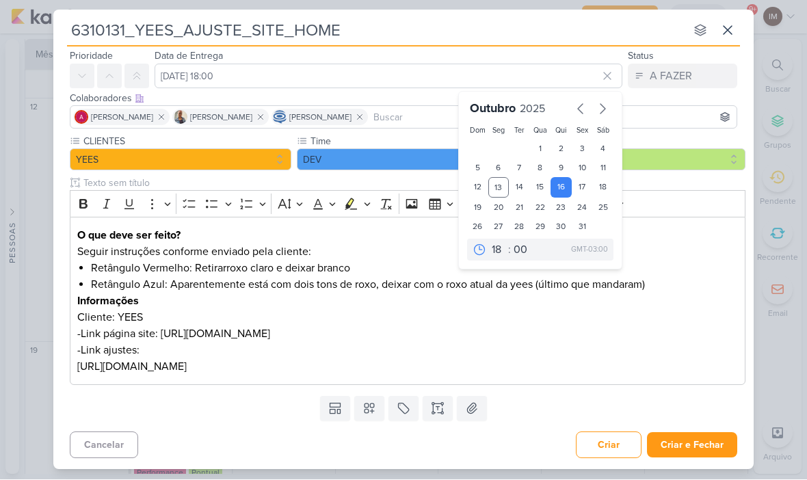
click at [540, 189] on div "15" at bounding box center [540, 188] width 21 height 21
type input "[DATE] 18:00"
click at [777, 242] on div "6310131_YEES_AJUSTE_SITE_HOME nenhum grupo disponível esc Responsável Distribui…" at bounding box center [403, 240] width 807 height 480
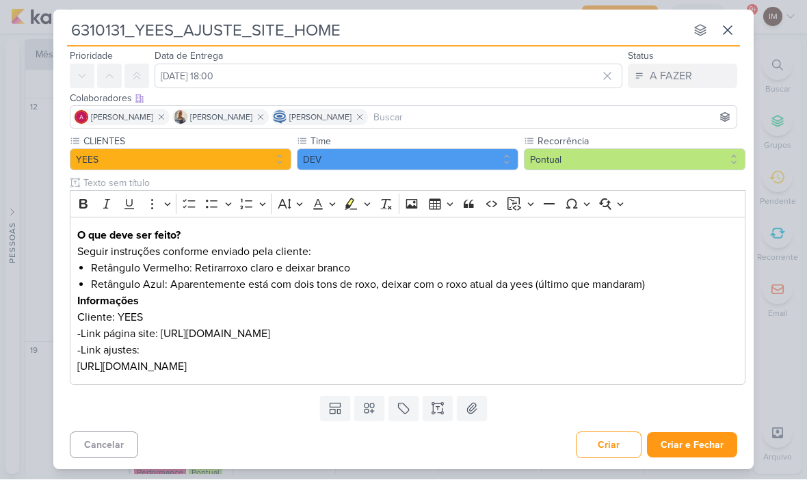
click at [717, 445] on button "Criar e Fechar" at bounding box center [692, 445] width 90 height 25
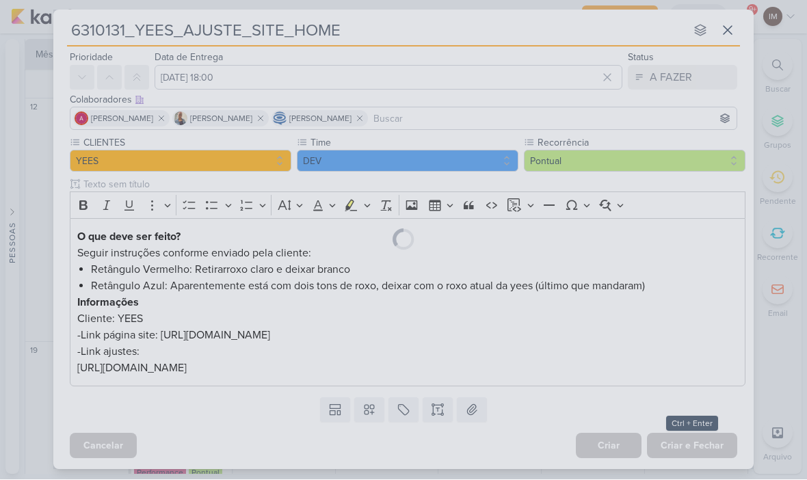
scroll to position [0, 0]
